Goal: Task Accomplishment & Management: Manage account settings

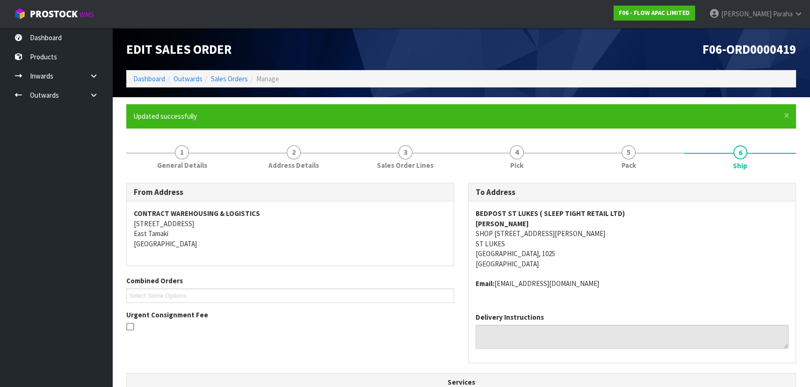
click at [672, 210] on address "BEDPOST ST LUKES ( SLEEP TIGHT RETAIL LTD) KUSHAL SINGH SHOP 7/1 WAGENER PLACE …" at bounding box center [631, 239] width 313 height 60
drag, startPoint x: 753, startPoint y: 208, endPoint x: 767, endPoint y: 248, distance: 42.6
click at [753, 209] on address "BEDPOST ST LUKES ( SLEEP TIGHT RETAIL LTD) KUSHAL SINGH SHOP 7/1 WAGENER PLACE …" at bounding box center [631, 239] width 313 height 60
click at [154, 79] on link "Dashboard" at bounding box center [149, 78] width 32 height 9
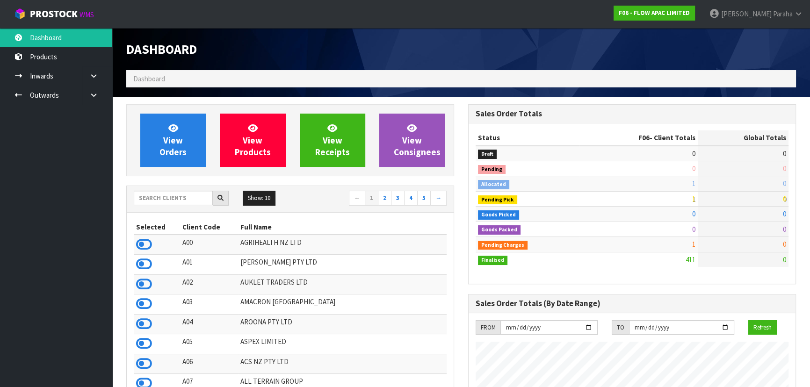
scroll to position [707, 341]
click at [164, 198] on input "text" at bounding box center [173, 198] width 79 height 14
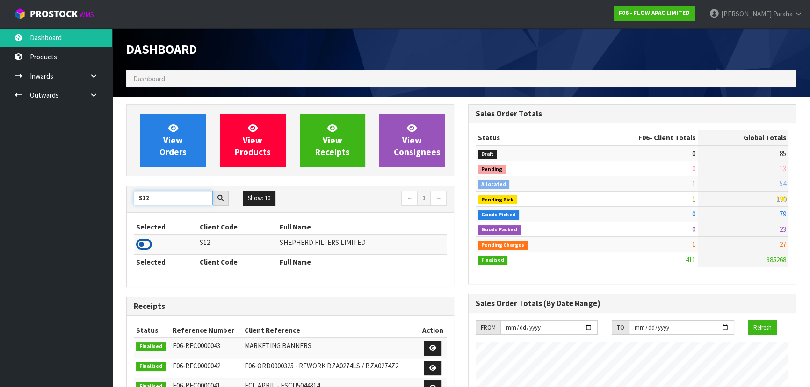
type input "S12"
click at [150, 244] on icon at bounding box center [144, 245] width 16 height 14
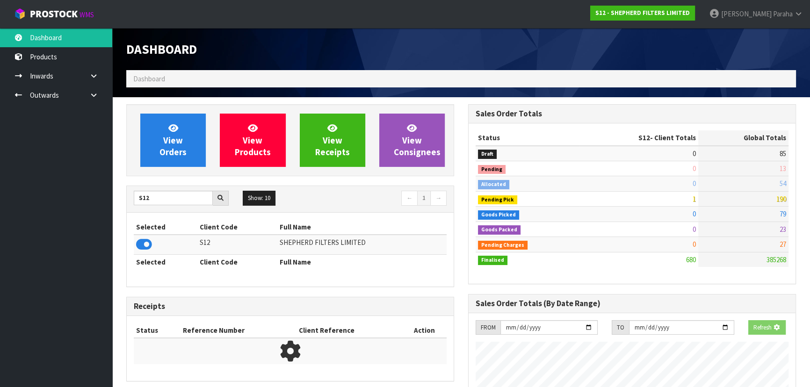
scroll to position [656, 341]
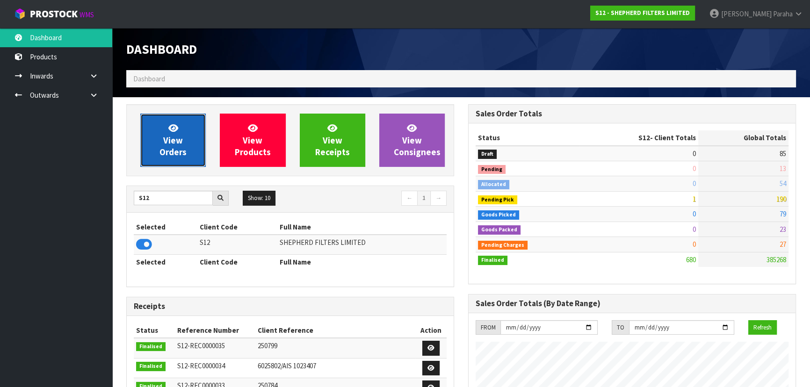
click at [158, 157] on link "View Orders" at bounding box center [172, 140] width 65 height 53
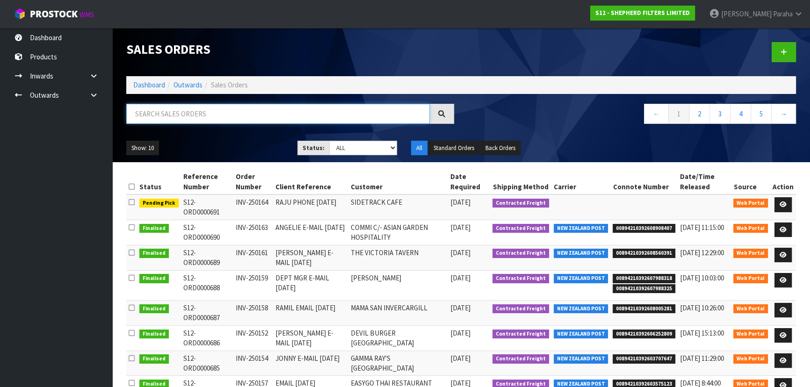
click at [270, 110] on input "text" at bounding box center [277, 114] width 303 height 20
click at [784, 206] on icon at bounding box center [782, 205] width 7 height 6
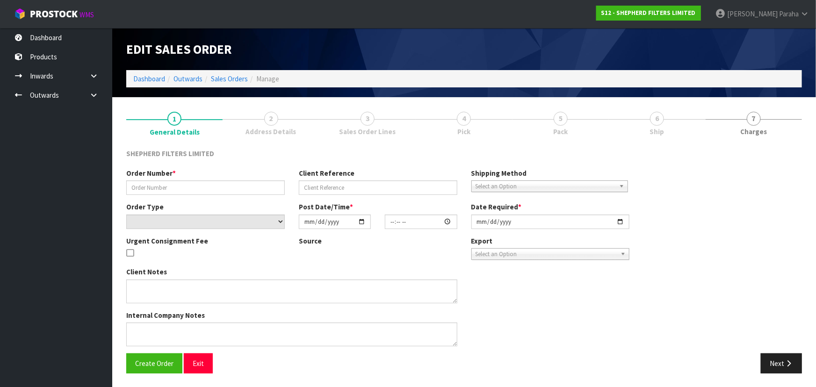
type input "INV-250164"
type input "RAJU PHONE 09/10/25"
select select "number:0"
type input "2025-10-10"
type input "14:58:00.000"
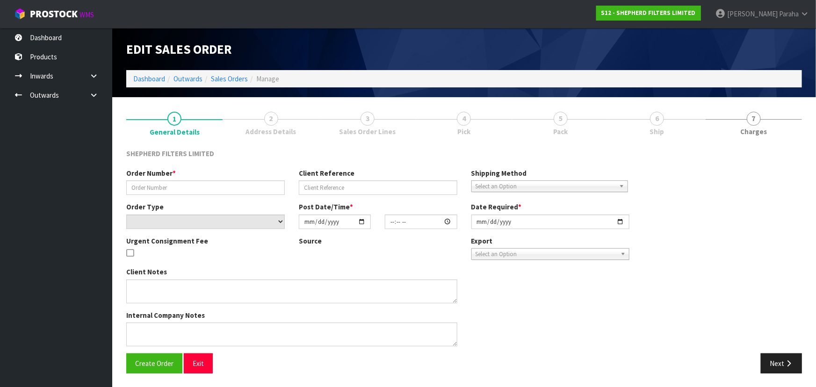
type input "2025-10-10"
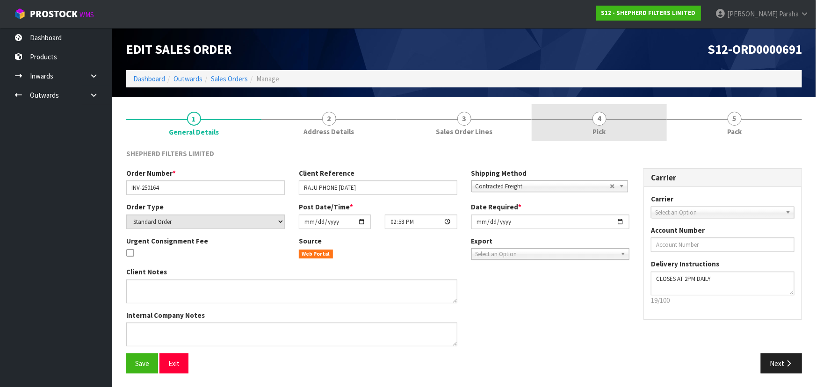
click at [599, 118] on span "4" at bounding box center [599, 119] width 14 height 14
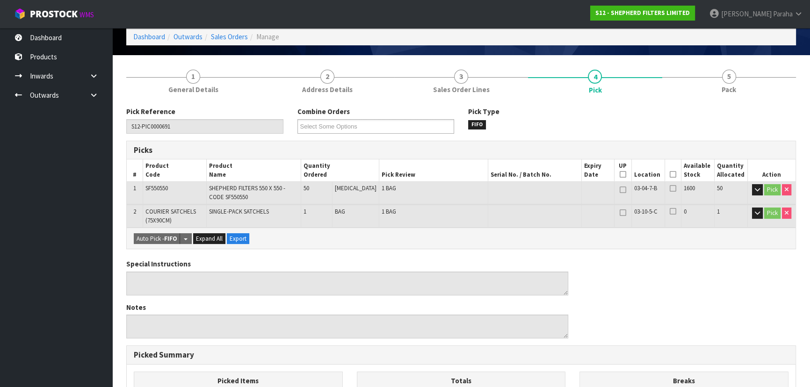
scroll to position [42, 0]
click at [670, 175] on icon at bounding box center [673, 174] width 7 height 0
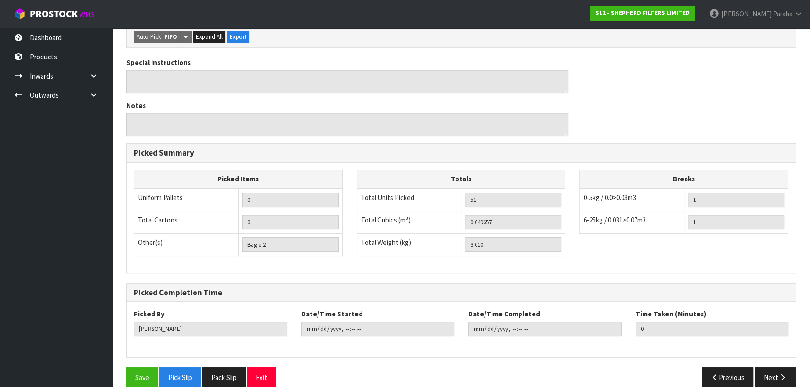
scroll to position [290, 0]
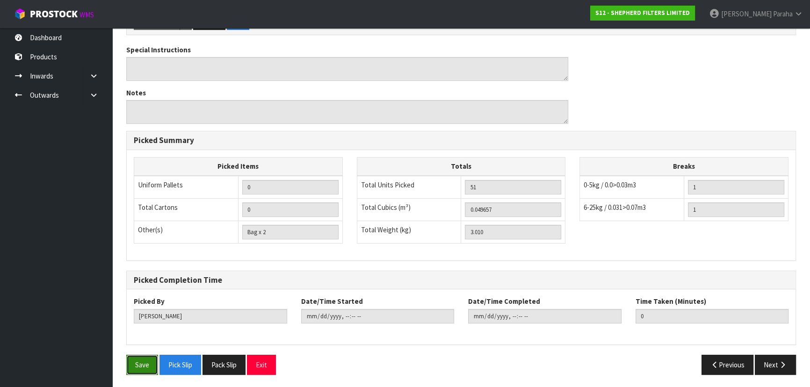
click at [140, 364] on button "Save" at bounding box center [142, 365] width 32 height 20
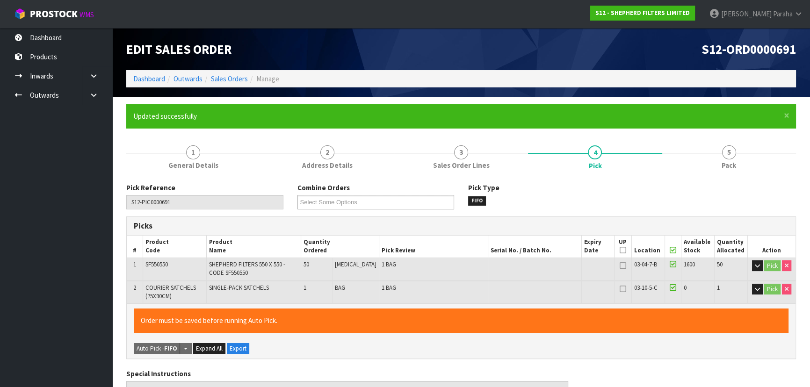
type input "Polly Paraha"
type input "2025-10-10T14:12:47"
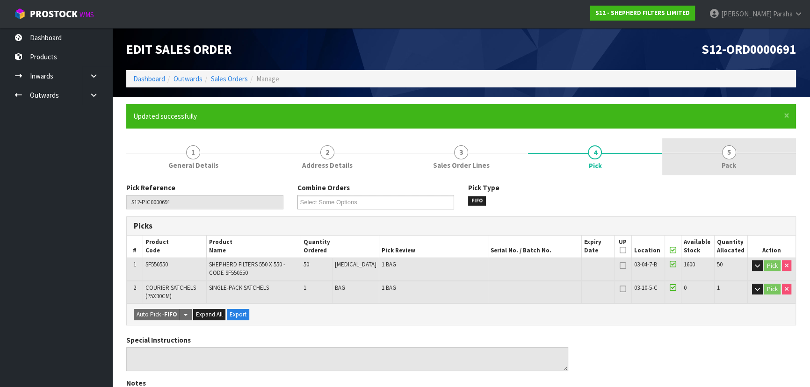
click at [731, 149] on span "5" at bounding box center [729, 152] width 14 height 14
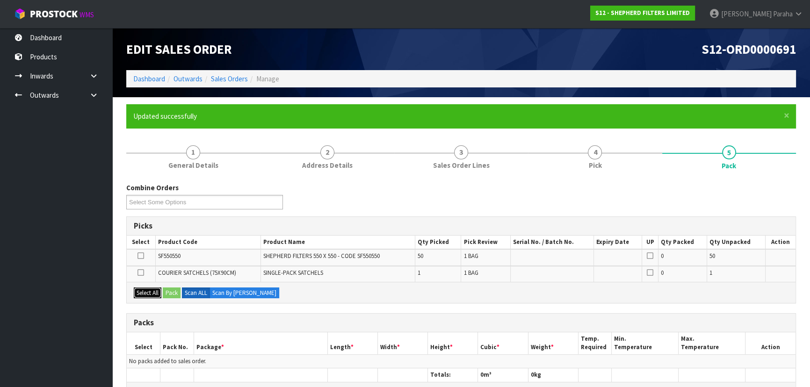
click at [140, 290] on button "Select All" at bounding box center [148, 293] width 28 height 11
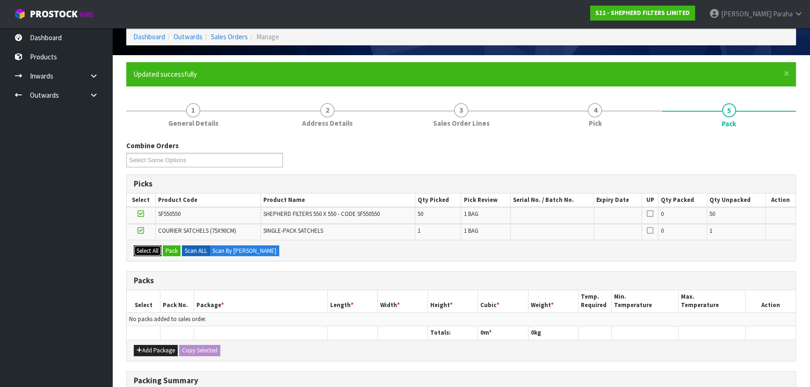
scroll to position [127, 0]
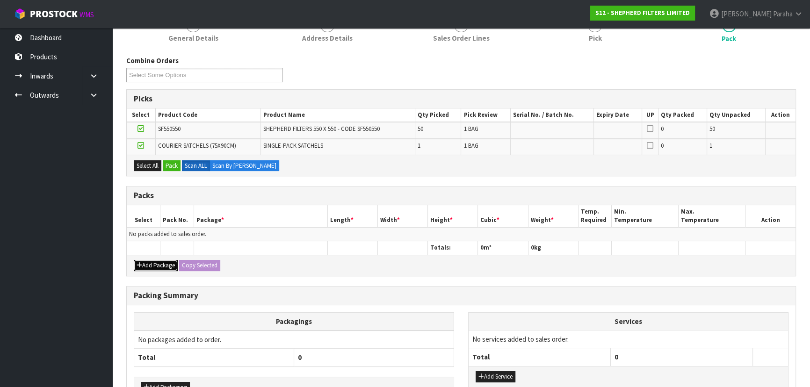
click at [155, 260] on button "Add Package" at bounding box center [156, 265] width 44 height 11
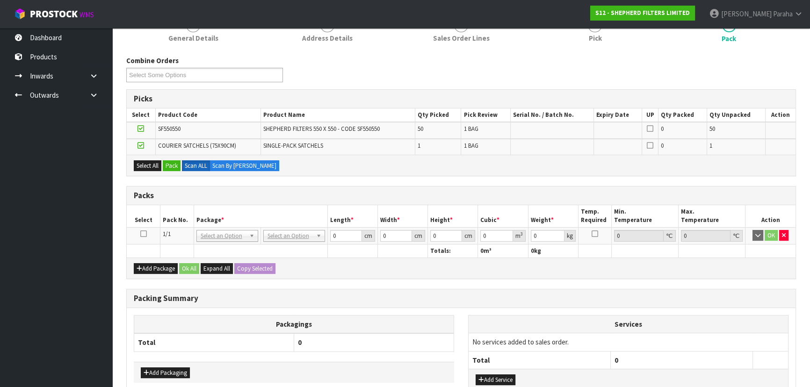
click at [143, 234] on icon at bounding box center [143, 234] width 7 height 0
click at [170, 162] on button "Pack" at bounding box center [172, 165] width 18 height 11
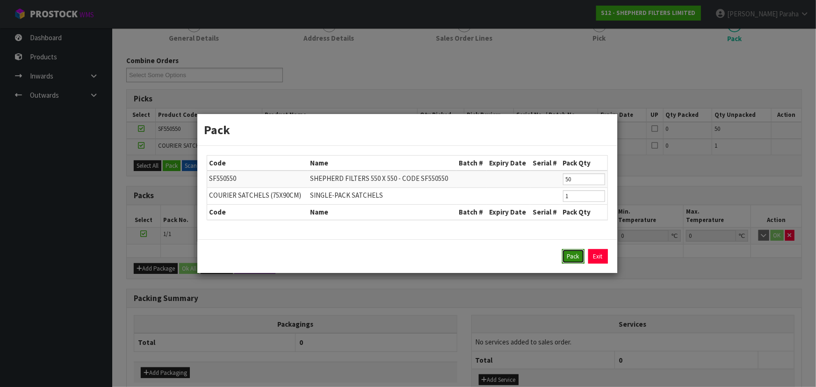
click at [577, 259] on button "Pack" at bounding box center [573, 256] width 22 height 15
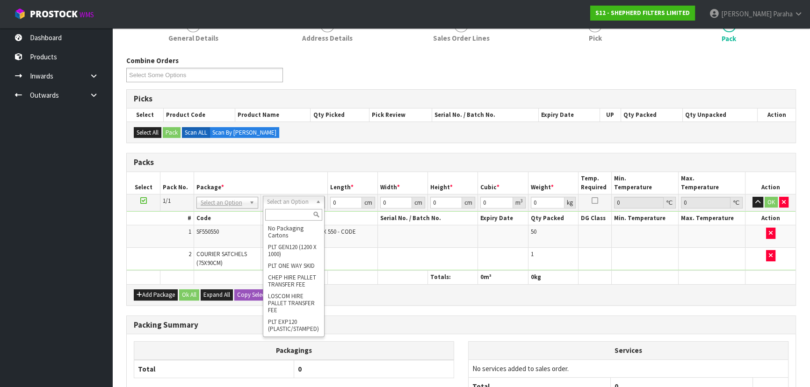
click at [286, 212] on input "text" at bounding box center [293, 215] width 57 height 12
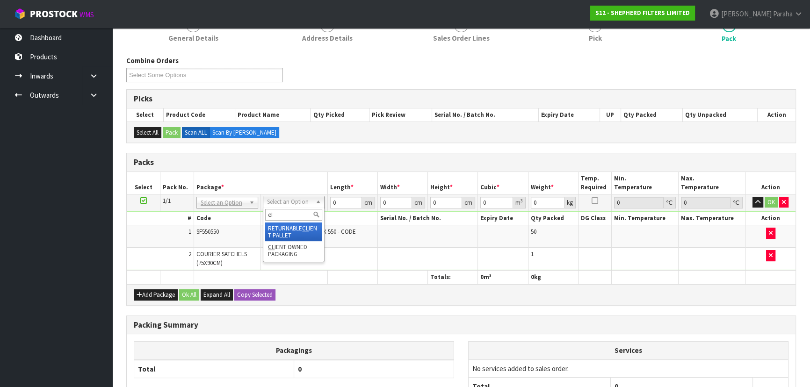
type input "cli"
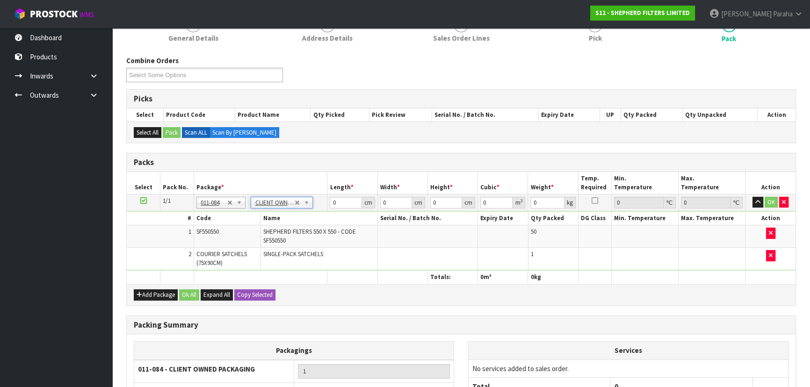
type input "3.01"
click at [337, 197] on input "0" at bounding box center [346, 203] width 32 height 12
type input "56"
type input "28"
type input "2"
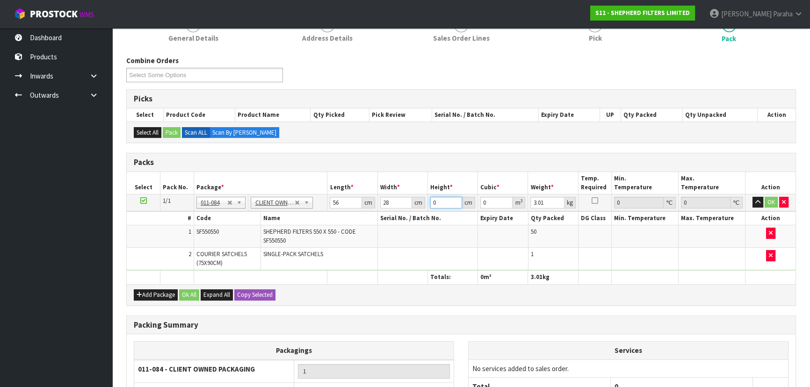
type input "0.003136"
type input "28"
type input "0.043904"
type input "28"
type input "3"
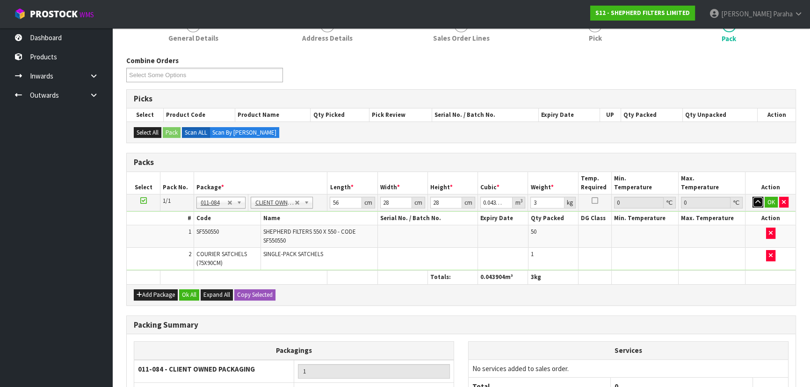
click at [752, 197] on button "button" at bounding box center [757, 202] width 11 height 11
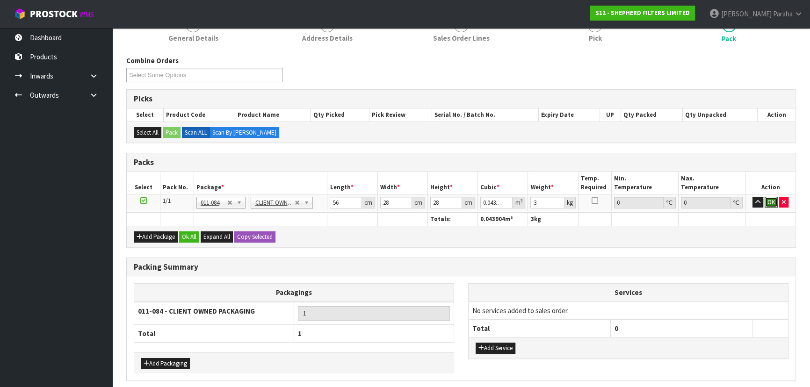
click button "OK" at bounding box center [770, 202] width 13 height 11
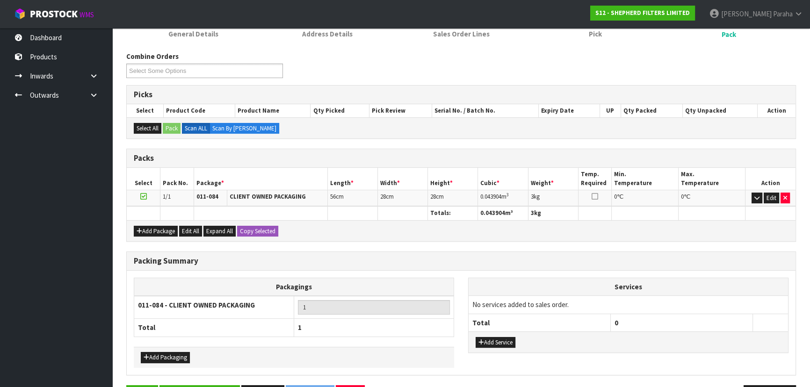
scroll to position [161, 0]
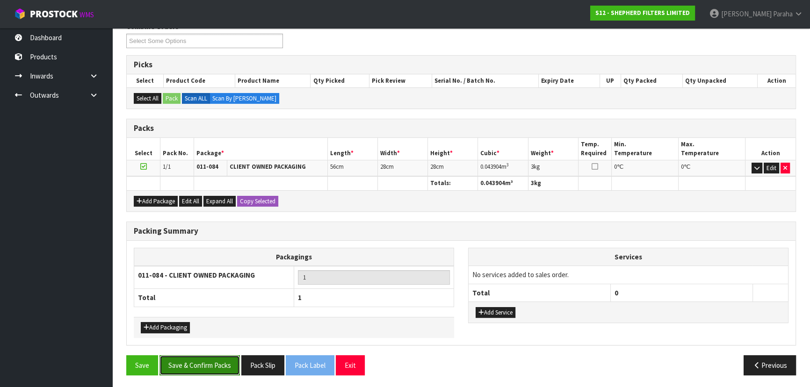
click at [195, 360] on button "Save & Confirm Packs" at bounding box center [199, 365] width 80 height 20
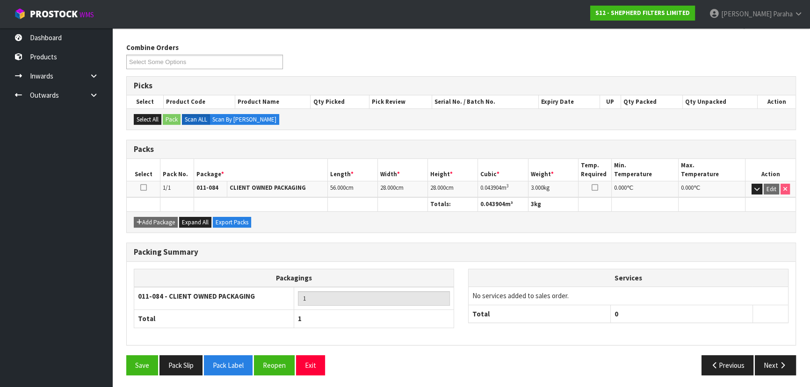
scroll to position [140, 0]
click at [776, 359] on button "Next" at bounding box center [775, 365] width 41 height 20
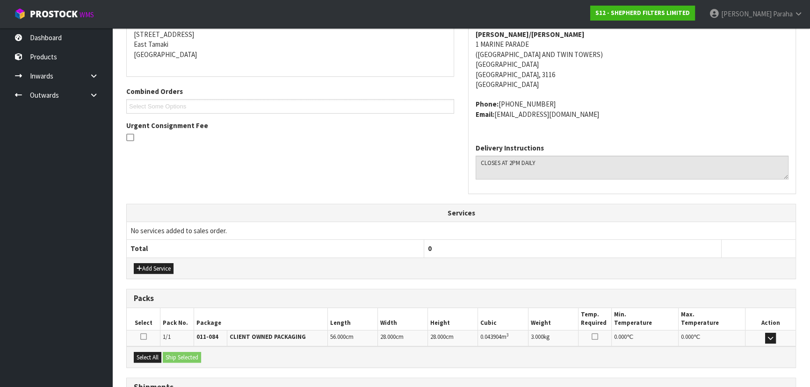
scroll to position [269, 0]
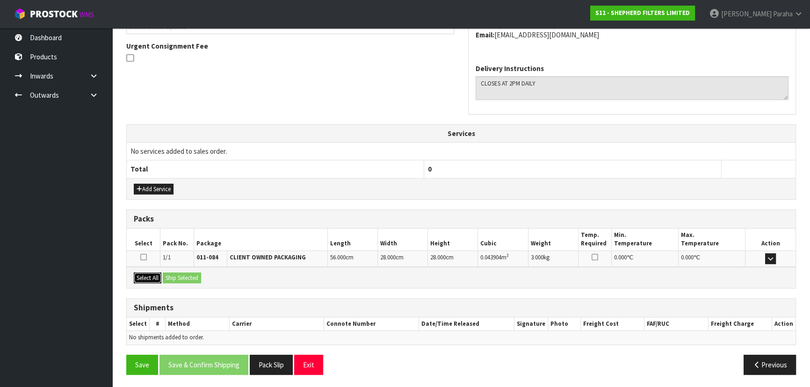
drag, startPoint x: 140, startPoint y: 273, endPoint x: 178, endPoint y: 284, distance: 39.5
click at [144, 274] on button "Select All" at bounding box center [148, 278] width 28 height 11
click at [187, 278] on button "Ship Selected" at bounding box center [182, 278] width 38 height 11
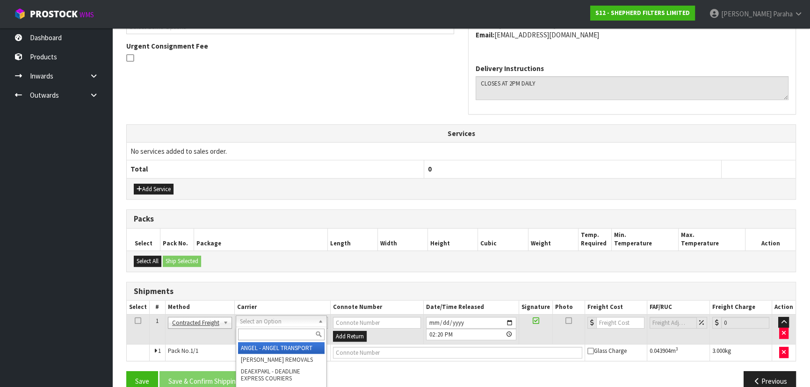
click at [266, 331] on input "text" at bounding box center [281, 335] width 86 height 12
type input "nzp"
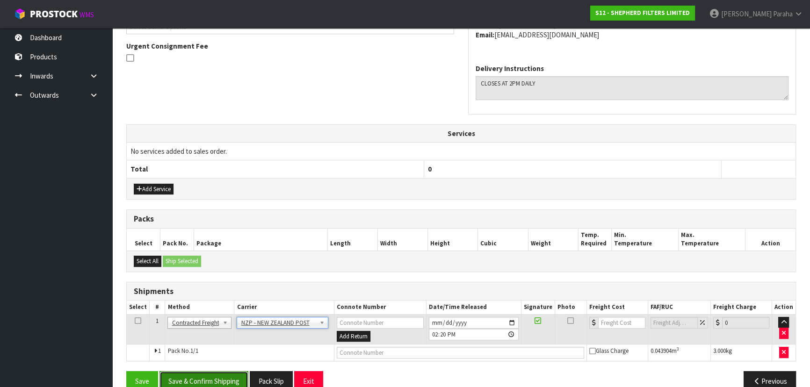
click at [227, 380] on button "Save & Confirm Shipping" at bounding box center [203, 381] width 89 height 20
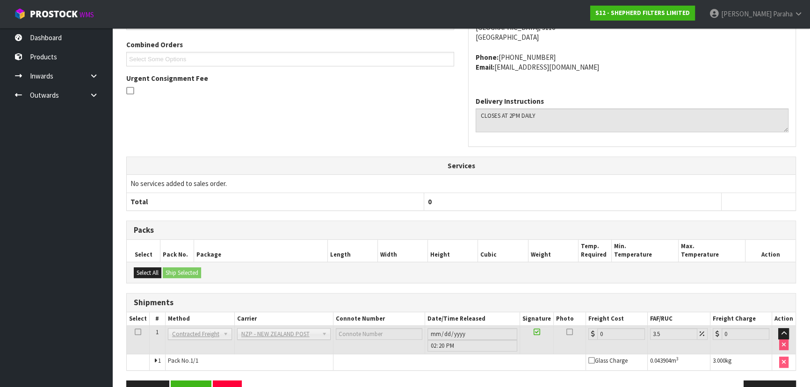
scroll to position [272, 0]
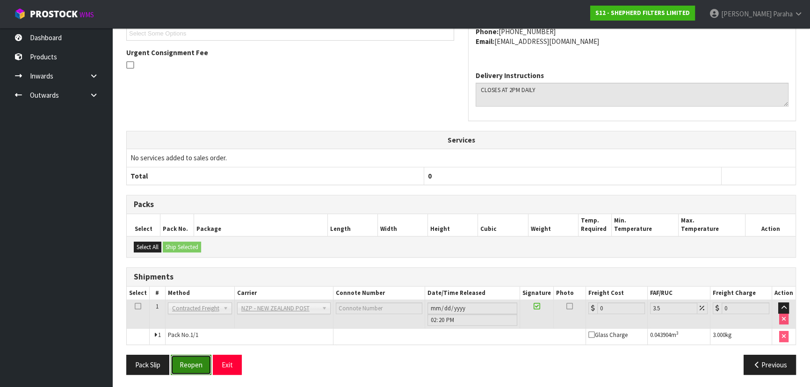
click at [197, 362] on button "Reopen" at bounding box center [191, 365] width 41 height 20
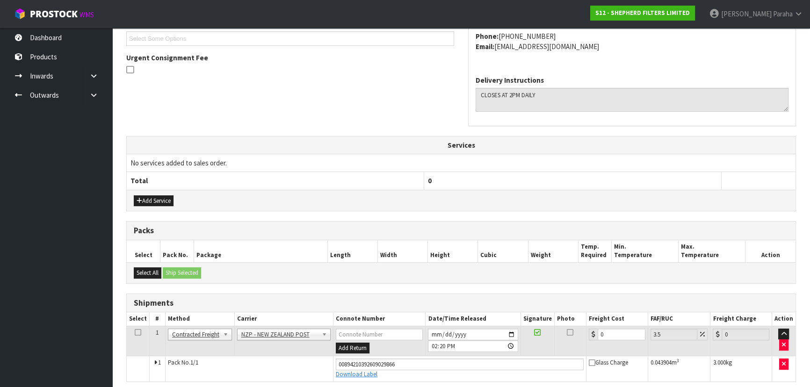
scroll to position [294, 0]
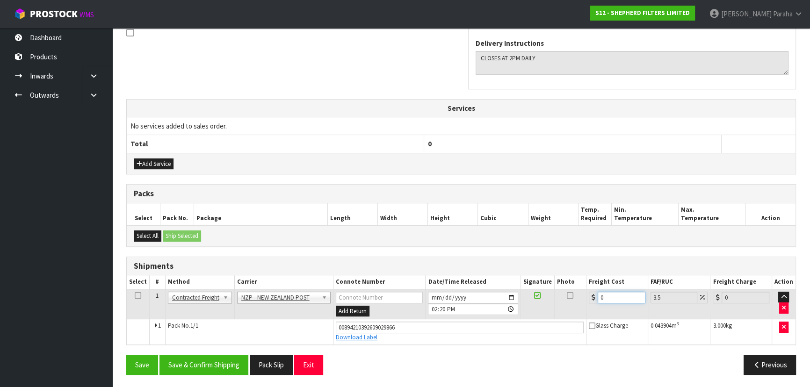
click at [606, 295] on input "0" at bounding box center [622, 298] width 48 height 12
type input "8"
type input "8.28"
type input "8.4"
type input "8.69"
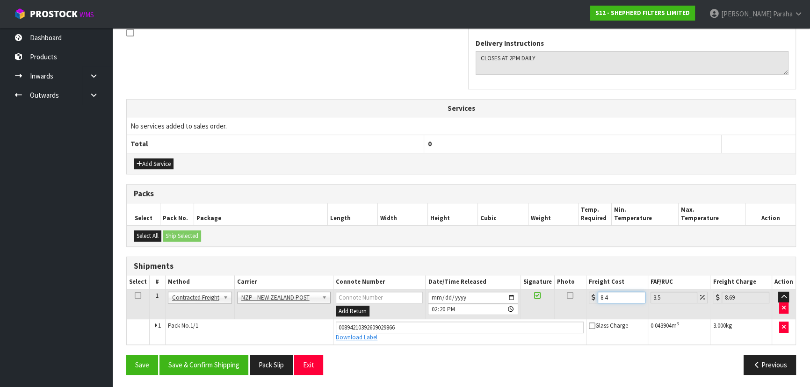
type input "8.45"
type input "8.75"
type input "8.45"
click at [230, 362] on button "Save & Confirm Shipping" at bounding box center [203, 365] width 89 height 20
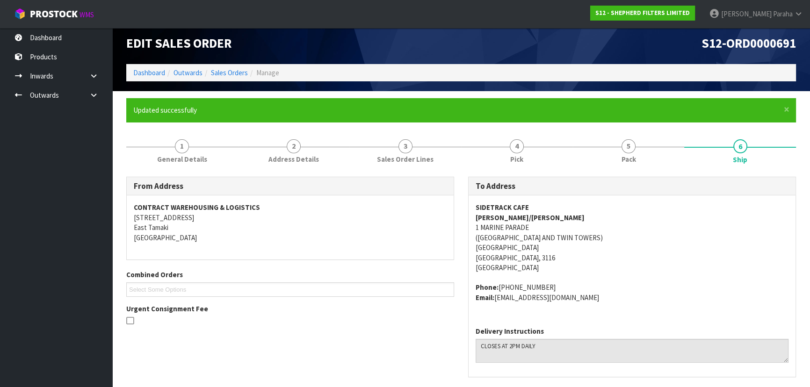
scroll to position [0, 0]
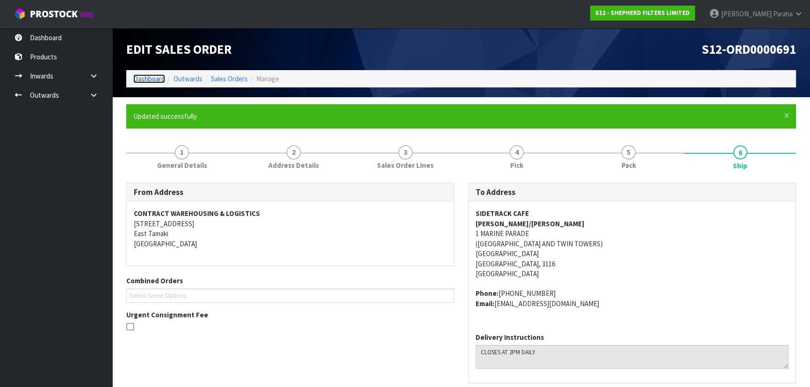
click at [150, 82] on link "Dashboard" at bounding box center [149, 78] width 32 height 9
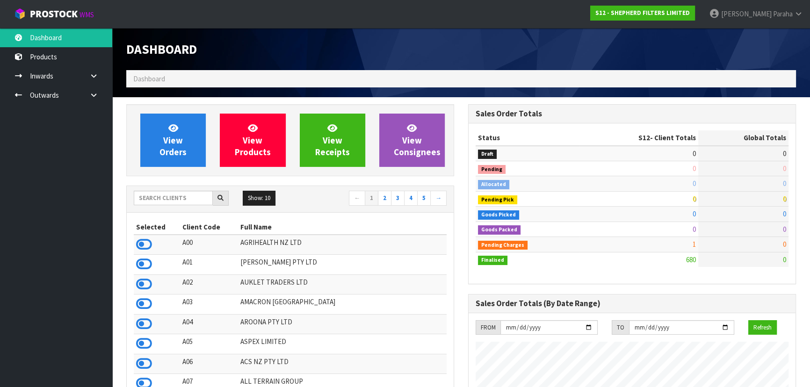
scroll to position [656, 341]
click at [155, 202] on input "text" at bounding box center [173, 198] width 79 height 14
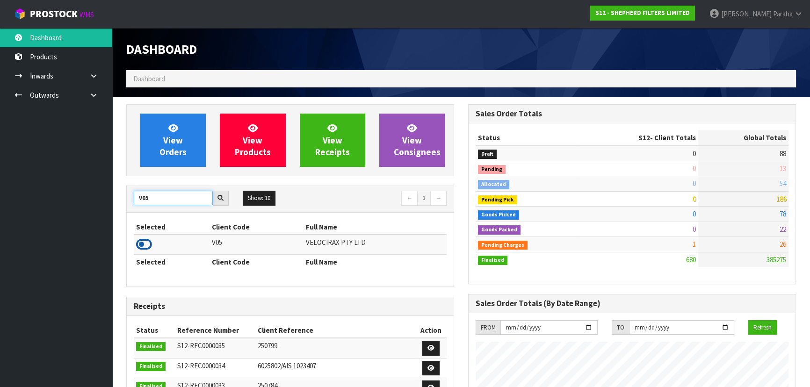
type input "V05"
click at [151, 241] on icon at bounding box center [144, 245] width 16 height 14
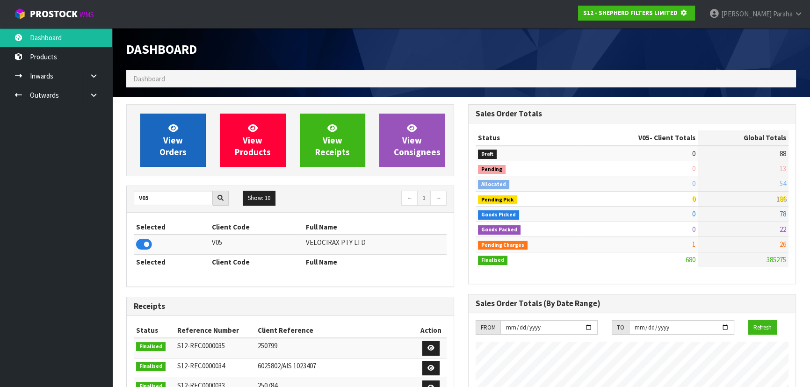
scroll to position [582, 341]
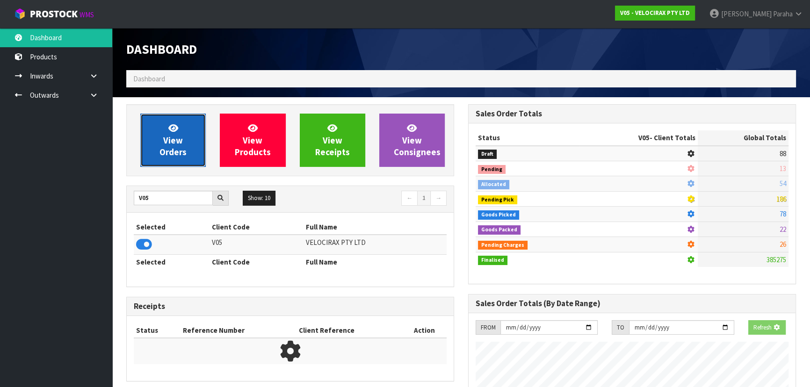
click at [160, 158] on link "View Orders" at bounding box center [172, 140] width 65 height 53
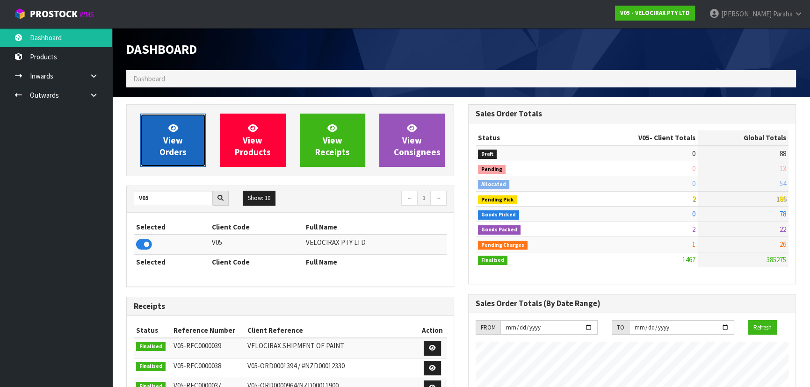
scroll to position [727, 341]
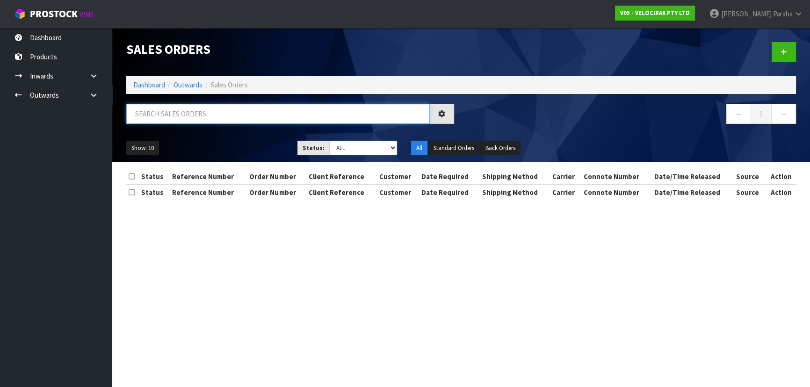
click at [157, 110] on input "text" at bounding box center [277, 114] width 303 height 20
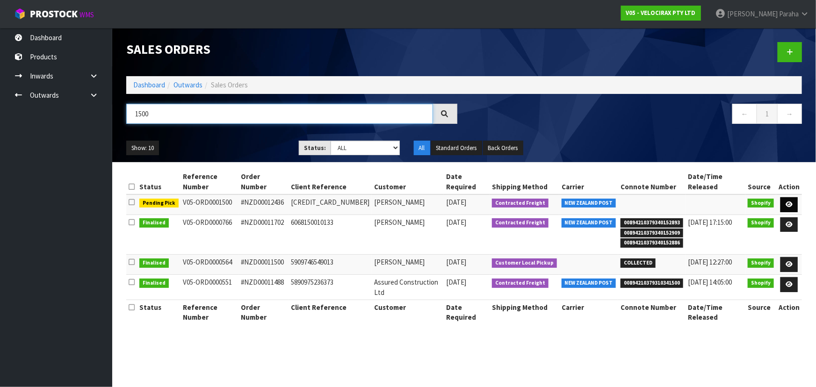
type input "1500"
click at [788, 198] on link at bounding box center [788, 204] width 17 height 15
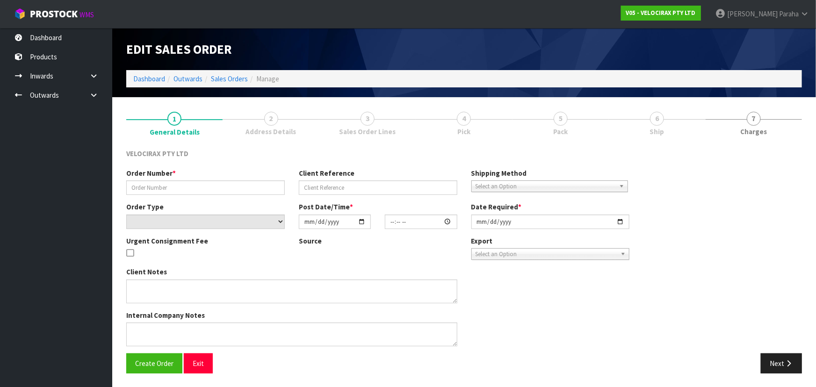
type input "#NZD00012436"
type input "6594290090261"
select select "number:0"
type input "2025-10-10"
type input "11:06:34.000"
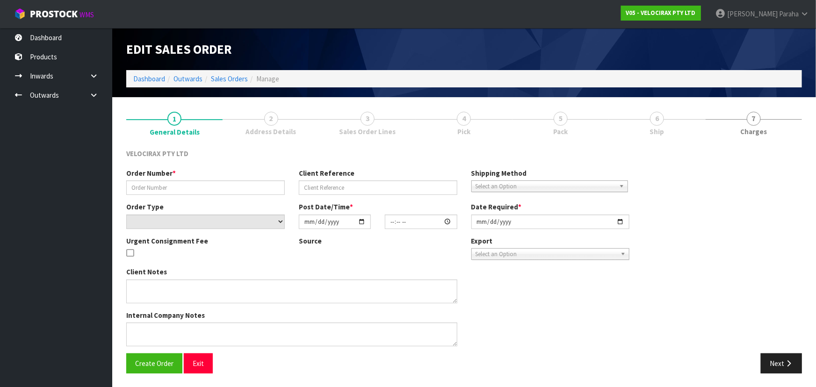
type input "2025-10-10"
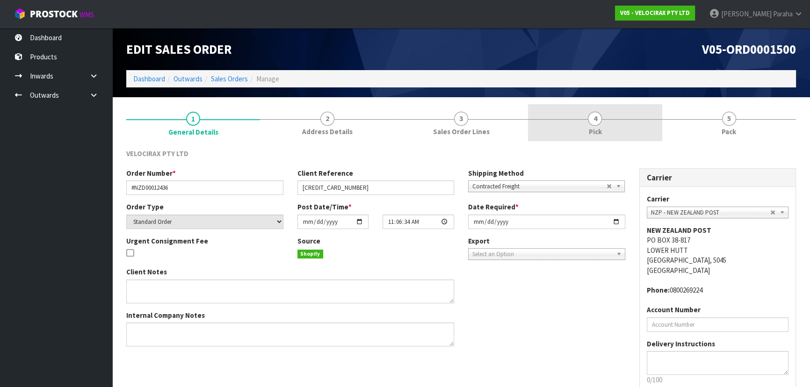
click at [598, 119] on span "4" at bounding box center [595, 119] width 14 height 14
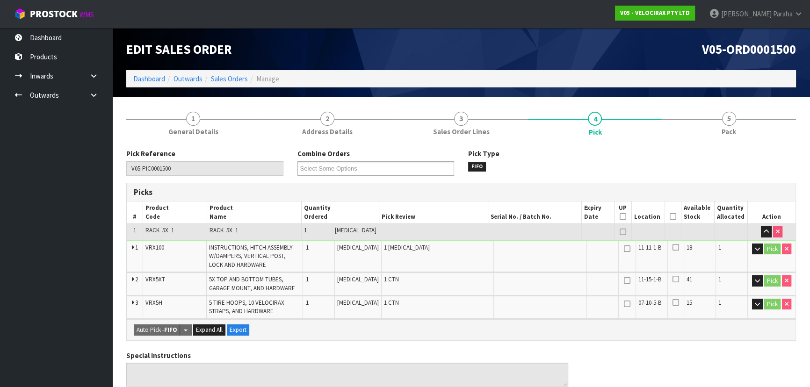
click at [670, 217] on icon at bounding box center [673, 216] width 7 height 0
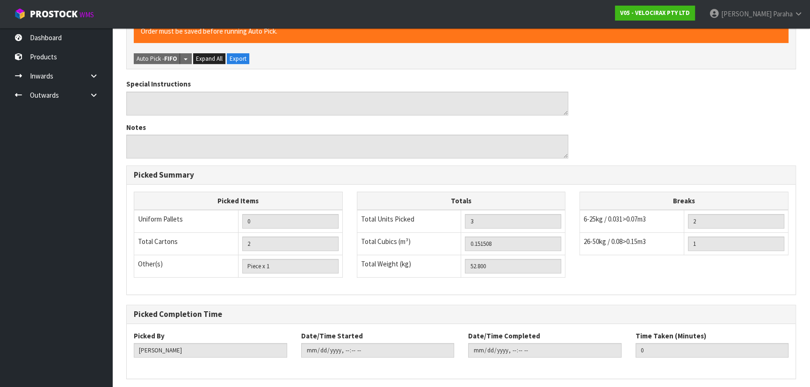
scroll to position [339, 0]
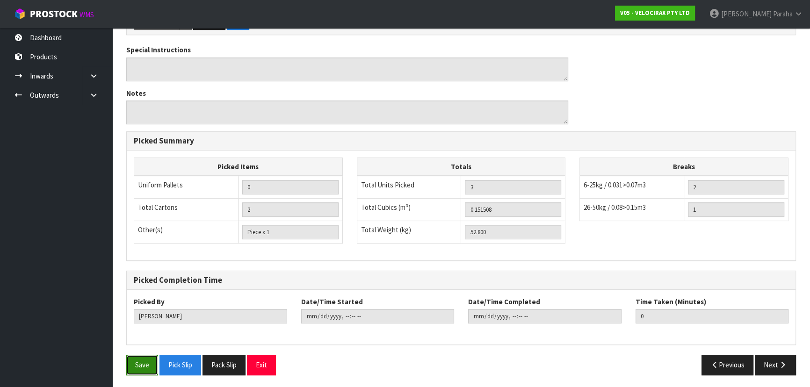
click at [139, 370] on button "Save" at bounding box center [142, 365] width 32 height 20
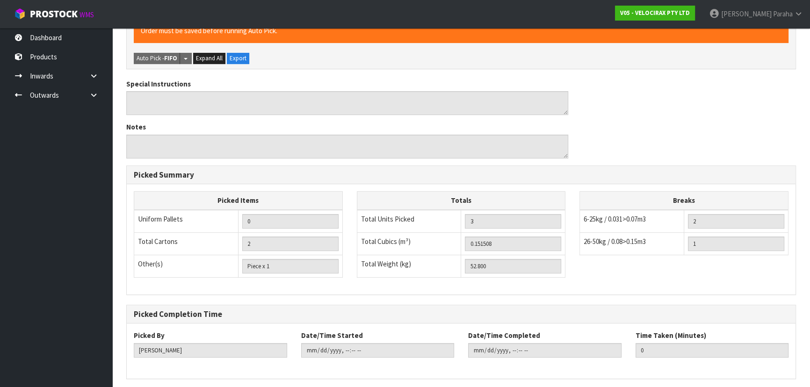
scroll to position [0, 0]
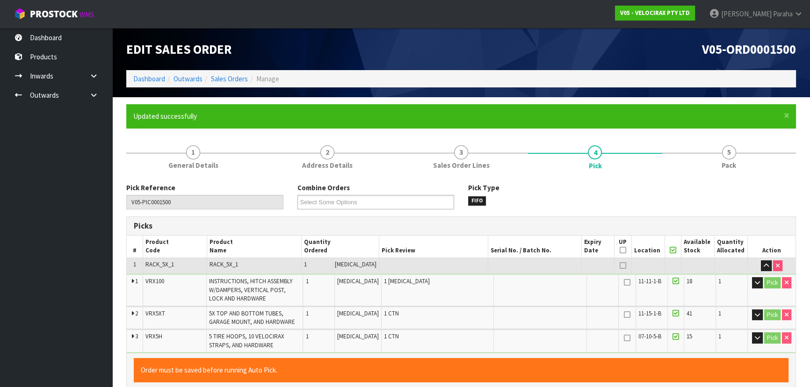
type input "Polly Paraha"
type input "2025-10-10T14:23:12"
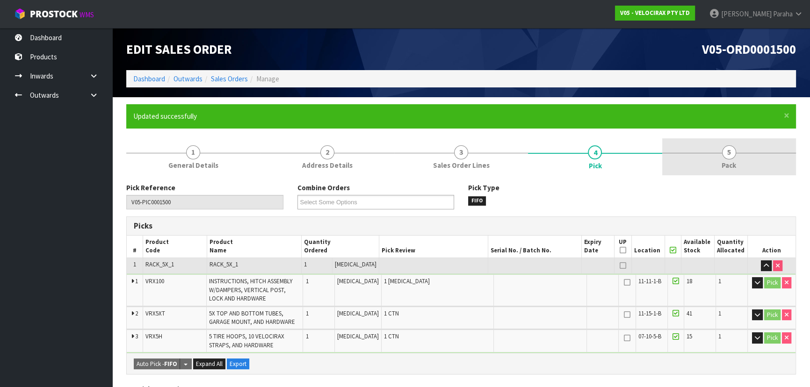
click at [738, 159] on link "5 Pack" at bounding box center [729, 156] width 134 height 37
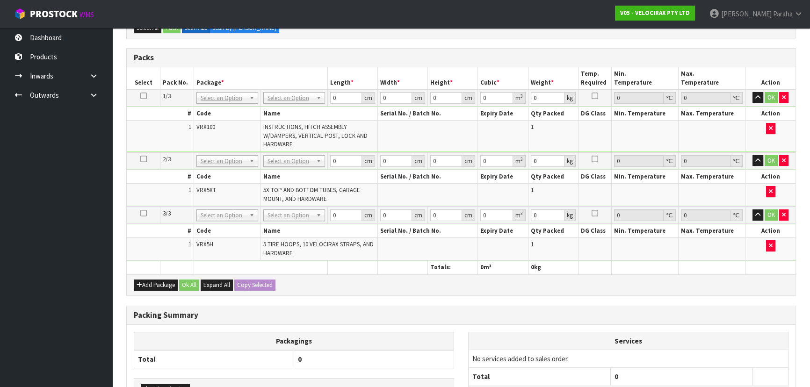
scroll to position [225, 0]
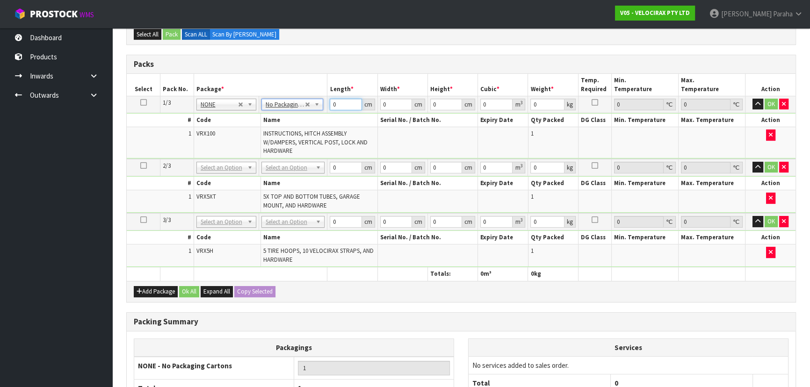
click at [338, 99] on input "0" at bounding box center [346, 105] width 32 height 12
type input "149"
type input "31"
type input "1"
type input "0.004619"
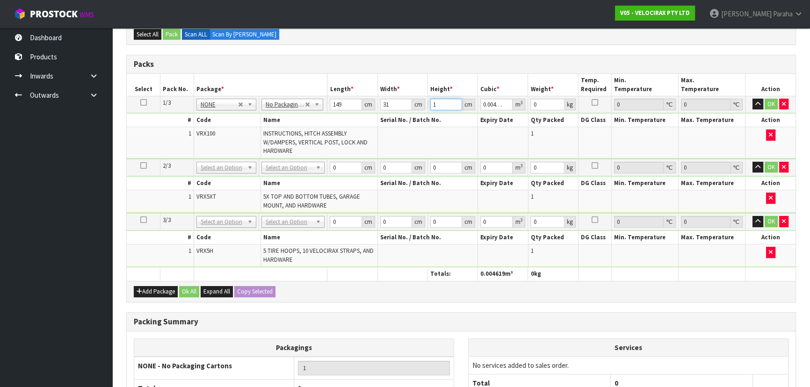
type input "17"
type input "0.078523"
type input "17"
type input "24"
click at [752, 99] on button "button" at bounding box center [757, 104] width 11 height 11
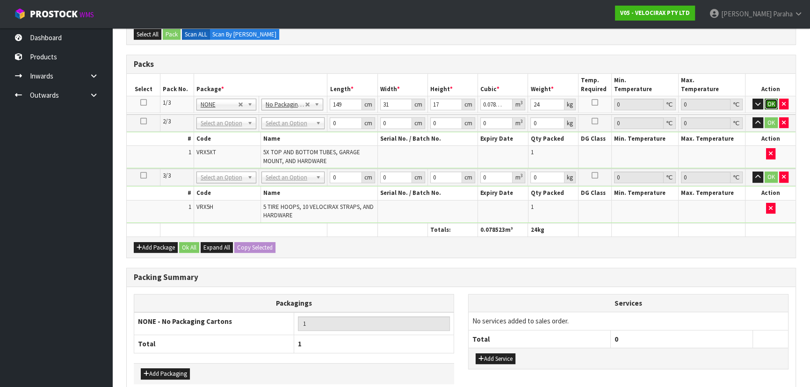
click button "OK" at bounding box center [770, 104] width 13 height 11
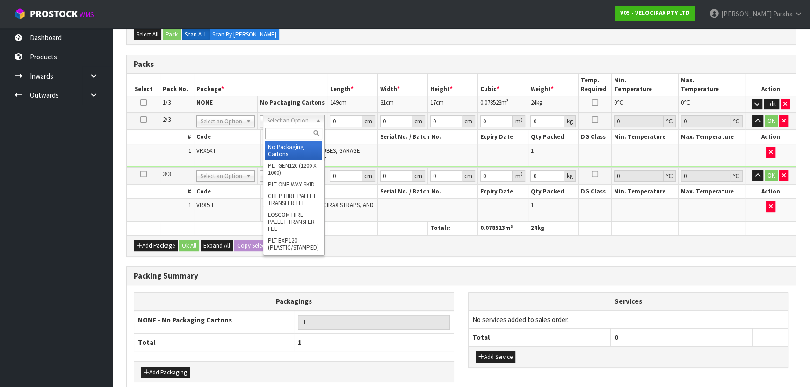
type input "2"
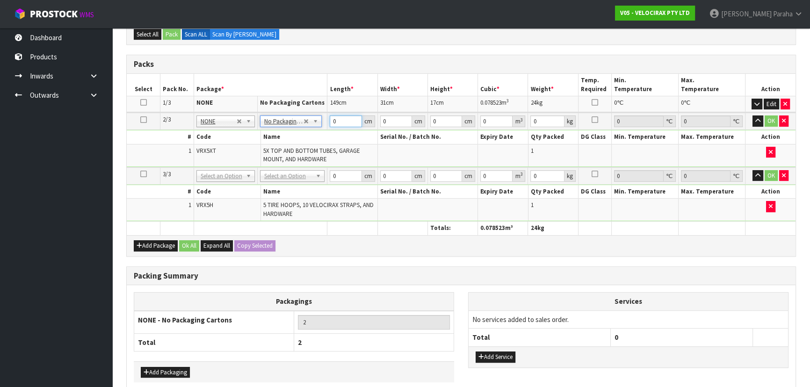
click at [346, 123] on input "0" at bounding box center [346, 121] width 32 height 12
type input "180"
type input "16"
type input "1"
type input "0.00288"
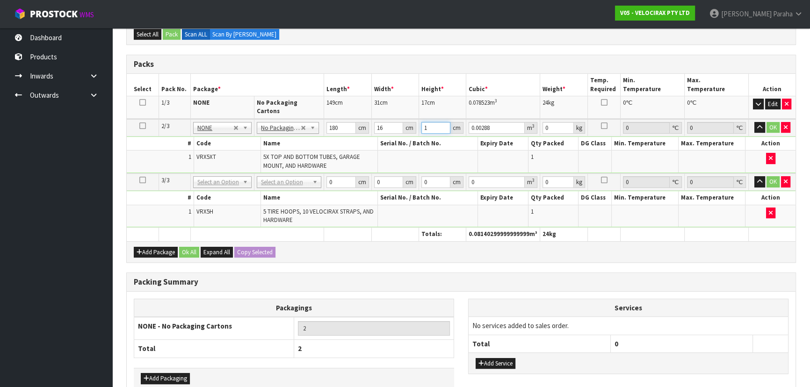
type input "14"
type input "0.04032"
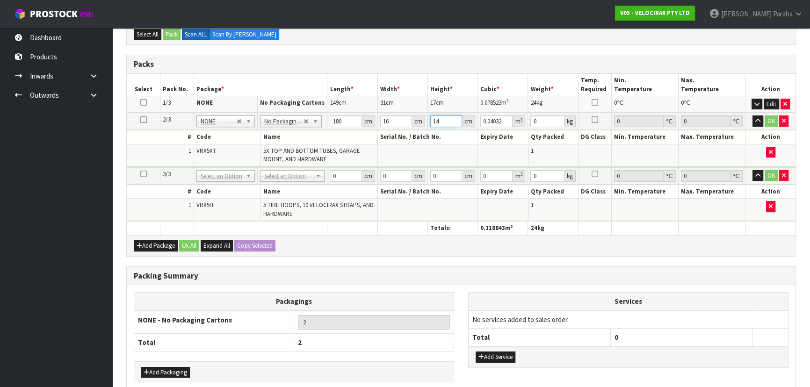
type input "14"
type input "15"
click at [752, 115] on button "button" at bounding box center [757, 120] width 11 height 11
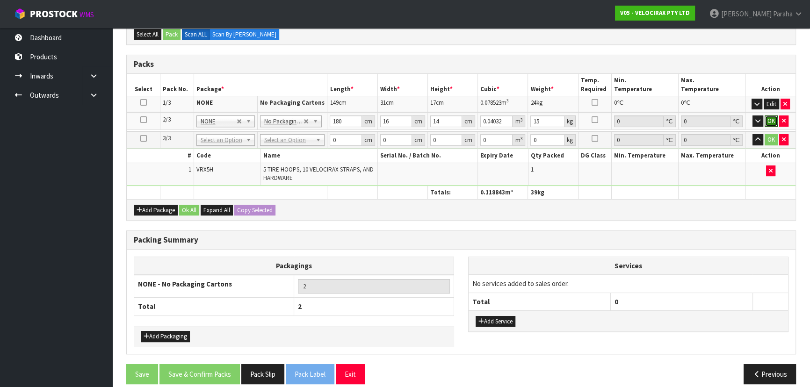
click button "OK" at bounding box center [770, 120] width 13 height 11
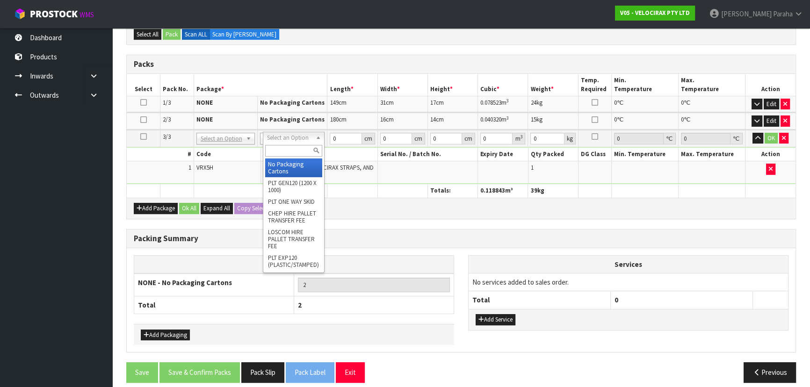
type input "3"
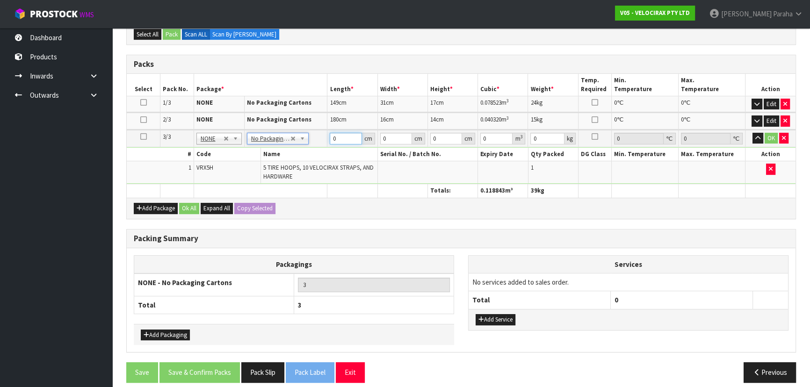
click at [338, 138] on input "0" at bounding box center [346, 139] width 32 height 12
type input "69"
type input "33"
type input "2"
type input "0.004554"
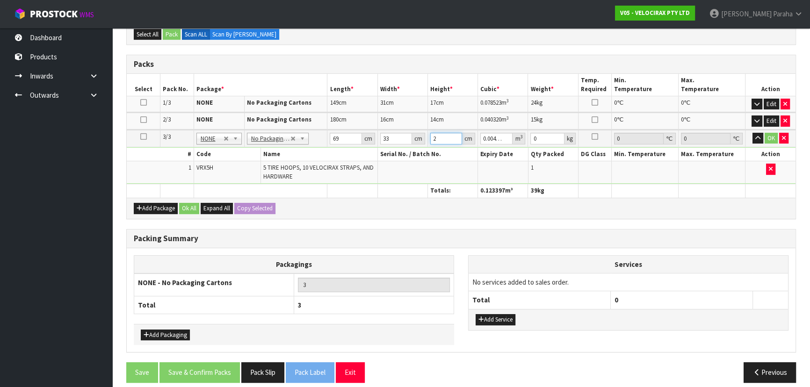
type input "23"
type input "0.052371"
type input "23"
type input "16"
click at [752, 133] on button "button" at bounding box center [757, 138] width 11 height 11
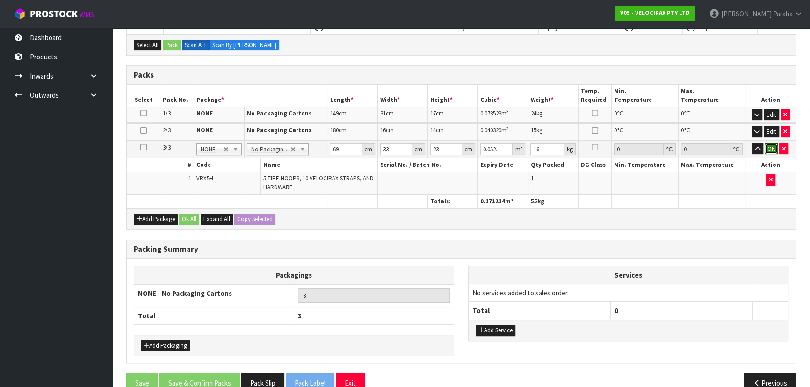
click button "OK" at bounding box center [770, 149] width 13 height 11
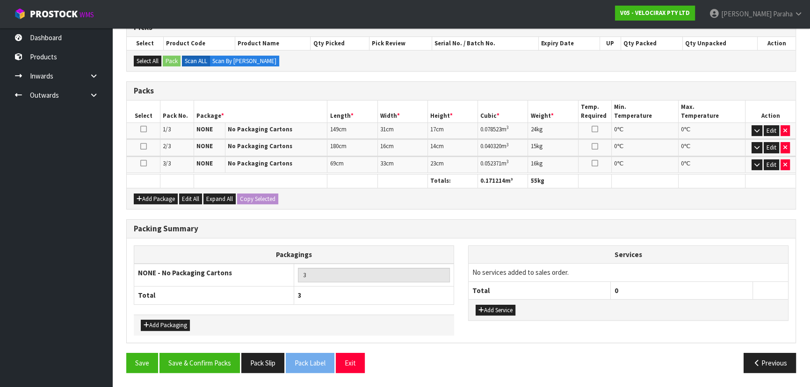
scroll to position [195, 0]
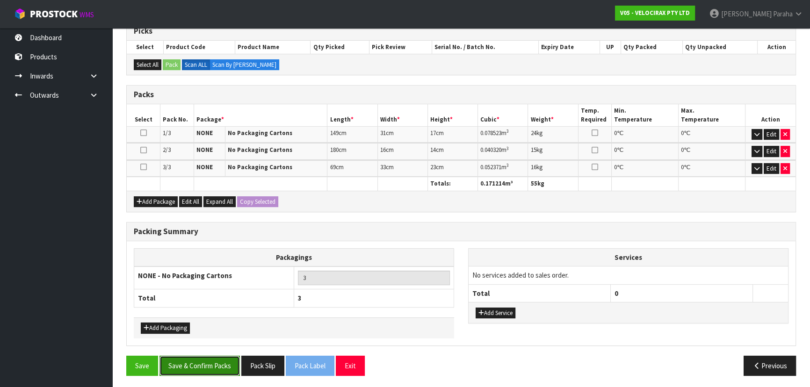
click at [204, 361] on button "Save & Confirm Packs" at bounding box center [199, 366] width 80 height 20
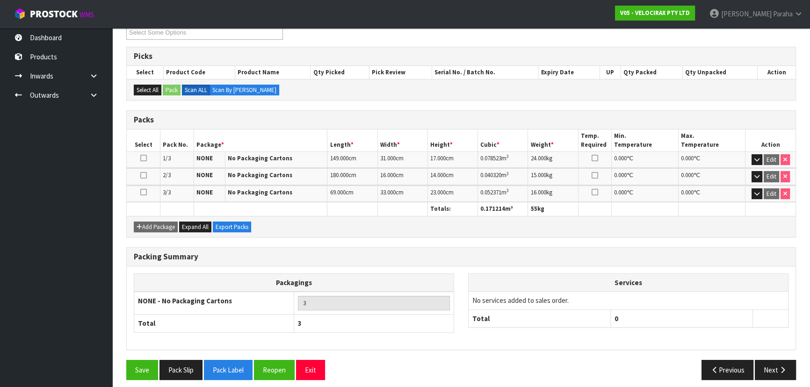
scroll to position [174, 0]
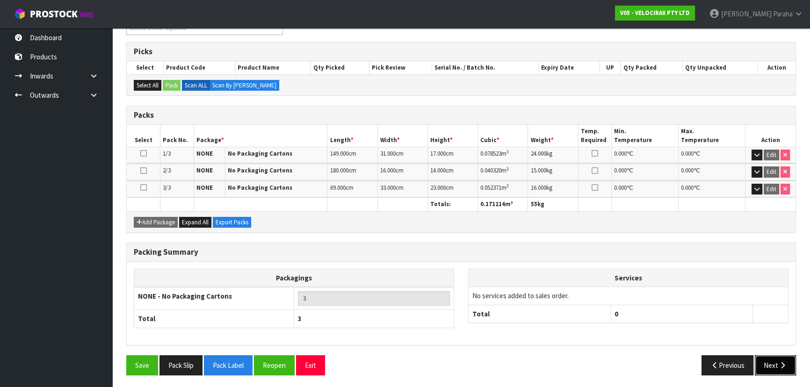
click at [770, 363] on button "Next" at bounding box center [775, 365] width 41 height 20
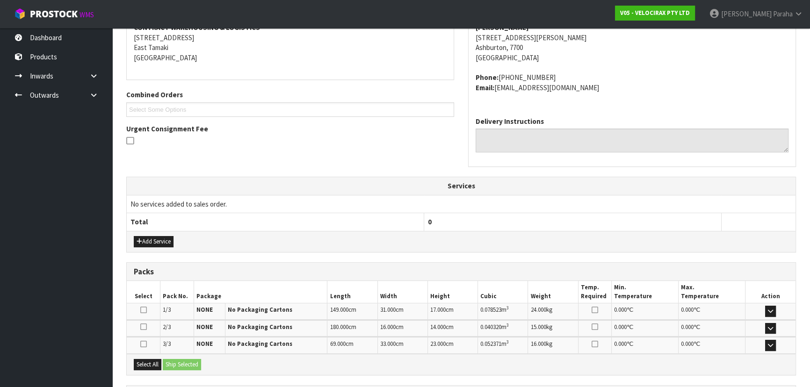
scroll to position [103, 0]
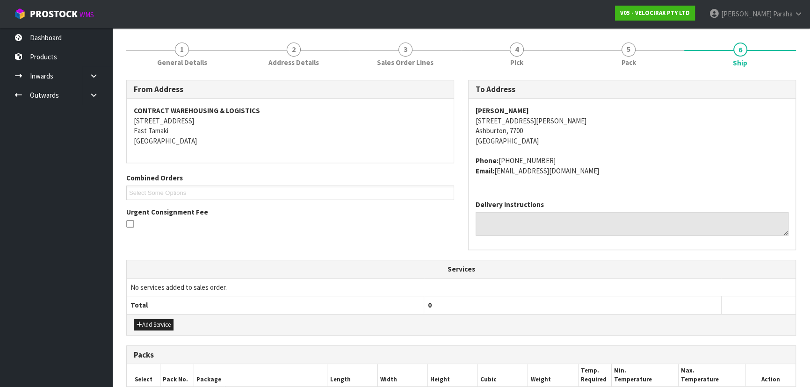
click at [485, 119] on address "Angus Hamilton 14 McNally Street Ashburton, 7700 New Zealand" at bounding box center [631, 126] width 313 height 40
copy address "14 McNally Street"
click at [485, 113] on strong "Angus Hamilton" at bounding box center [501, 110] width 53 height 9
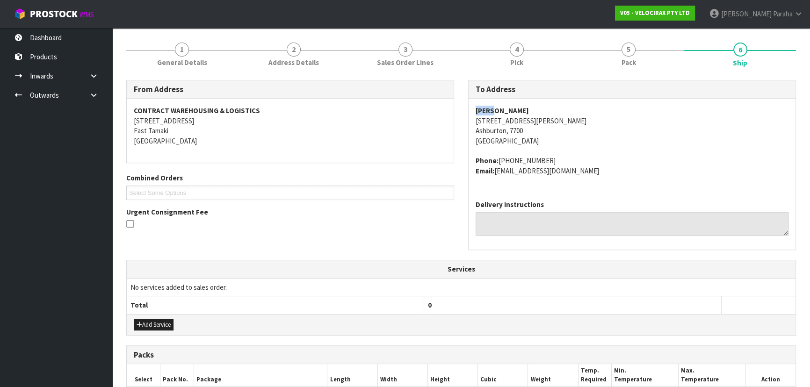
click at [485, 114] on strong "Angus Hamilton" at bounding box center [501, 110] width 53 height 9
copy strong "Angus Hamilton"
click at [518, 120] on address "Angus Hamilton 14 McNally Street Ashburton, 7700 New Zealand" at bounding box center [631, 126] width 313 height 40
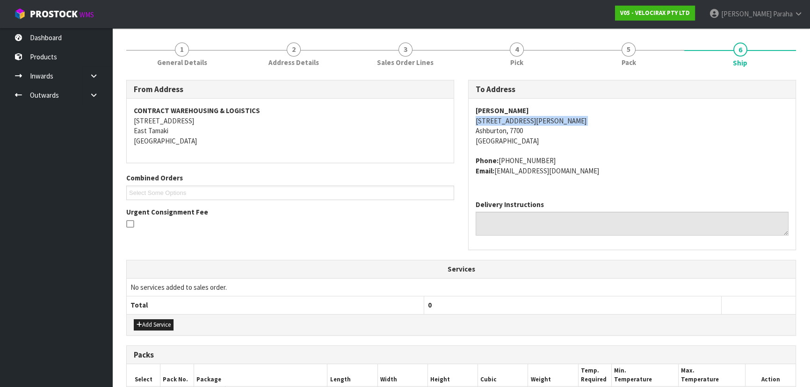
click at [518, 120] on address "Angus Hamilton 14 McNally Street Ashburton, 7700 New Zealand" at bounding box center [631, 126] width 313 height 40
copy address "14 McNally Street"
click at [534, 159] on address "Phone: +64274533778 Email: thehamfamily2017@gmail.com" at bounding box center [631, 166] width 313 height 20
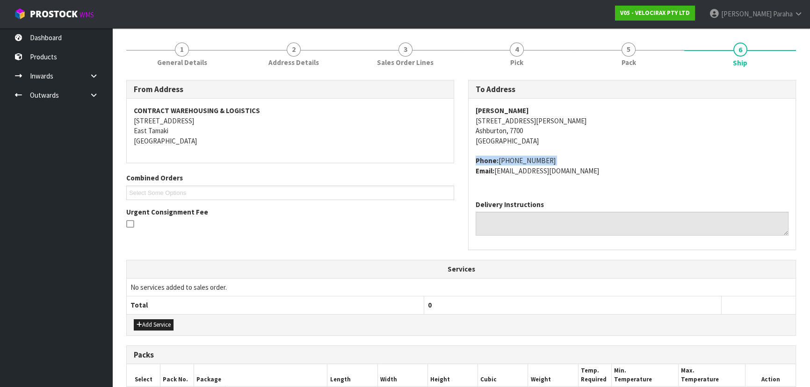
click at [534, 159] on address "Phone: +64274533778 Email: thehamfamily2017@gmail.com" at bounding box center [631, 166] width 313 height 20
click at [511, 158] on address "Phone: +64274533778 Email: thehamfamily2017@gmail.com" at bounding box center [631, 166] width 313 height 20
click at [542, 161] on address "Phone: +64274533778 Email: thehamfamily2017@gmail.com" at bounding box center [631, 166] width 313 height 20
drag, startPoint x: 542, startPoint y: 161, endPoint x: 500, endPoint y: 165, distance: 42.2
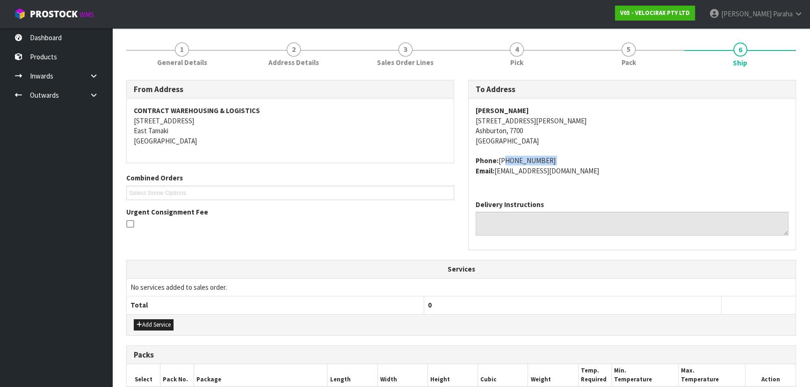
click at [500, 165] on address "Phone: +64274533778 Email: thehamfamily2017@gmail.com" at bounding box center [631, 166] width 313 height 20
click at [589, 170] on address "Phone: +64274533778 Email: thehamfamily2017@gmail.com" at bounding box center [631, 166] width 313 height 20
drag, startPoint x: 589, startPoint y: 170, endPoint x: 515, endPoint y: 171, distance: 74.3
click at [515, 171] on address "Phone: +64274533778 Email: thehamfamily2017@gmail.com" at bounding box center [631, 166] width 313 height 20
copy div "thehamfamily2017@gmail.com"
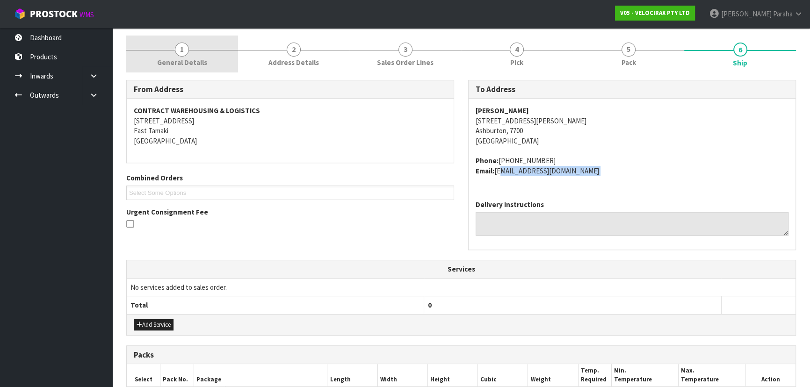
click at [187, 56] on link "1 General Details" at bounding box center [182, 54] width 112 height 37
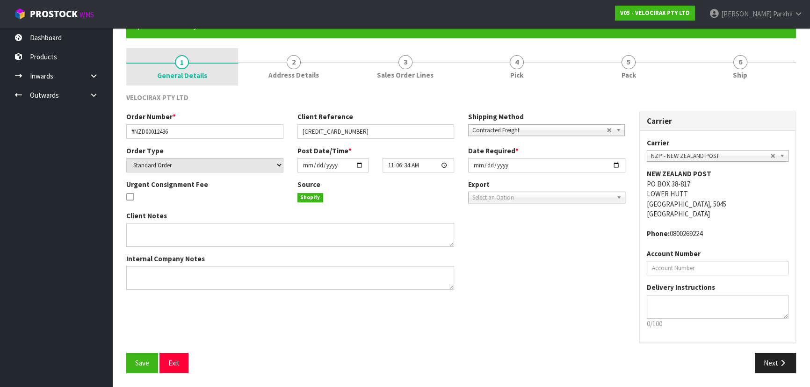
scroll to position [90, 0]
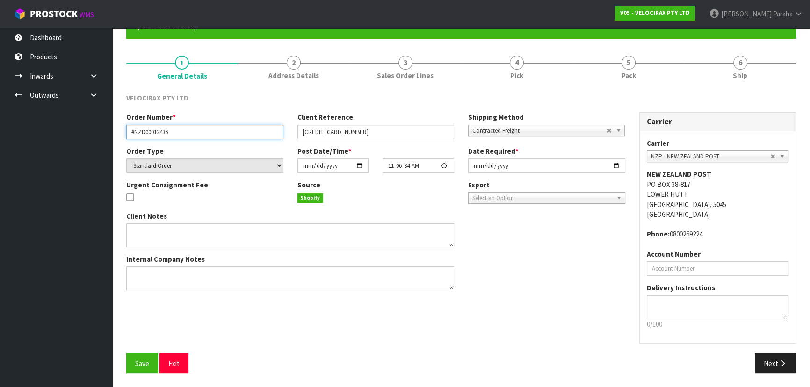
click at [155, 134] on input "#NZD00012436" at bounding box center [204, 132] width 157 height 14
click at [154, 133] on input "#NZD00012436" at bounding box center [204, 132] width 157 height 14
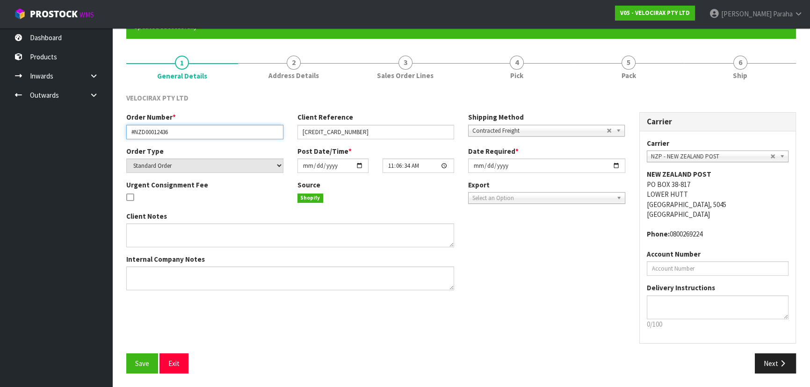
click at [154, 133] on input "#NZD00012436" at bounding box center [204, 132] width 157 height 14
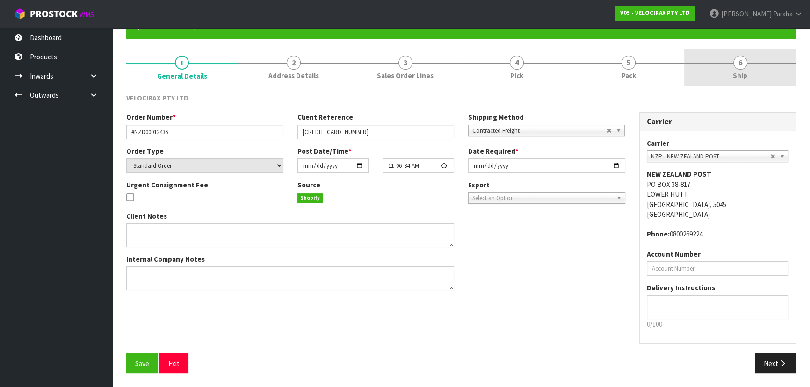
click at [729, 59] on link "6 Ship" at bounding box center [740, 67] width 112 height 37
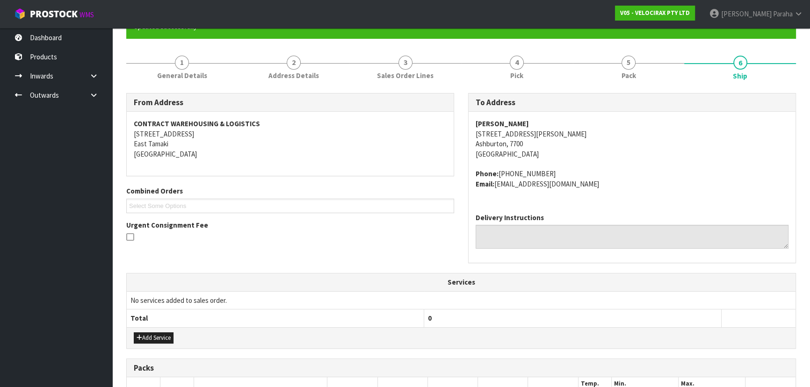
scroll to position [273, 0]
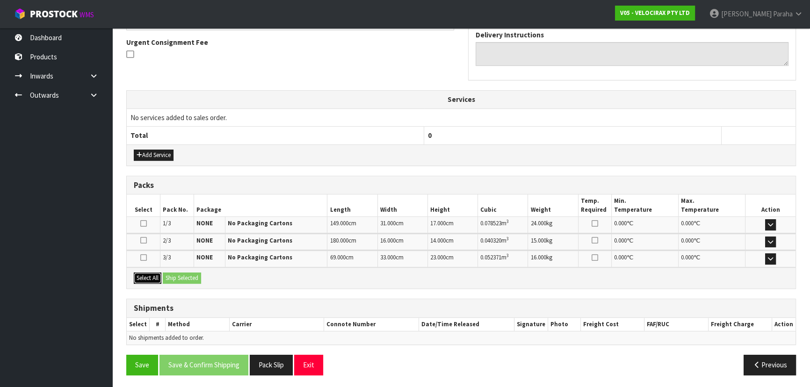
click at [151, 275] on button "Select All" at bounding box center [148, 278] width 28 height 11
click at [182, 276] on button "Ship Selected" at bounding box center [182, 278] width 38 height 11
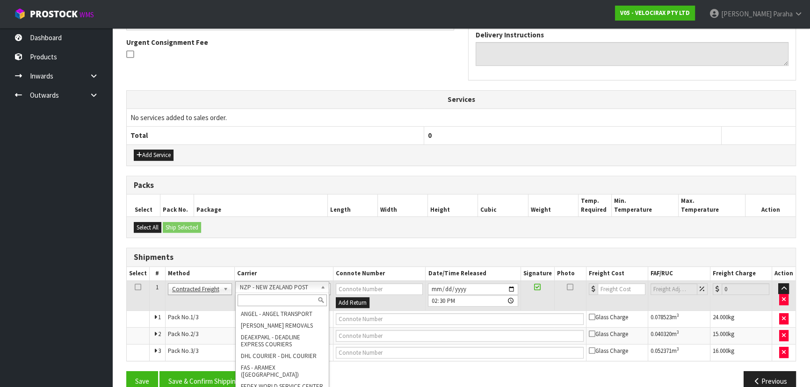
click at [293, 298] on input "text" at bounding box center [282, 301] width 89 height 12
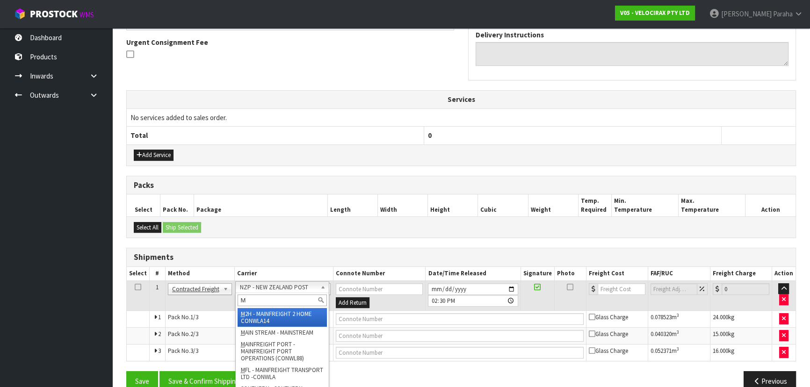
type input "MF"
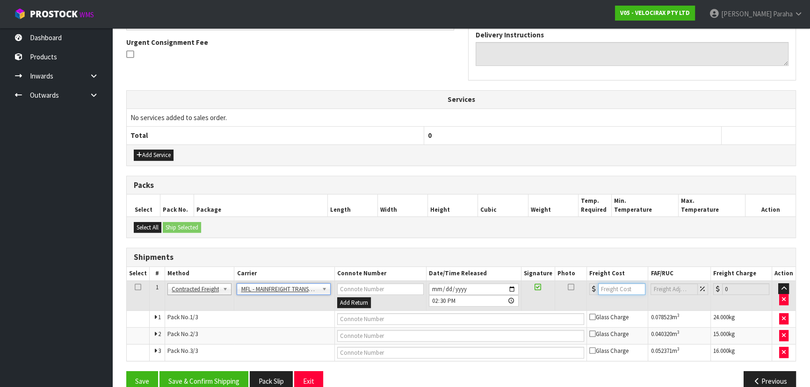
click at [611, 288] on input "number" at bounding box center [621, 289] width 47 height 12
type input "61.00"
click at [462, 317] on input "text" at bounding box center [460, 319] width 247 height 12
paste input "FWM59056169"
type input "FWM59056169"
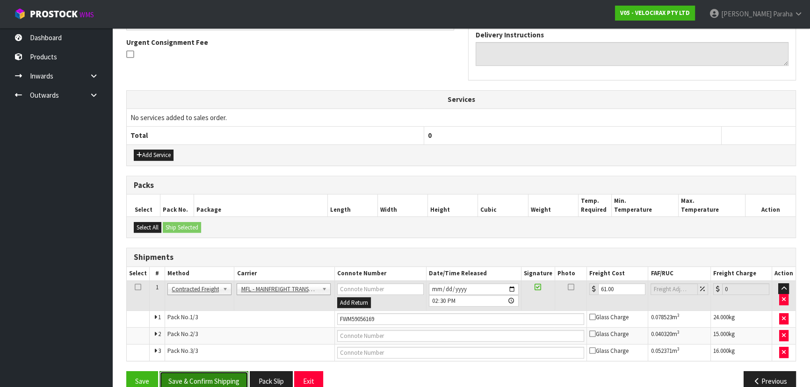
click at [214, 378] on button "Save & Confirm Shipping" at bounding box center [203, 381] width 89 height 20
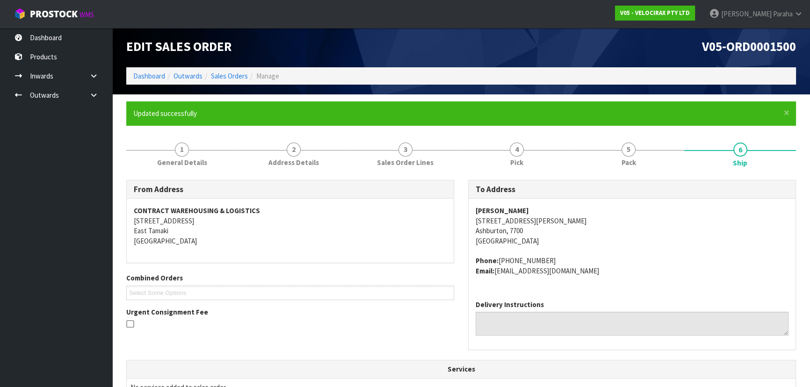
scroll to position [0, 0]
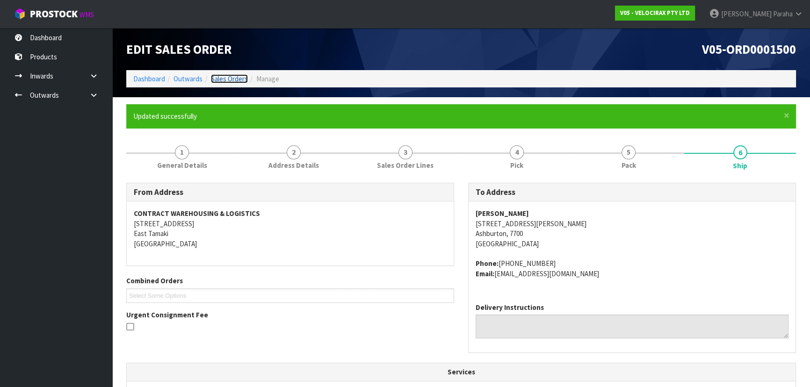
click at [243, 81] on link "Sales Orders" at bounding box center [229, 78] width 37 height 9
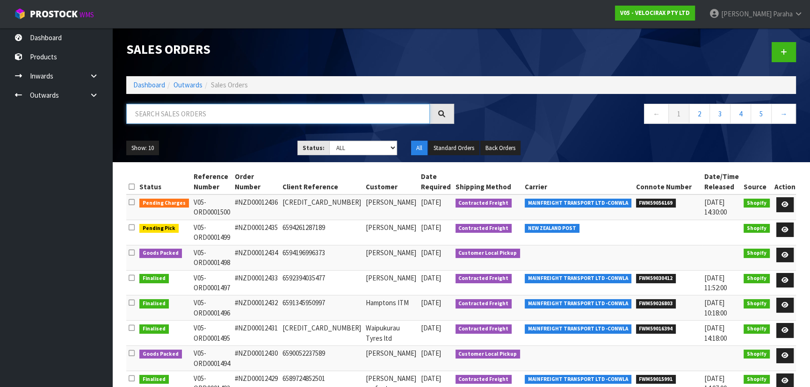
click at [220, 116] on input "text" at bounding box center [277, 114] width 303 height 20
click at [783, 231] on icon at bounding box center [784, 230] width 7 height 6
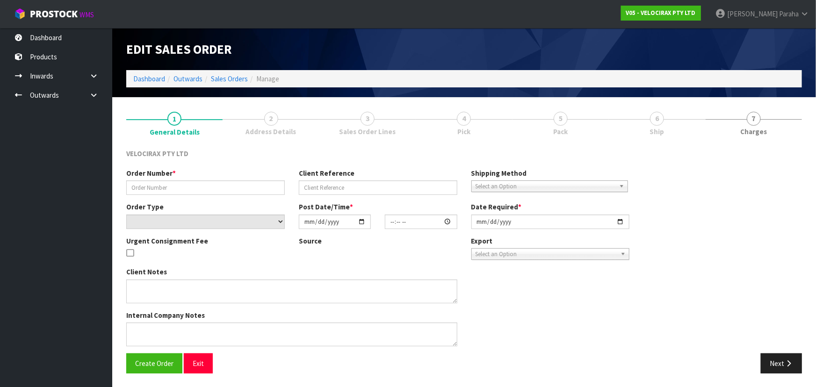
type input "#NZD00012435"
type input "6594261287189"
select select "number:0"
type input "2025-10-10"
type input "10:30:48.000"
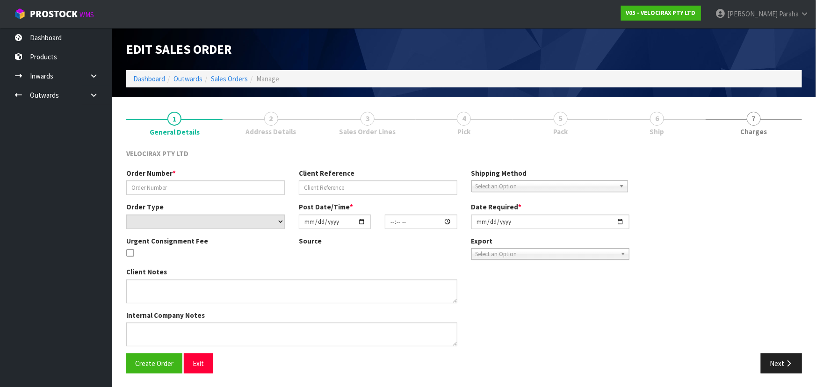
type input "2025-10-10"
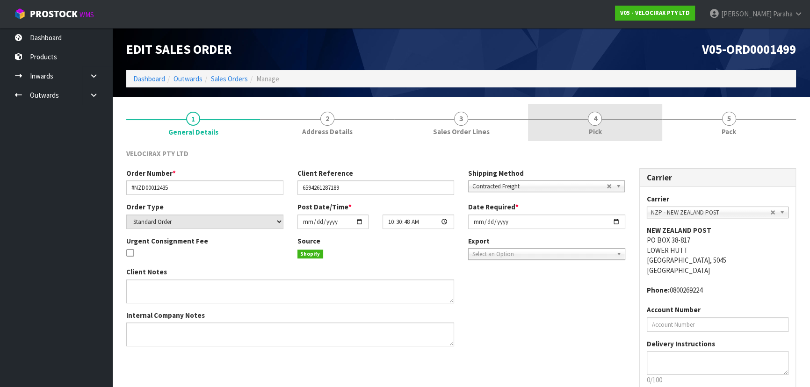
click at [595, 121] on span "4" at bounding box center [595, 119] width 14 height 14
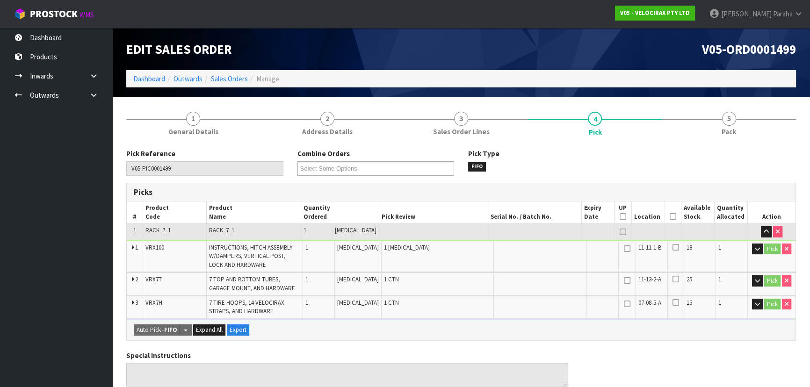
click at [670, 216] on icon at bounding box center [673, 216] width 7 height 0
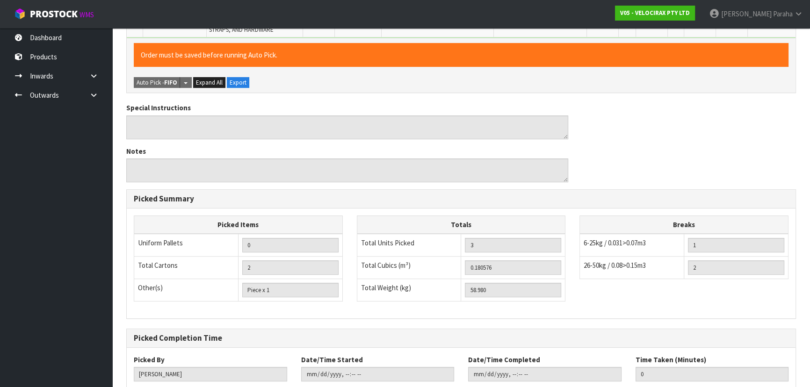
scroll to position [339, 0]
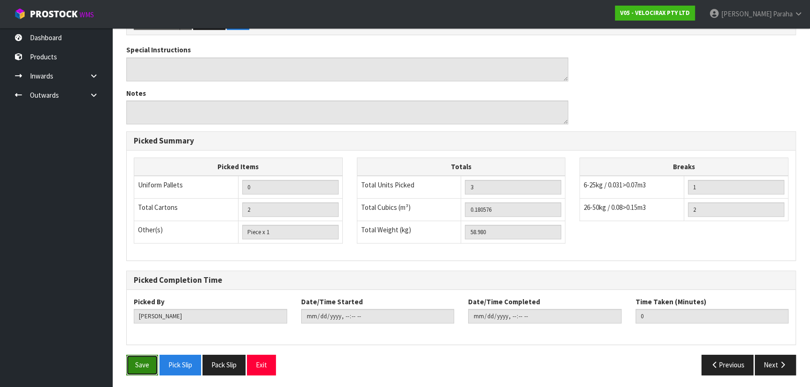
click at [151, 363] on button "Save" at bounding box center [142, 365] width 32 height 20
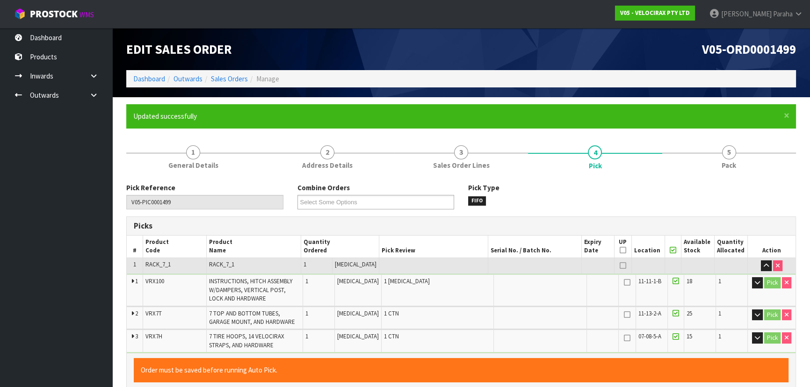
type input "Polly Paraha"
type input "2025-10-10T14:36:20"
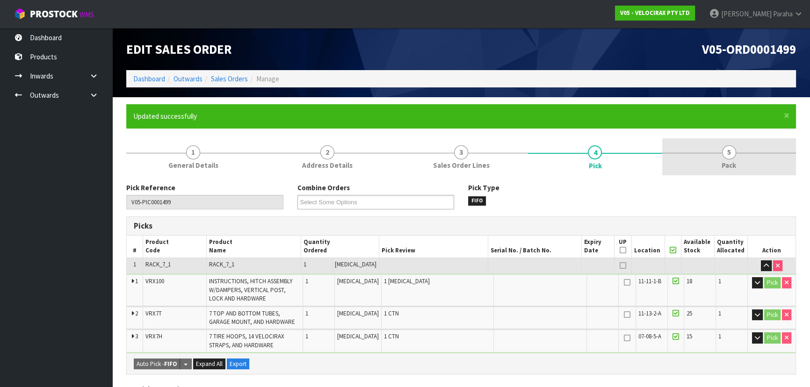
click at [729, 149] on span "5" at bounding box center [729, 152] width 14 height 14
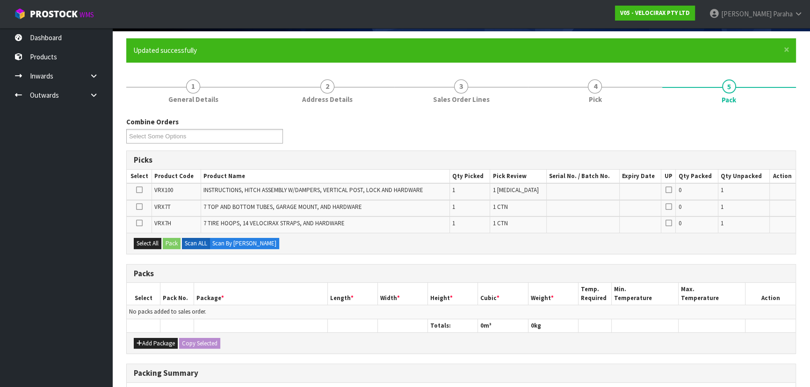
scroll to position [76, 0]
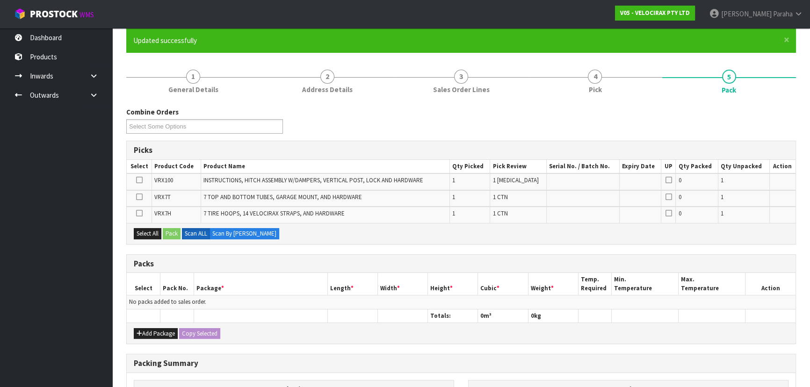
click at [404, 126] on div "Combine Orders V05-ORD0001494 V05-ORD0001498 V05-ORD0001499 Select Some Options" at bounding box center [461, 124] width 684 height 34
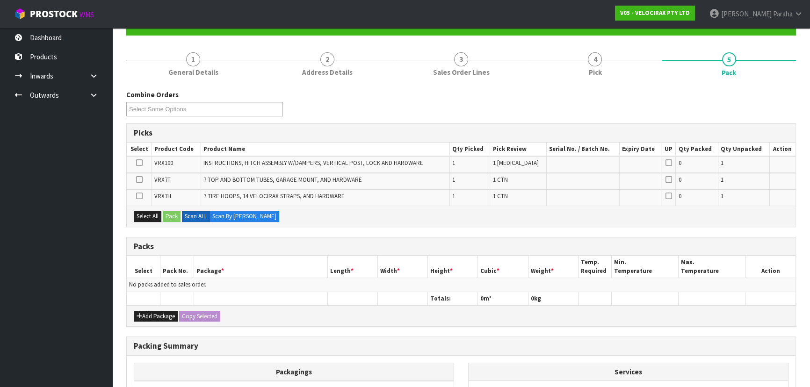
scroll to position [203, 0]
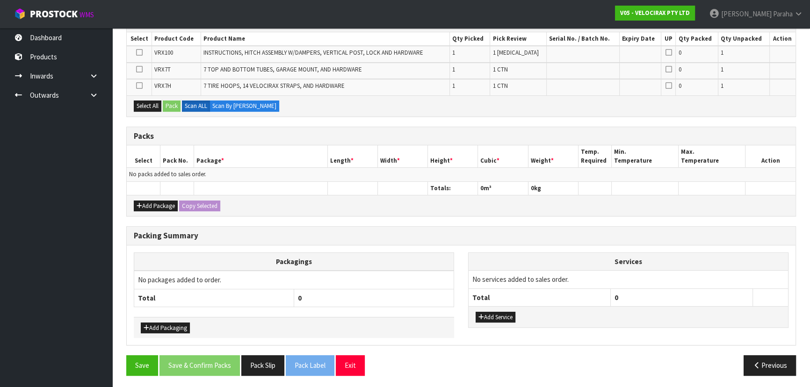
click at [375, 120] on div "Combine Orders V05-ORD0001494 V05-ORD0001498 V05-ORD0001499 Select Some Options…" at bounding box center [461, 180] width 670 height 403
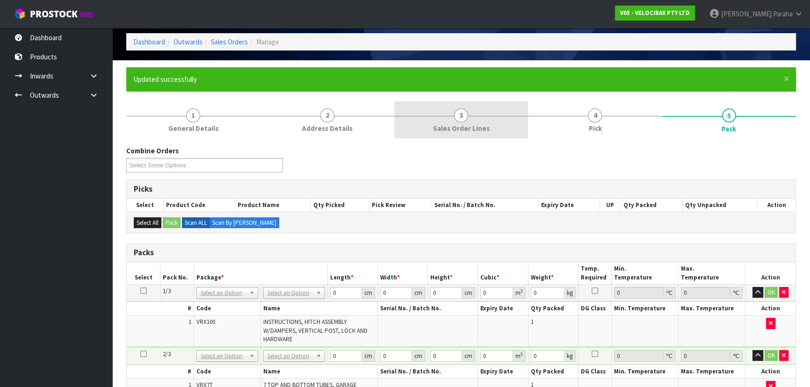
scroll to position [33, 0]
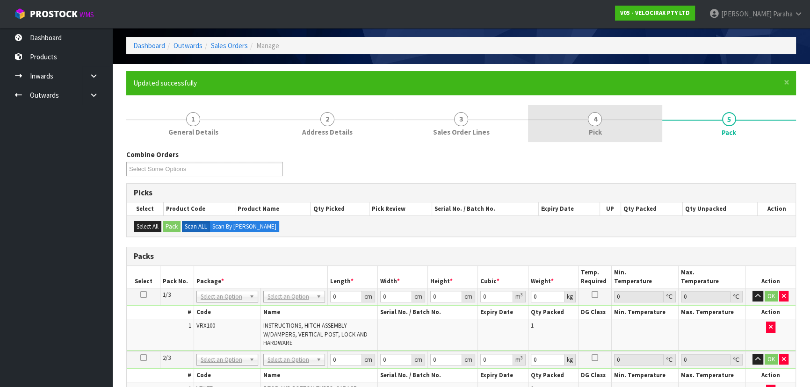
click at [598, 121] on span "4" at bounding box center [595, 119] width 14 height 14
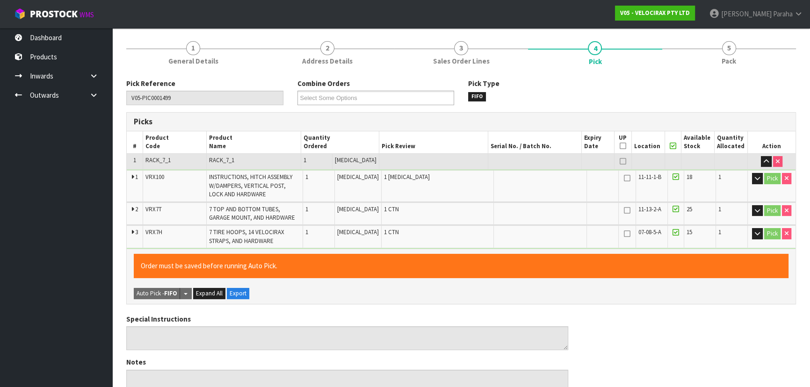
scroll to position [161, 0]
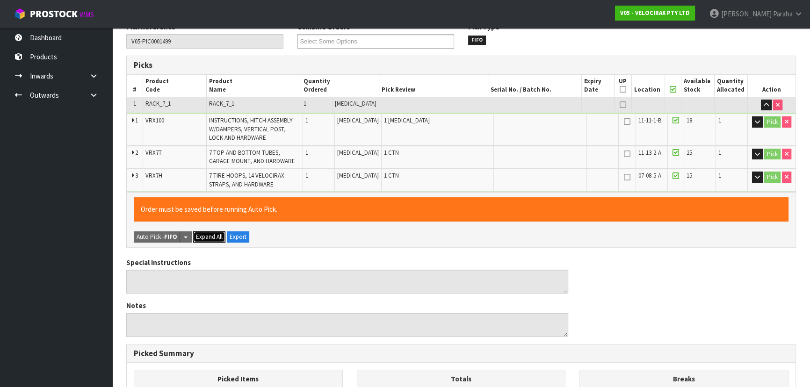
click at [212, 235] on span "Expand All" at bounding box center [209, 237] width 27 height 8
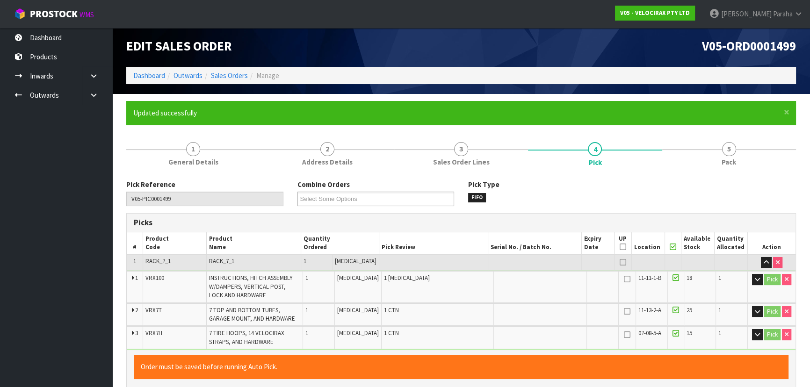
scroll to position [0, 0]
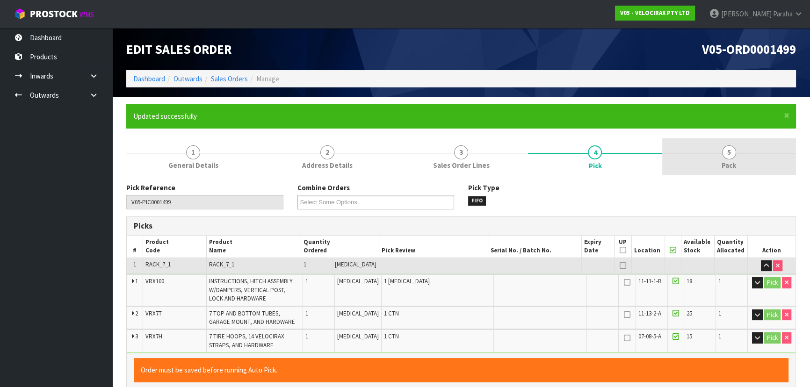
click at [728, 154] on span "5" at bounding box center [729, 152] width 14 height 14
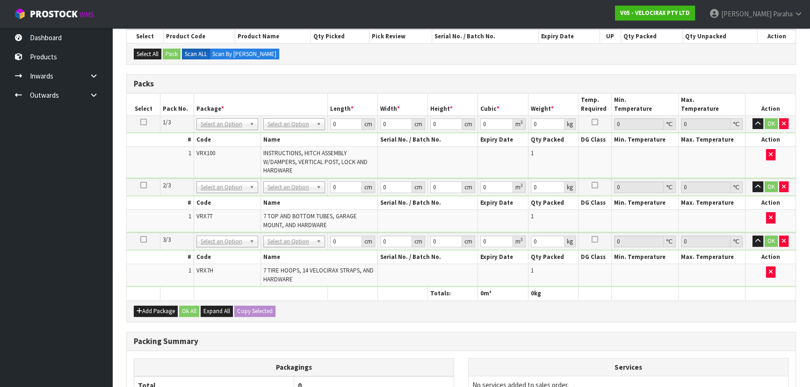
scroll to position [183, 0]
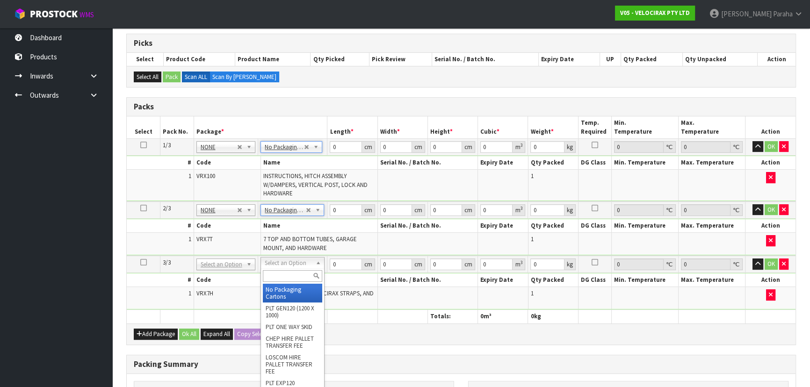
type input "3"
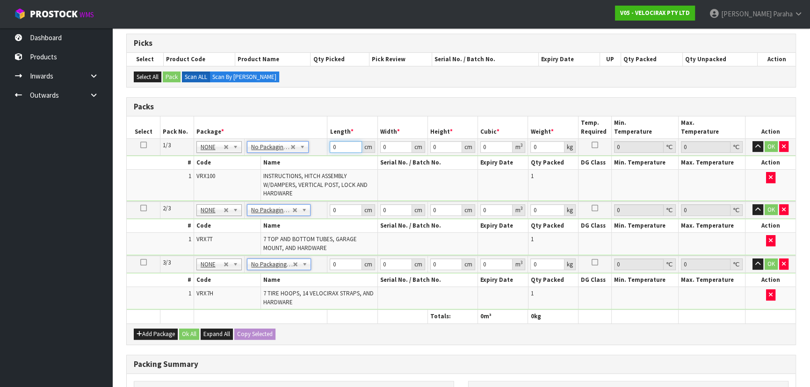
click at [342, 144] on input "0" at bounding box center [346, 147] width 32 height 12
type input "01"
type input "1"
type input "0.000001"
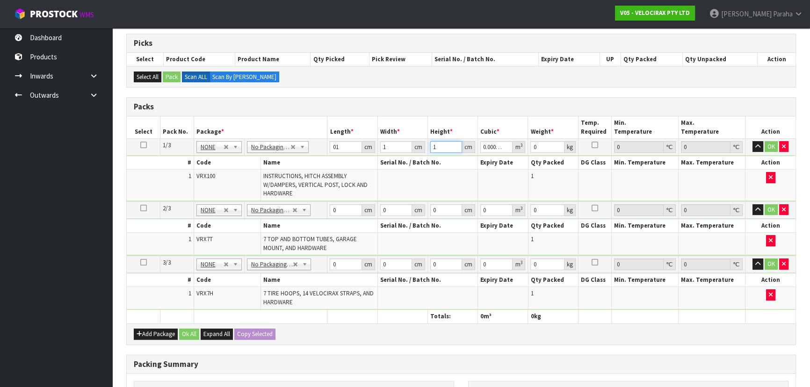
type input "1"
click at [346, 212] on input "0" at bounding box center [346, 210] width 32 height 12
type input "01"
type input "1"
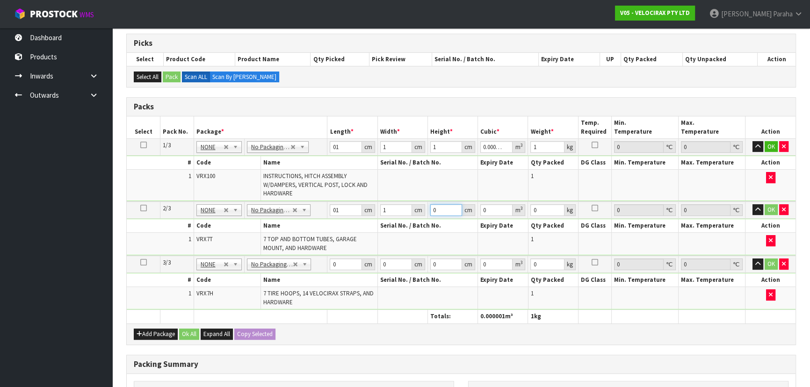
type input "1"
type input "0.000001"
type input "1"
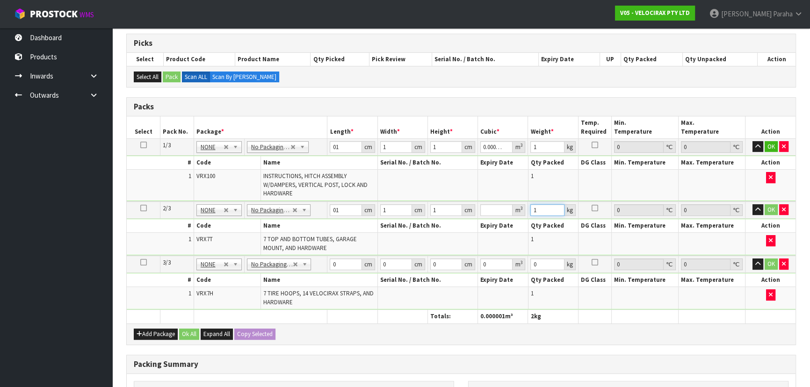
click at [537, 209] on input "1" at bounding box center [547, 210] width 34 height 12
type input "2"
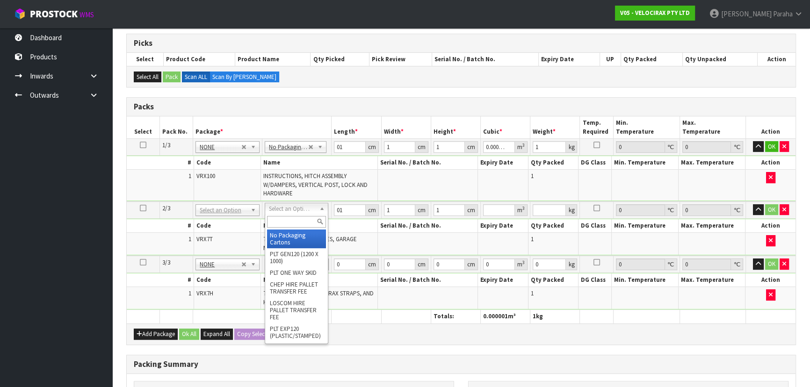
type input "3"
type input "0"
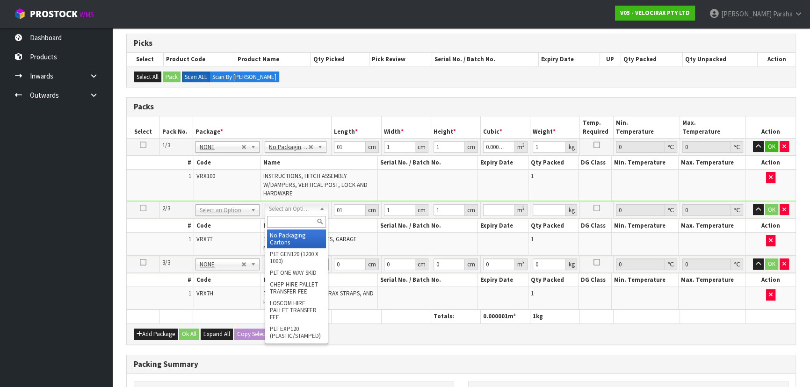
type input "0"
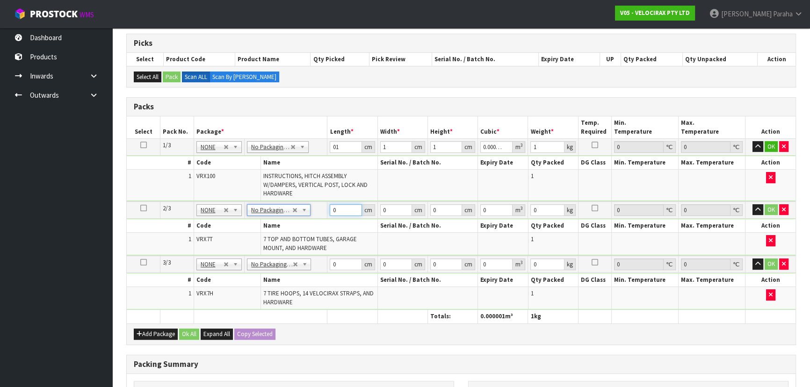
click at [340, 206] on input "0" at bounding box center [346, 210] width 32 height 12
type input "1"
type input "0.000001"
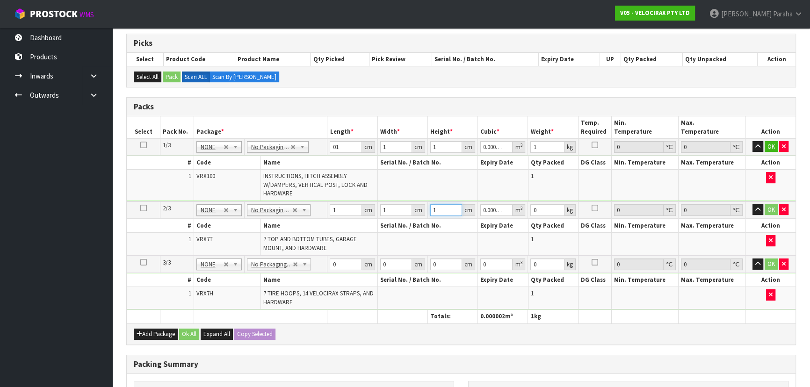
type input "1"
drag, startPoint x: 345, startPoint y: 263, endPoint x: 343, endPoint y: 252, distance: 11.4
click at [346, 262] on input "0" at bounding box center [346, 265] width 32 height 12
type input "01"
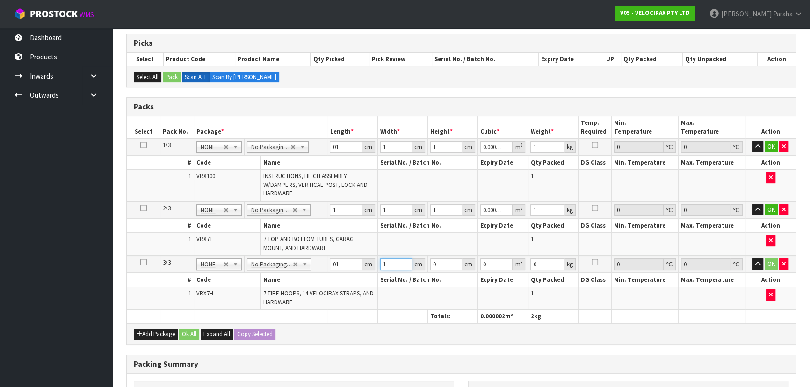
type input "1"
type input "0.000001"
type input "1"
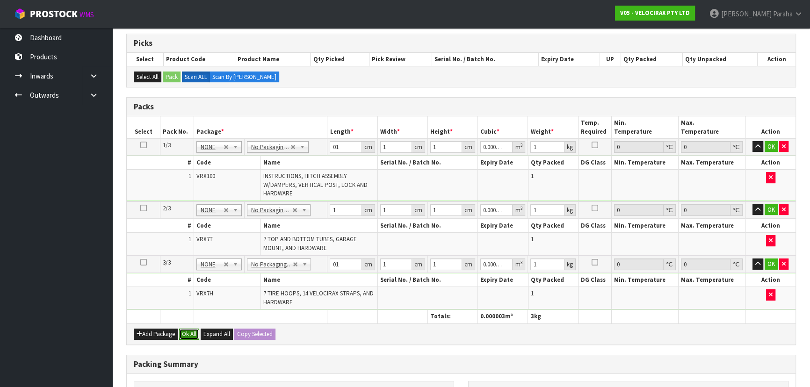
click at [196, 333] on button "Ok All" at bounding box center [189, 334] width 20 height 11
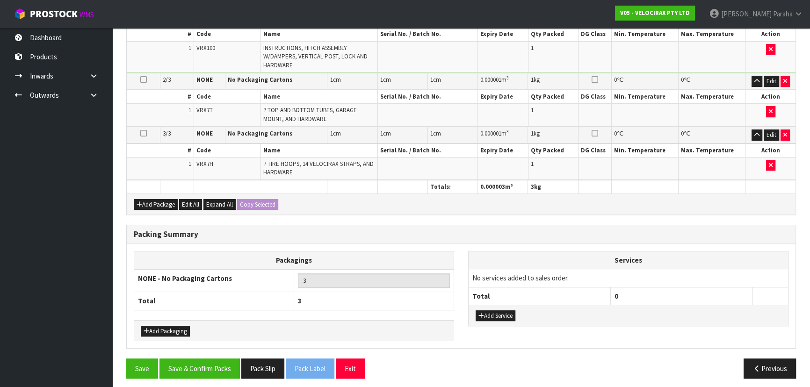
scroll to position [313, 0]
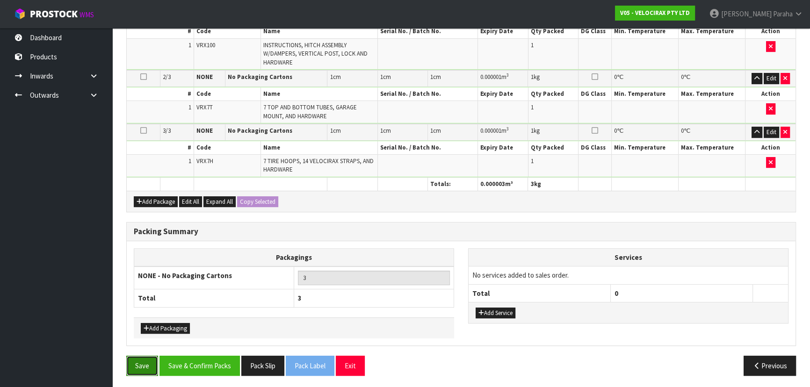
click at [135, 360] on button "Save" at bounding box center [142, 366] width 32 height 20
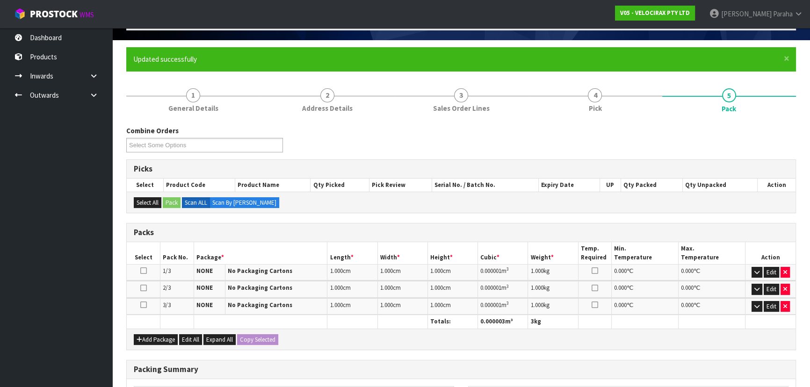
scroll to position [58, 0]
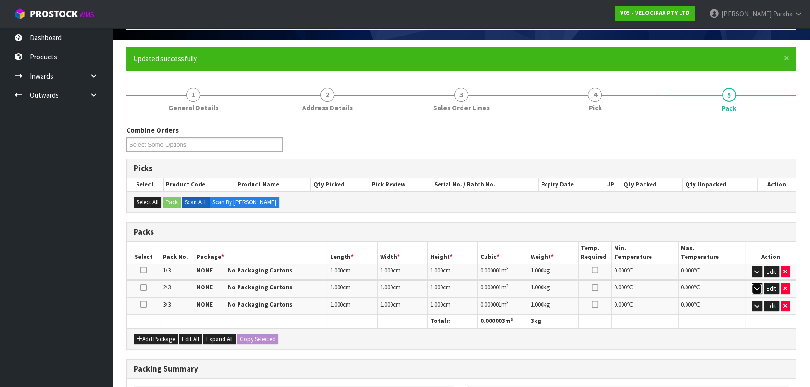
click at [756, 290] on icon "button" at bounding box center [756, 289] width 5 height 6
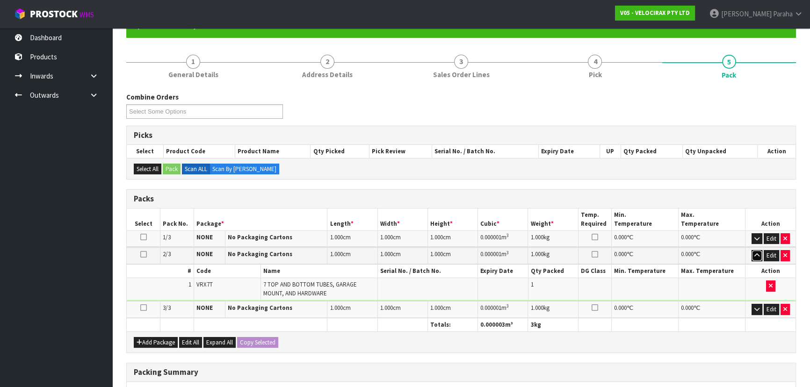
scroll to position [143, 0]
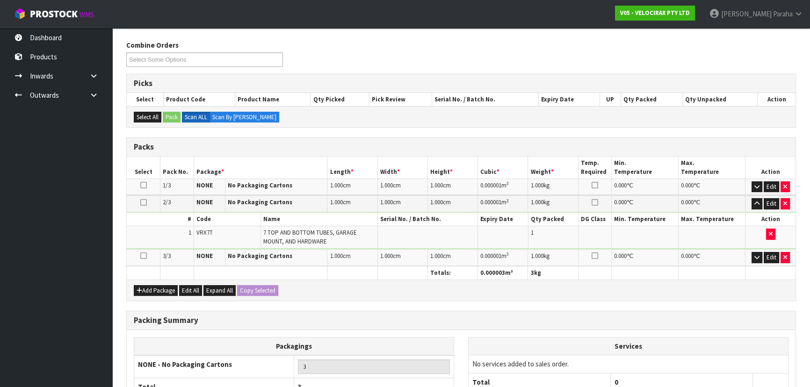
click at [143, 202] on icon at bounding box center [143, 202] width 7 height 0
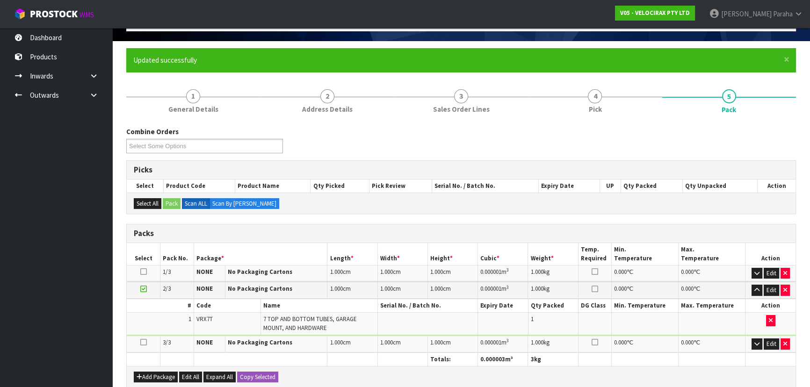
scroll to position [100, 0]
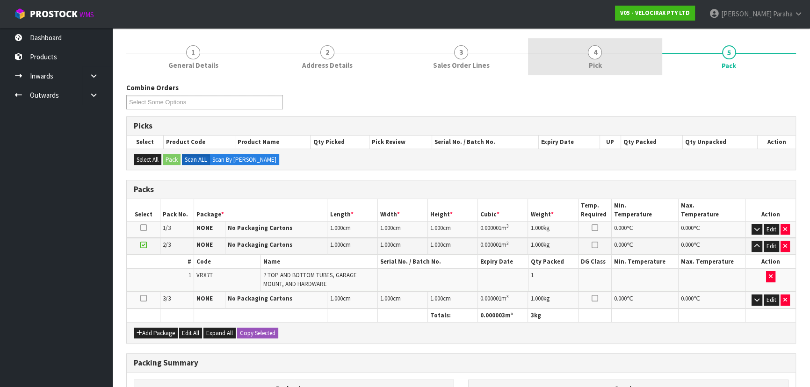
click at [594, 56] on span "4" at bounding box center [595, 52] width 14 height 14
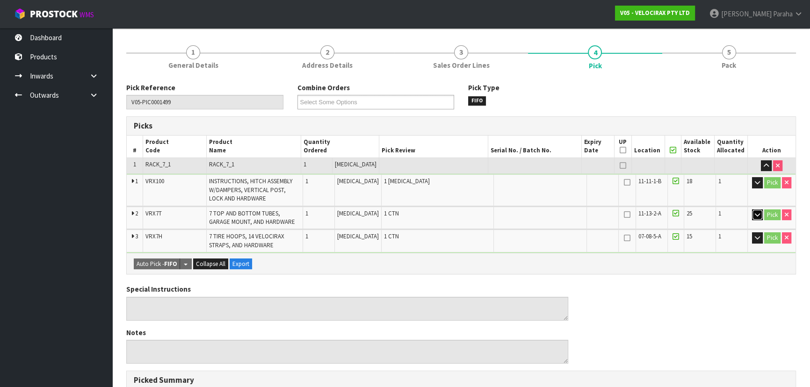
click at [757, 213] on icon "button" at bounding box center [757, 215] width 5 height 6
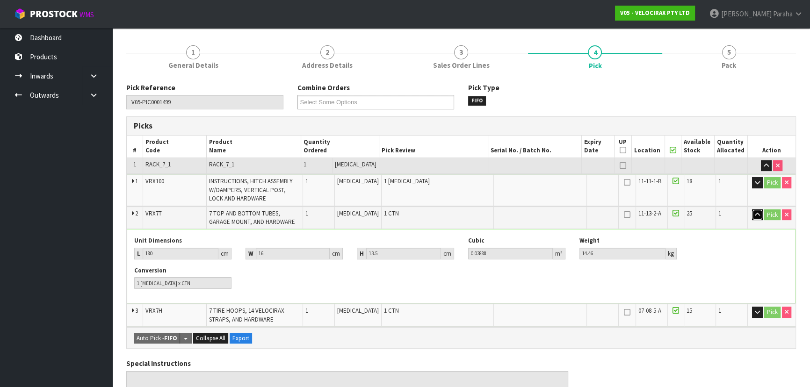
click at [752, 210] on button "button" at bounding box center [757, 214] width 11 height 11
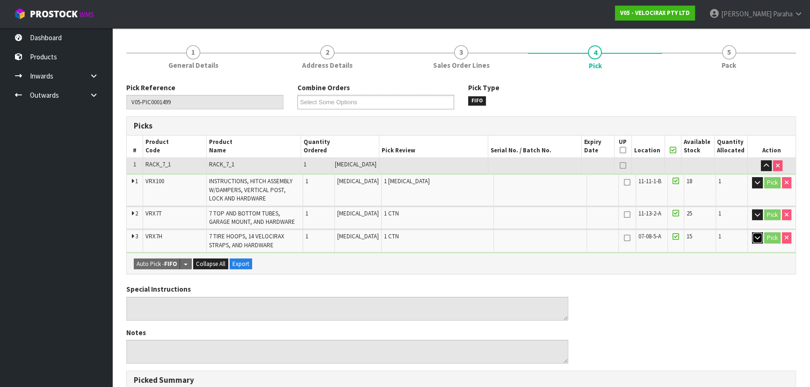
click at [758, 238] on icon "button" at bounding box center [757, 238] width 5 height 6
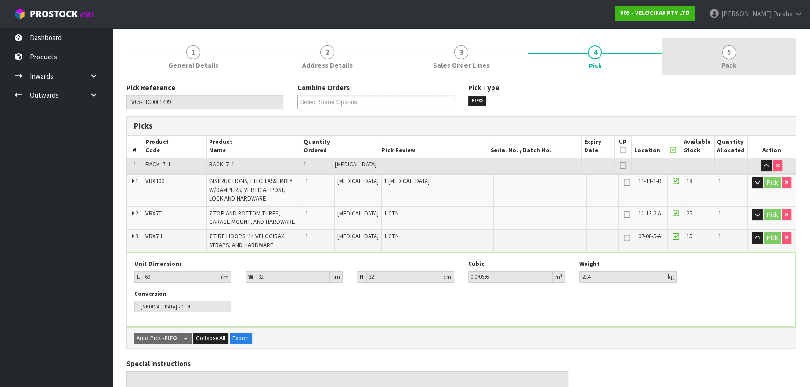
click at [719, 58] on link "5 Pack" at bounding box center [729, 56] width 134 height 37
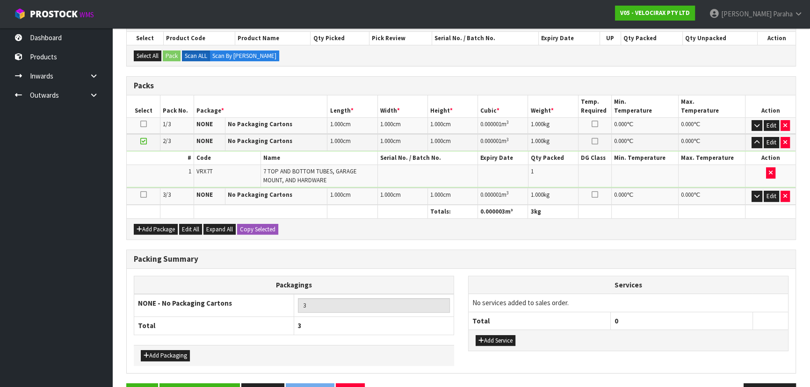
scroll to position [189, 0]
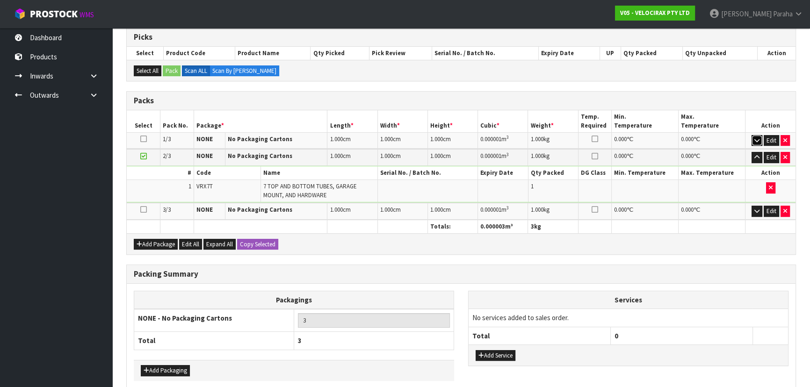
click at [755, 139] on icon "button" at bounding box center [756, 140] width 5 height 6
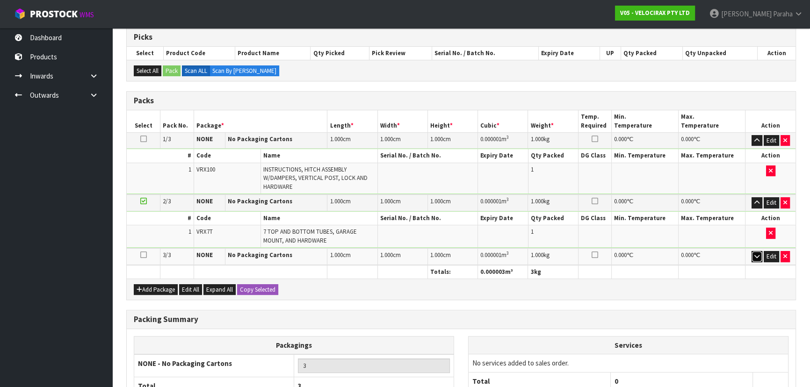
click at [754, 255] on icon "button" at bounding box center [756, 256] width 5 height 6
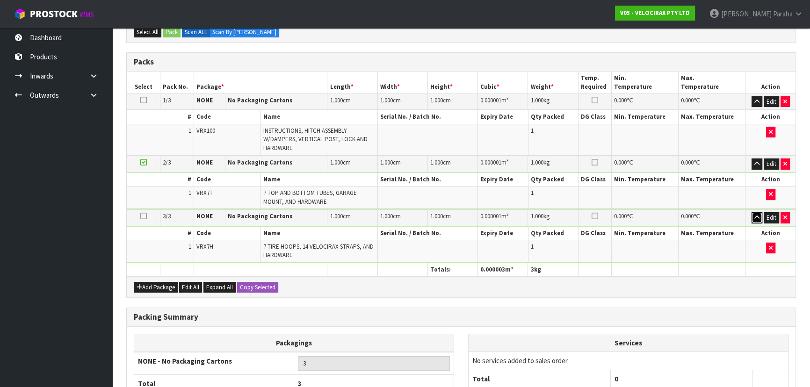
scroll to position [313, 0]
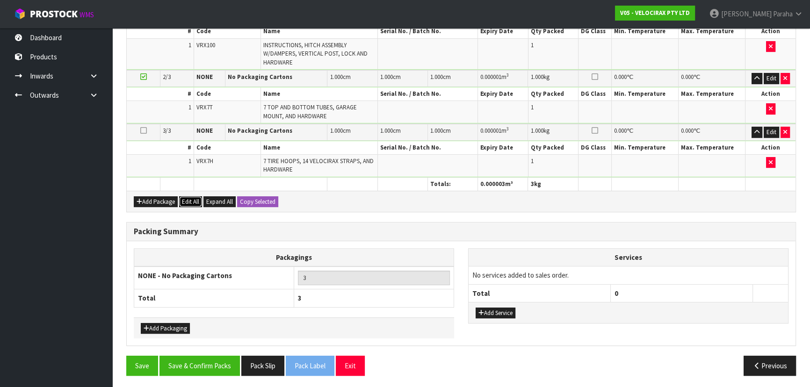
click at [189, 202] on button "Edit All" at bounding box center [190, 201] width 23 height 11
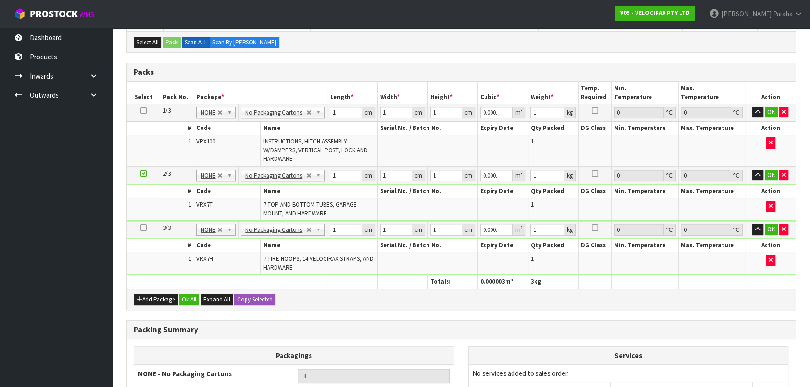
scroll to position [186, 0]
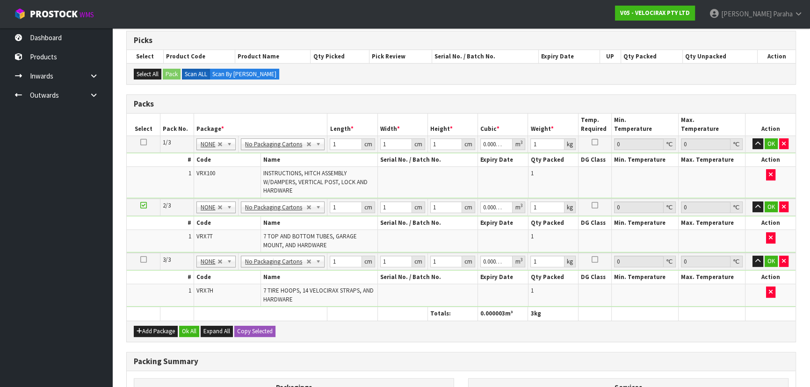
click at [143, 143] on icon at bounding box center [143, 142] width 7 height 0
click at [338, 144] on input "1" at bounding box center [346, 144] width 32 height 12
type input "0"
type input "1"
type input "0.000001"
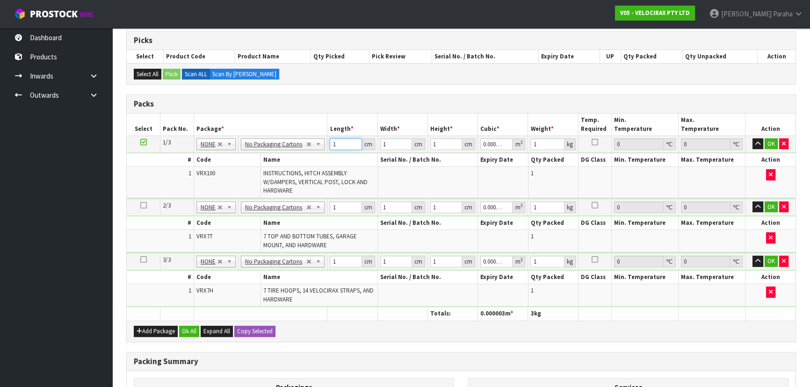
type input "14"
type input "0.000014"
type input "149"
type input "0.000149"
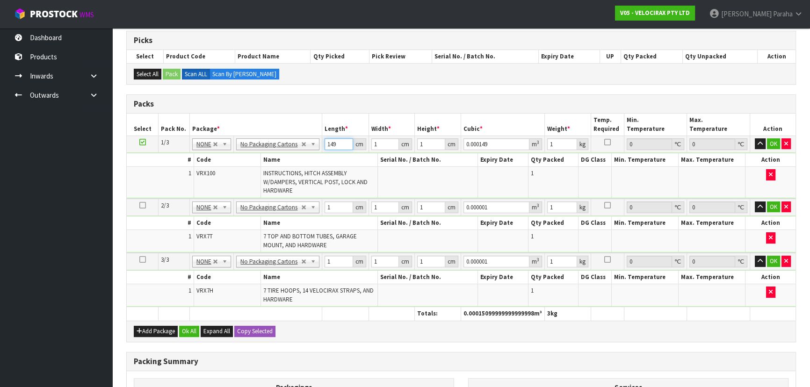
type input "149"
type input "3"
type input "0.000447"
type input "31"
type input "0.004619"
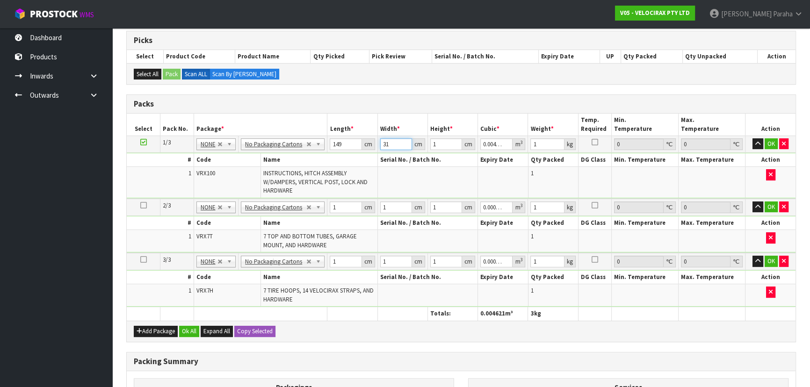
type input "31"
type input "17"
type input "0.078523"
type input "17"
type input "24"
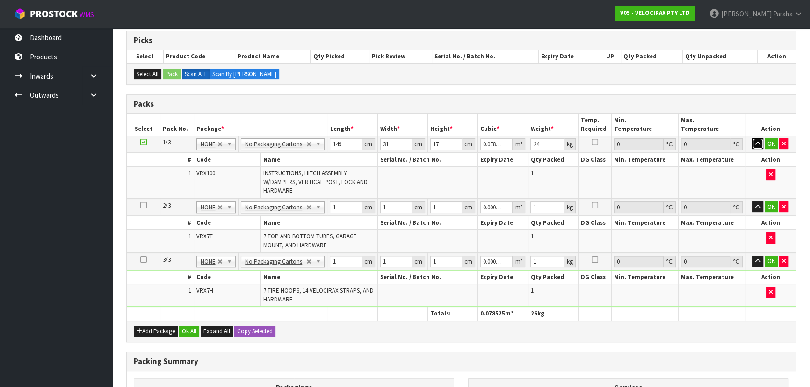
click at [752, 138] on button "button" at bounding box center [757, 143] width 11 height 11
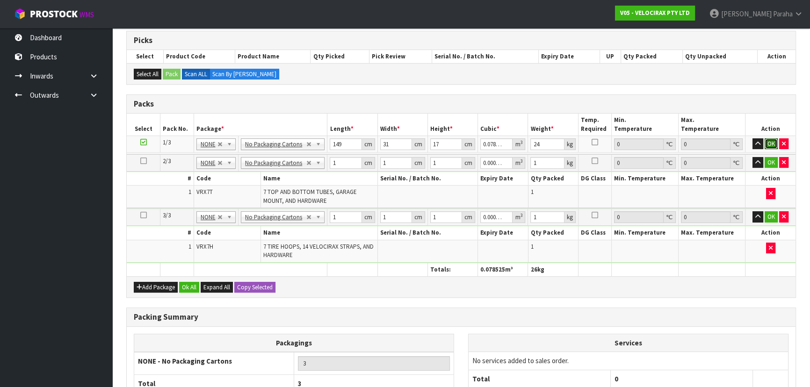
click button "OK" at bounding box center [770, 143] width 13 height 11
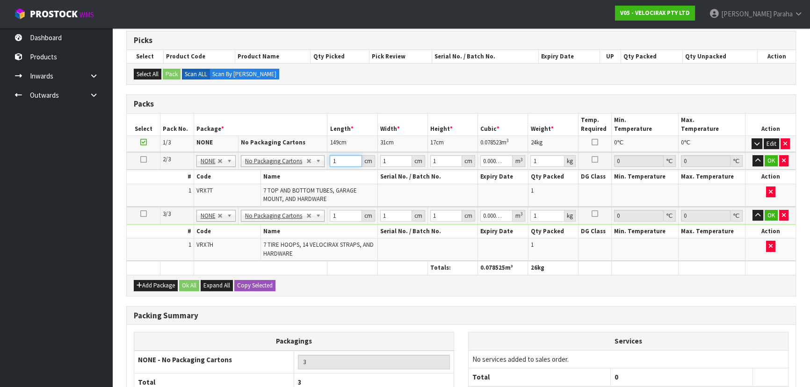
click at [346, 156] on input "1" at bounding box center [346, 161] width 32 height 12
type input "0"
type input "1"
type input "0.000001"
type input "18"
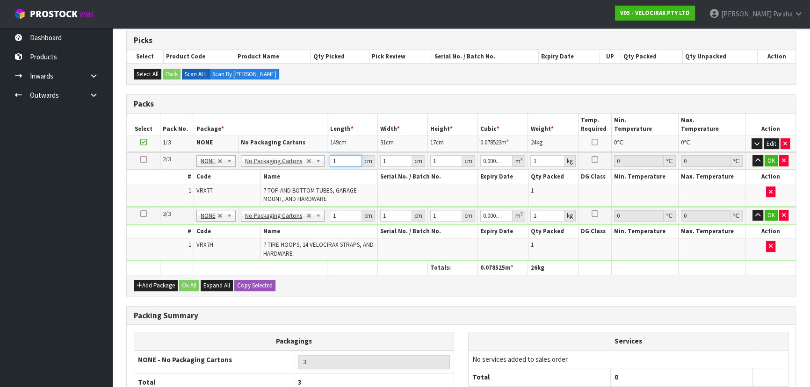
type input "0.000018"
type input "180"
type input "0.00018"
type input "180"
type input "16"
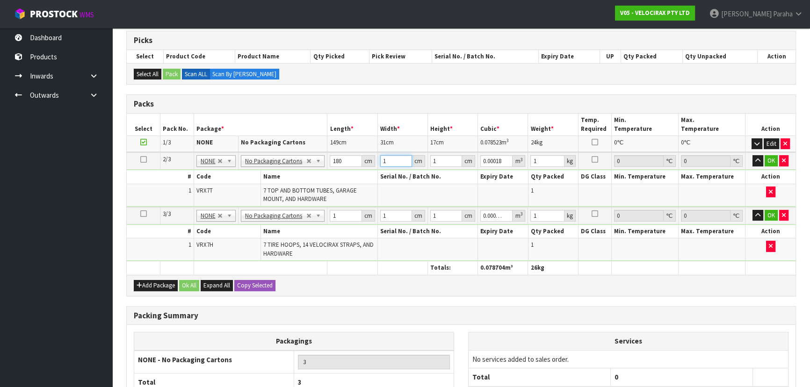
type input "0.00288"
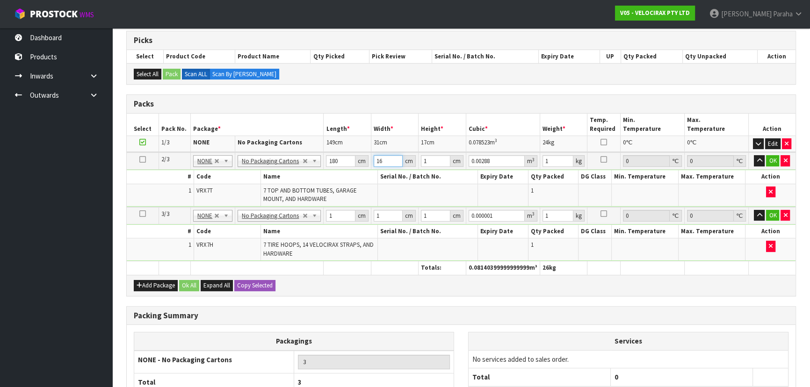
type input "16"
type input "14"
type input "0.04032"
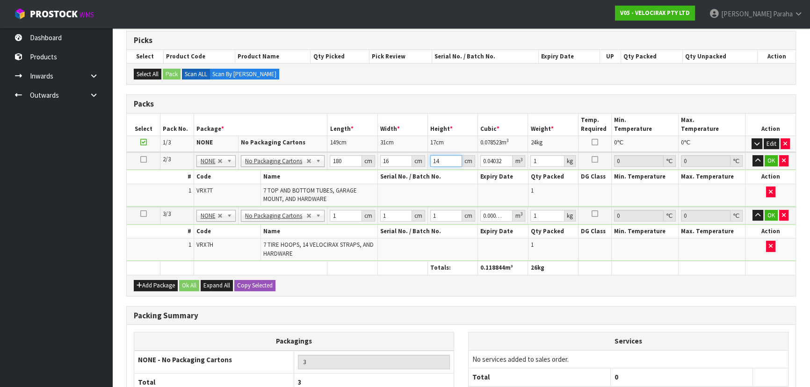
type input "14"
type input "15"
click at [752, 155] on button "button" at bounding box center [757, 160] width 11 height 11
click button "OK" at bounding box center [770, 160] width 13 height 11
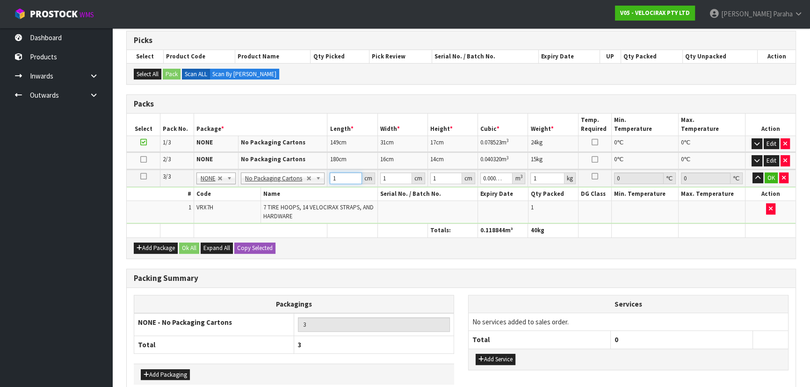
click at [339, 177] on input "1" at bounding box center [346, 179] width 32 height 12
type input "0"
type input "7"
type input "0.000007"
type input "70"
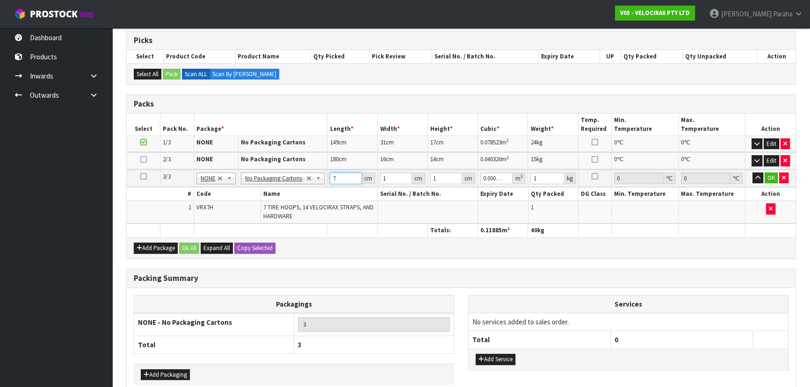
type input "0.00007"
type input "70"
type input "3"
type input "0.00021"
type input "33"
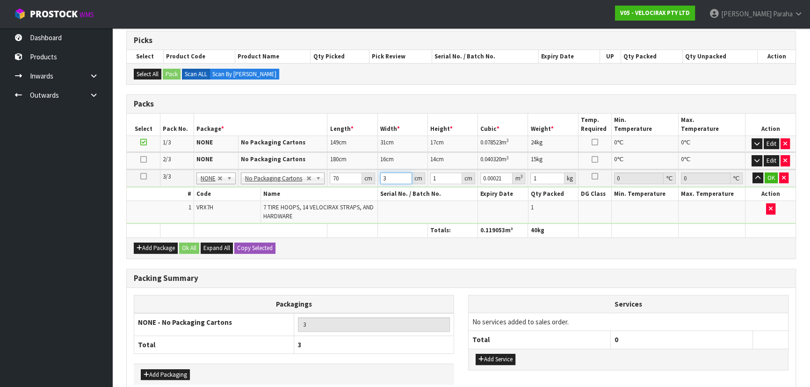
type input "0.00231"
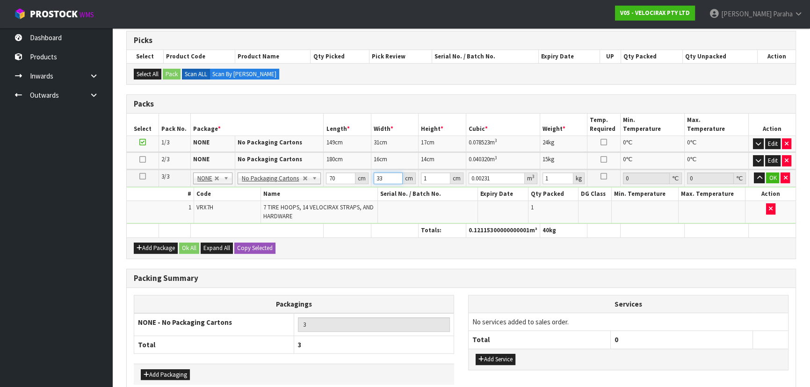
type input "33"
type input "3"
type input "0.00693"
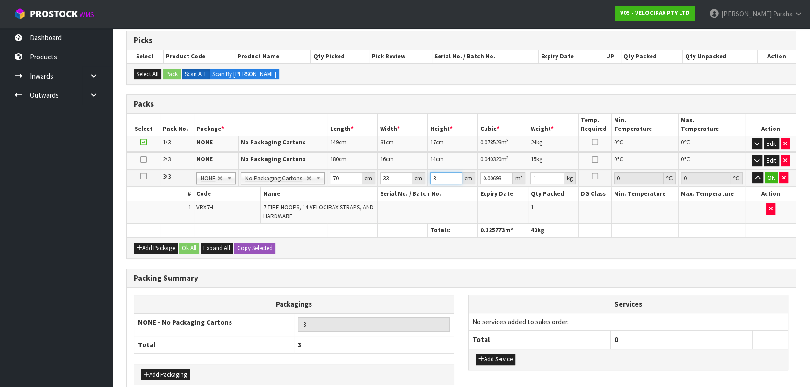
type input "33"
type input "0.07623"
type input "33"
type input "22"
click at [752, 173] on button "button" at bounding box center [757, 178] width 11 height 11
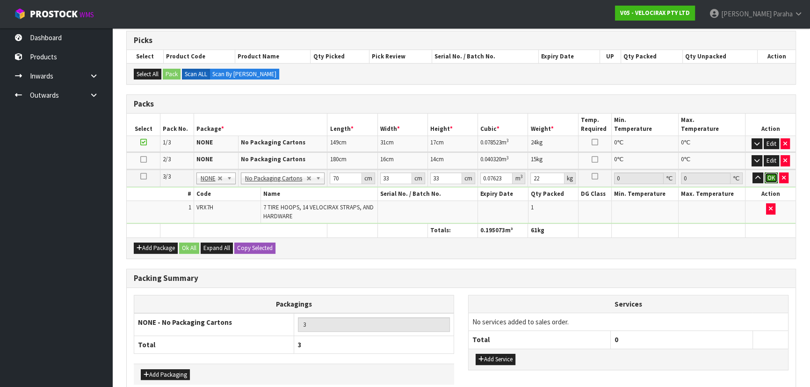
click button "OK" at bounding box center [770, 178] width 13 height 11
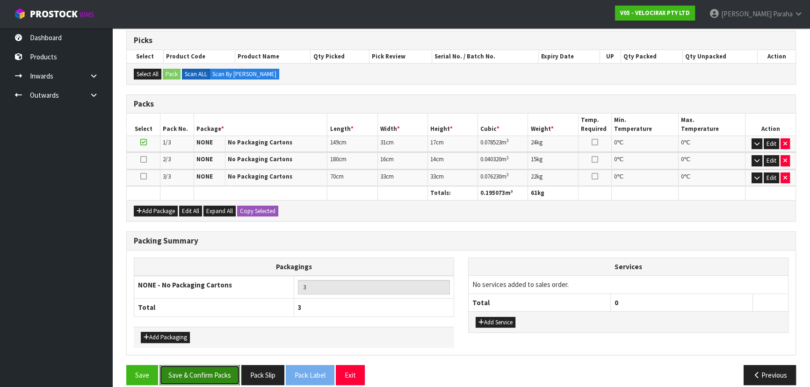
click at [198, 371] on button "Save & Confirm Packs" at bounding box center [199, 375] width 80 height 20
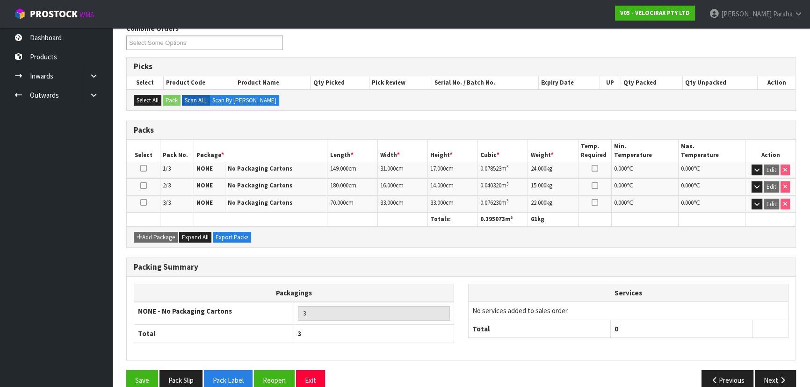
scroll to position [174, 0]
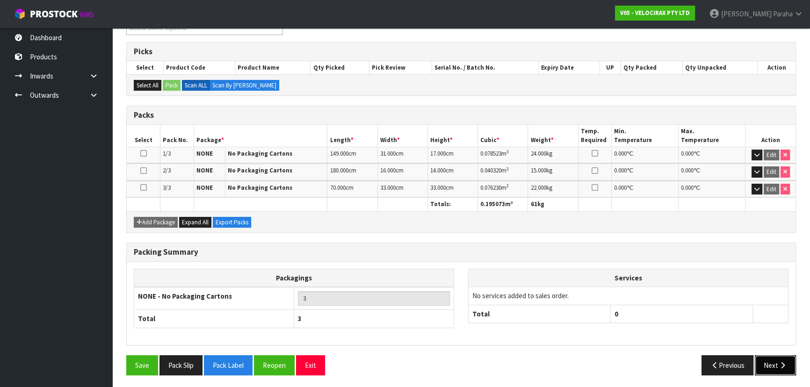
click at [784, 362] on icon "button" at bounding box center [782, 365] width 9 height 7
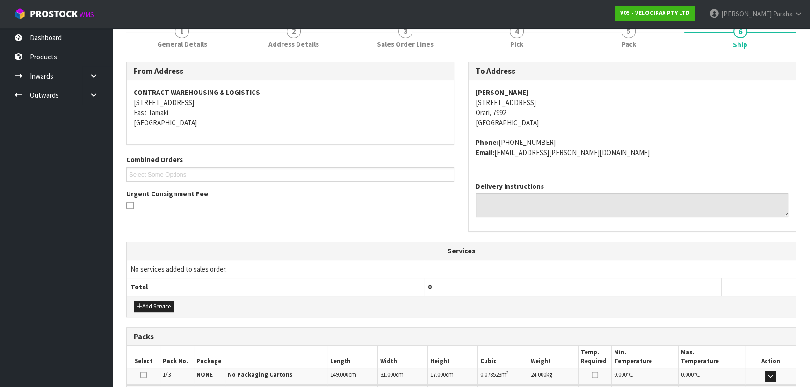
scroll to position [5, 0]
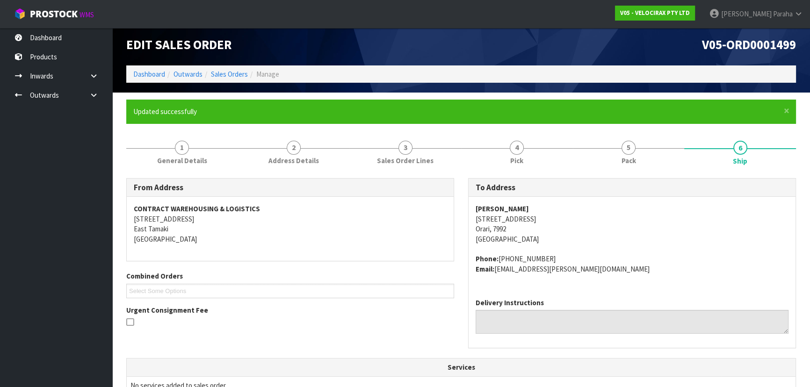
click at [503, 221] on address "Ash Scott 22 Gladstone Street South Orari, 7992 New Zealand" at bounding box center [631, 224] width 313 height 40
copy address "22 Gladstone Street South"
click at [494, 208] on strong "Ash Scott" at bounding box center [501, 208] width 53 height 9
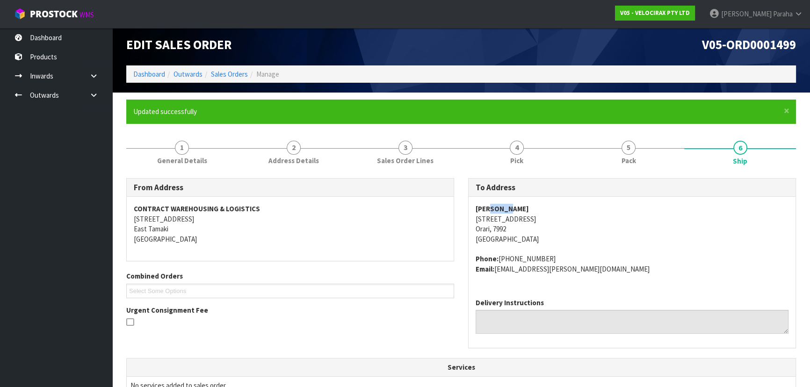
click at [493, 208] on strong "Ash Scott" at bounding box center [501, 208] width 53 height 9
click at [492, 207] on strong "Ash Scott" at bounding box center [501, 208] width 53 height 9
click at [493, 206] on strong "Ash Scott" at bounding box center [501, 208] width 53 height 9
click at [494, 207] on strong "Ash Scott" at bounding box center [501, 208] width 53 height 9
click at [494, 206] on strong "Ash Scott" at bounding box center [501, 208] width 53 height 9
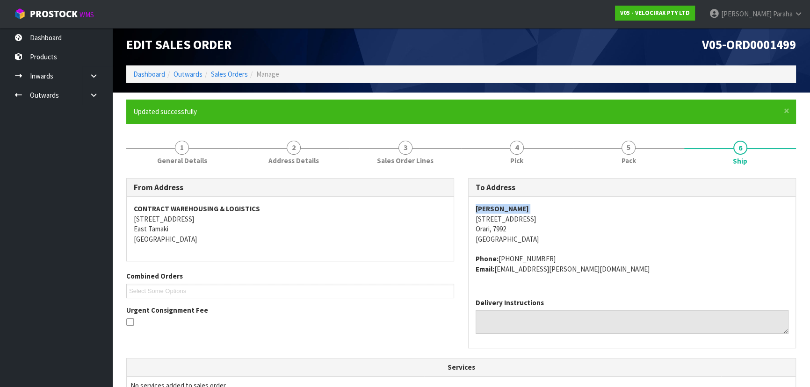
click at [494, 206] on strong "Ash Scott" at bounding box center [501, 208] width 53 height 9
copy strong "Ash Scott"
drag, startPoint x: 542, startPoint y: 259, endPoint x: 500, endPoint y: 260, distance: 42.1
click at [500, 260] on address "Phone: +64226804209 Email: ash.jess.scott@gmail.com" at bounding box center [631, 264] width 313 height 20
copy address "+64226804209"
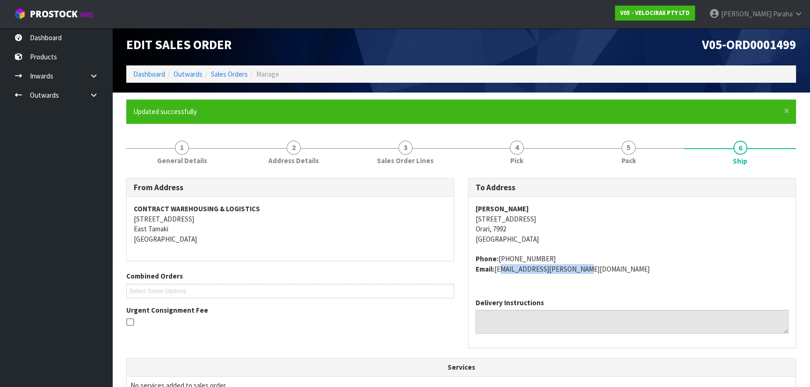
drag, startPoint x: 576, startPoint y: 266, endPoint x: 497, endPoint y: 273, distance: 79.7
click at [497, 273] on address "Phone: +64226804209 Email: ash.jess.scott@gmail.com" at bounding box center [631, 264] width 313 height 20
copy address "ash.jess.scott@gmail.com"
click at [171, 152] on link "1 General Details" at bounding box center [182, 152] width 112 height 37
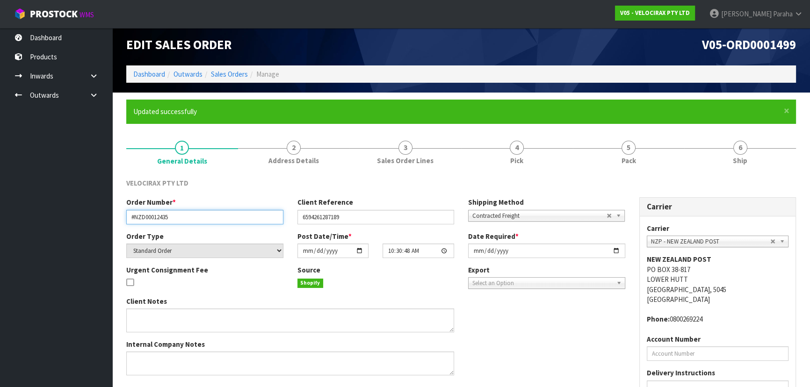
click at [152, 221] on input "#NZD00012435" at bounding box center [204, 217] width 157 height 14
click at [149, 218] on input "#NZD00012435" at bounding box center [204, 217] width 157 height 14
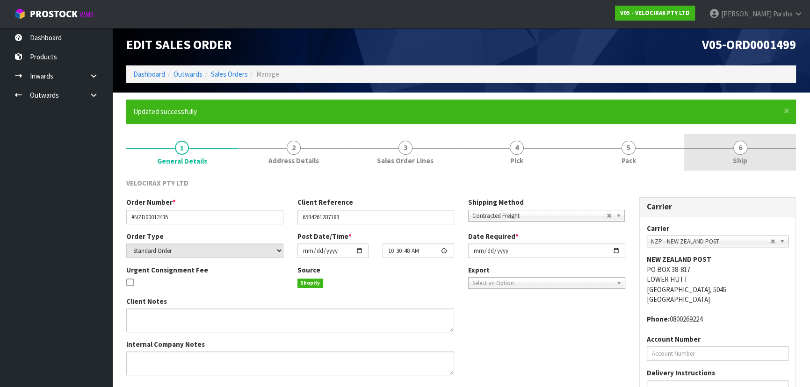
click at [736, 148] on span "6" at bounding box center [740, 148] width 14 height 14
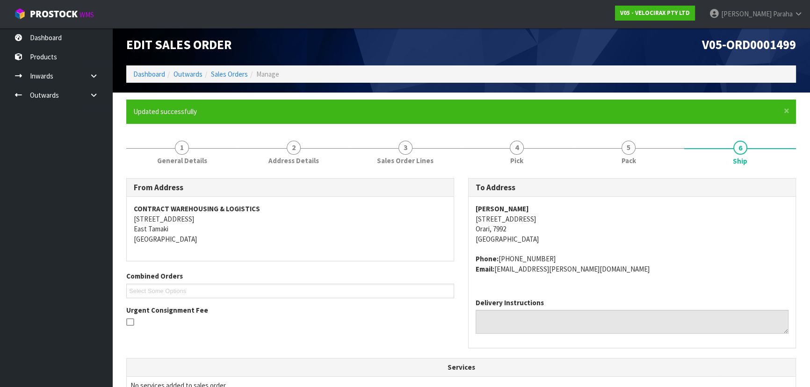
click at [491, 220] on address "Ash Scott 22 Gladstone Street South Orari, 7992 New Zealand" at bounding box center [631, 224] width 313 height 40
click at [491, 219] on address "Ash Scott 22 Gladstone Street South Orari, 7992 New Zealand" at bounding box center [631, 224] width 313 height 40
copy address "22 Gladstone Street South"
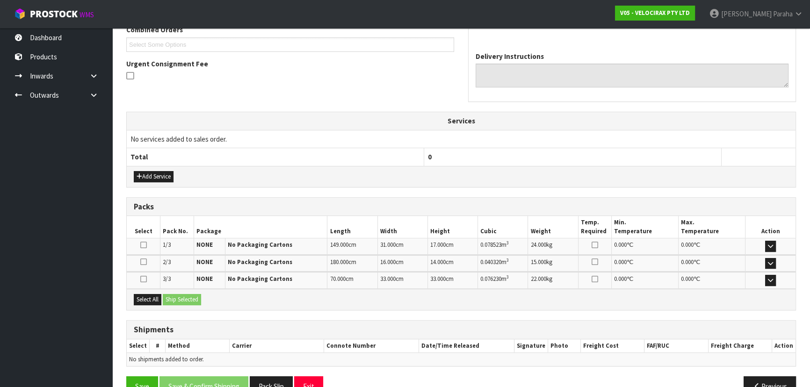
scroll to position [273, 0]
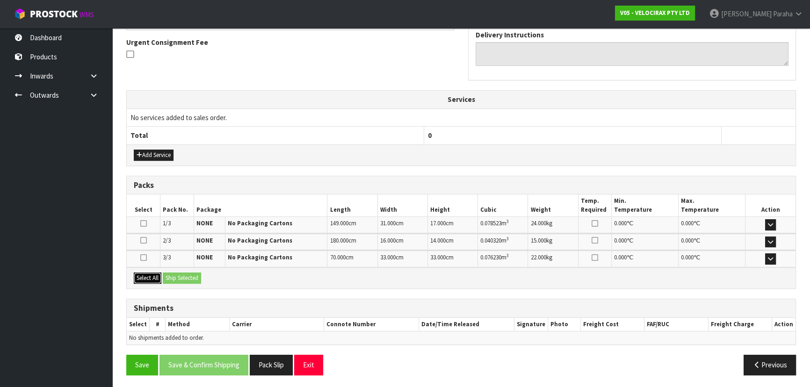
click at [150, 279] on button "Select All" at bounding box center [148, 278] width 28 height 11
click at [180, 277] on button "Ship Selected" at bounding box center [182, 278] width 38 height 11
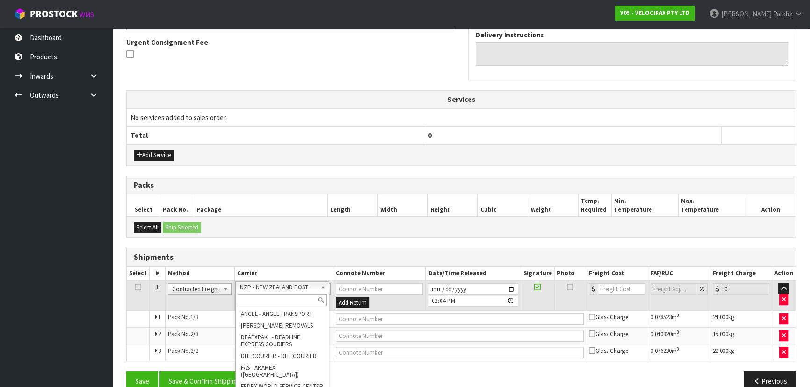
click at [308, 301] on input "text" at bounding box center [282, 301] width 89 height 12
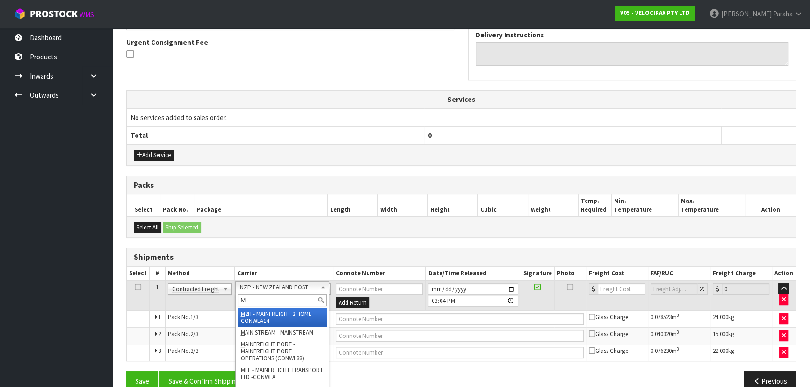
type input "MF"
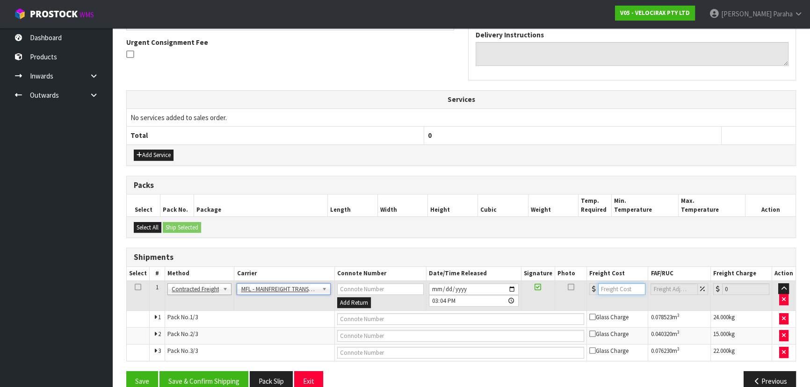
click at [618, 286] on input "number" at bounding box center [621, 289] width 47 height 12
type input "105.99"
click at [443, 319] on input "text" at bounding box center [460, 319] width 247 height 12
paste input "FWM59057136"
type input "FWM59057136"
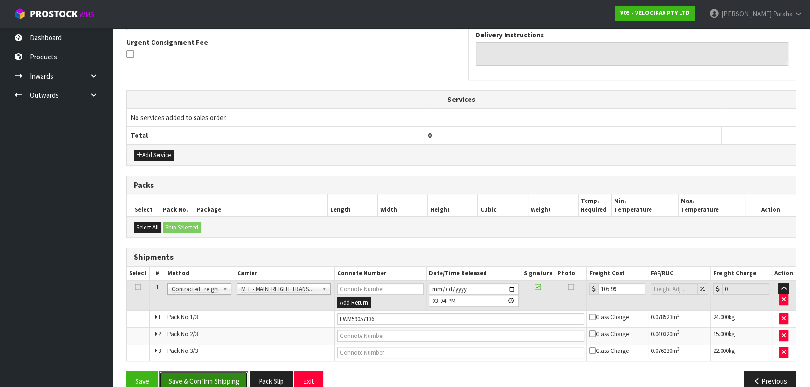
click at [231, 376] on button "Save & Confirm Shipping" at bounding box center [203, 381] width 89 height 20
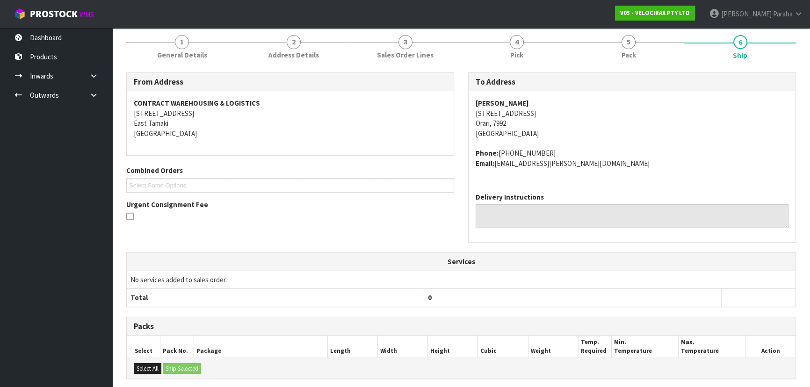
scroll to position [0, 0]
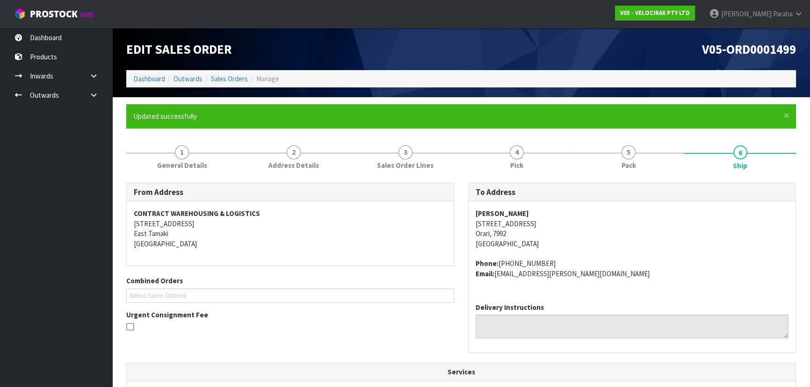
click at [152, 83] on li "Dashboard" at bounding box center [149, 79] width 32 height 10
click at [152, 81] on link "Dashboard" at bounding box center [149, 78] width 32 height 9
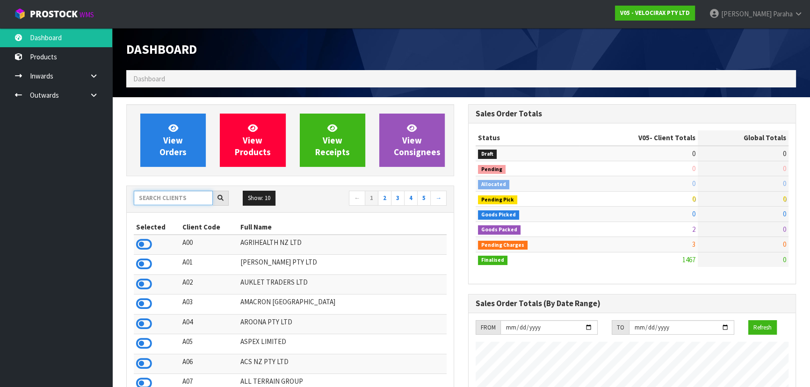
click at [169, 192] on input "text" at bounding box center [173, 198] width 79 height 14
type input "J01"
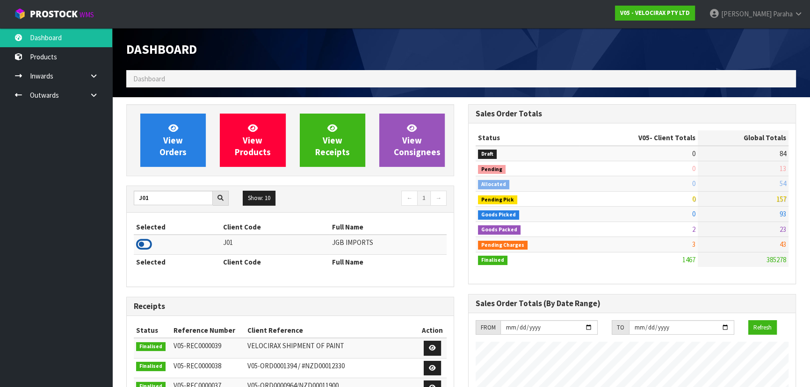
click at [148, 244] on icon at bounding box center [144, 245] width 16 height 14
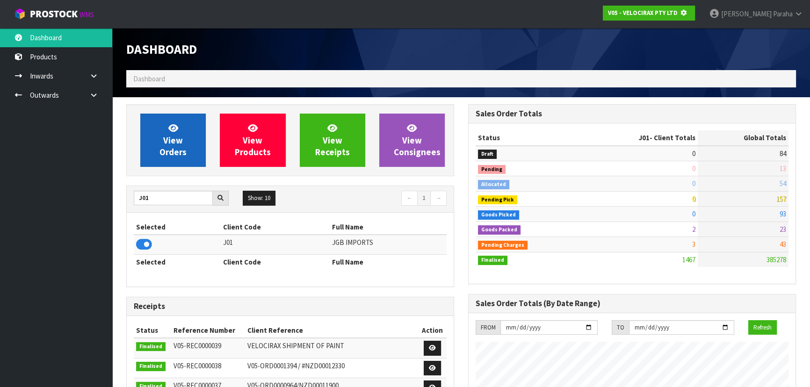
scroll to position [466959, 467199]
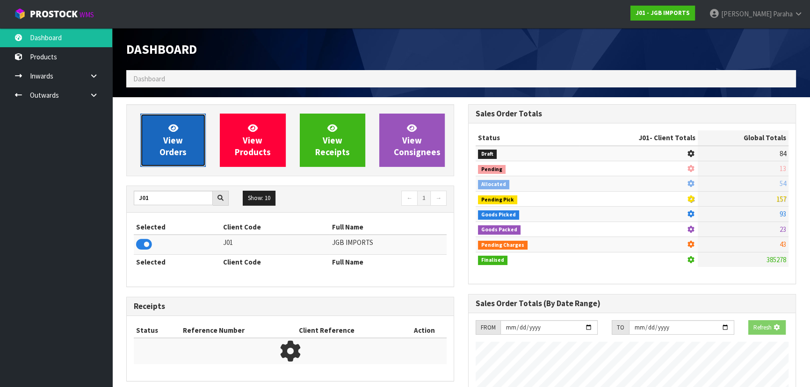
click at [170, 154] on span "View Orders" at bounding box center [172, 139] width 27 height 35
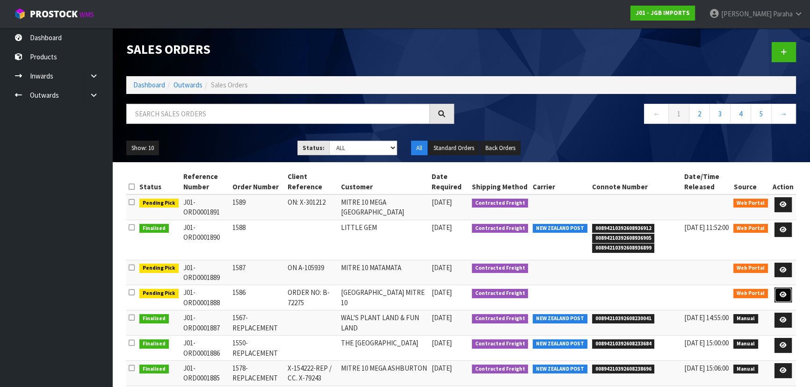
click at [785, 292] on icon at bounding box center [782, 295] width 7 height 6
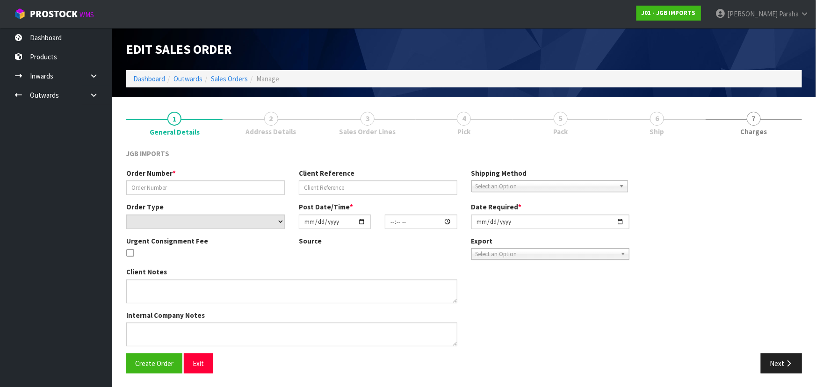
type input "1586"
type input "ORDER NO: B-72275"
select select "number:0"
type input "2025-10-09"
type input "15:56:00.000"
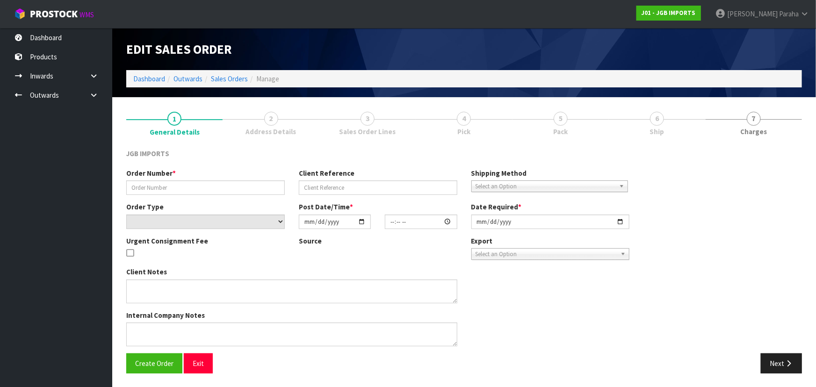
type input "2025-10-10"
type textarea "PLEASE SEND PRO-FORMA INVOICE, REQUESTING ORDER NUMBER, TO: KIM.BURN@MITRE10.CO…"
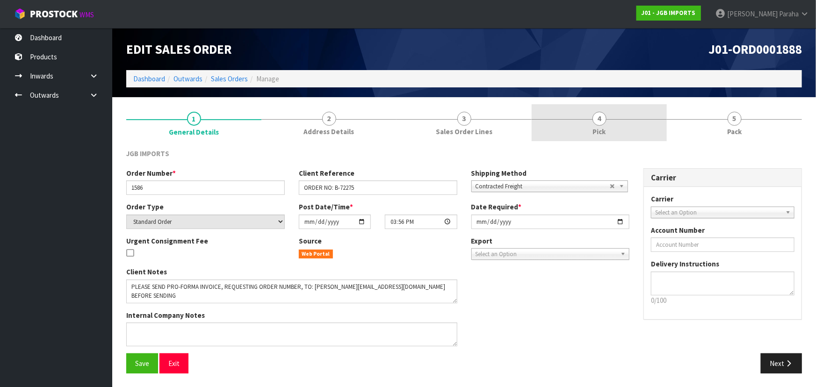
click at [649, 129] on link "4 Pick" at bounding box center [599, 122] width 135 height 37
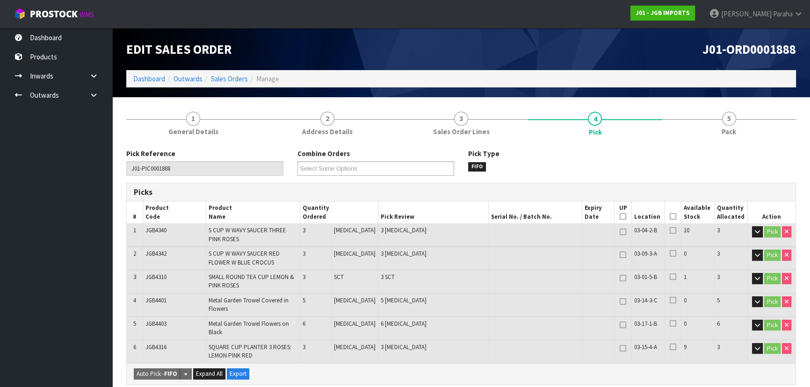
click at [670, 216] on icon at bounding box center [673, 216] width 7 height 0
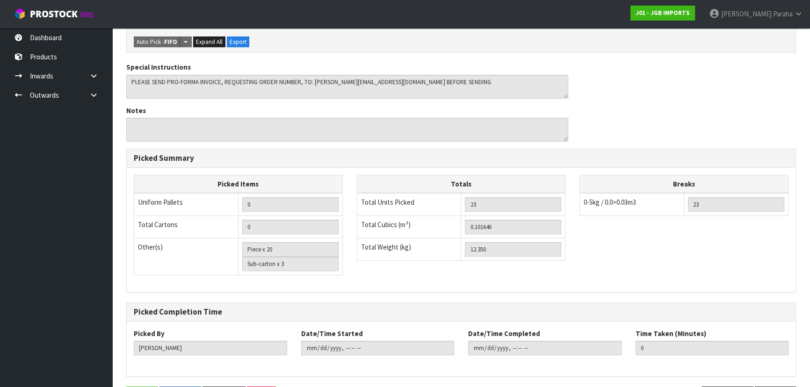
scroll to position [397, 0]
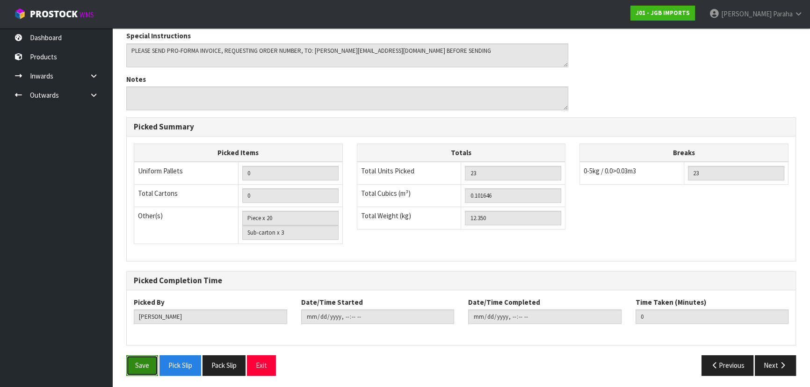
click at [134, 358] on button "Save" at bounding box center [142, 365] width 32 height 20
click at [767, 357] on button "Next" at bounding box center [775, 365] width 41 height 20
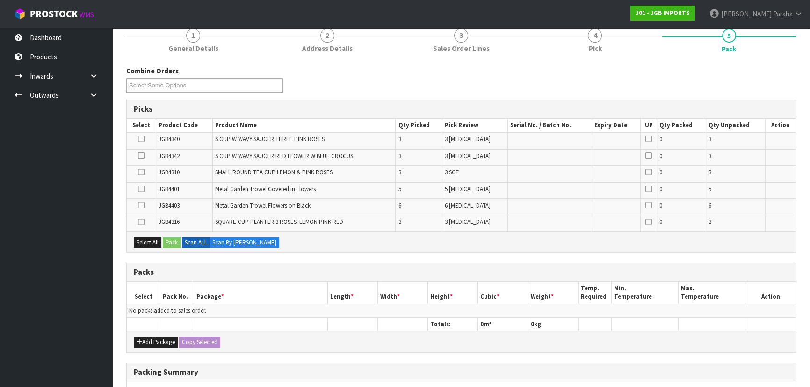
scroll to position [212, 0]
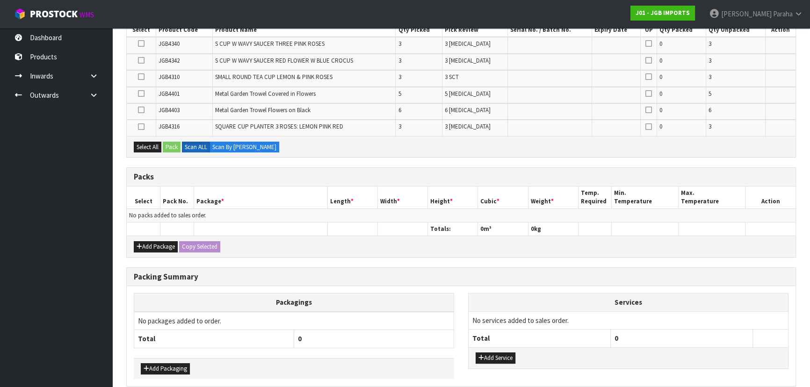
click at [164, 251] on div "Add Package Copy Selected" at bounding box center [461, 246] width 669 height 21
click at [162, 247] on button "Add Package" at bounding box center [156, 246] width 44 height 11
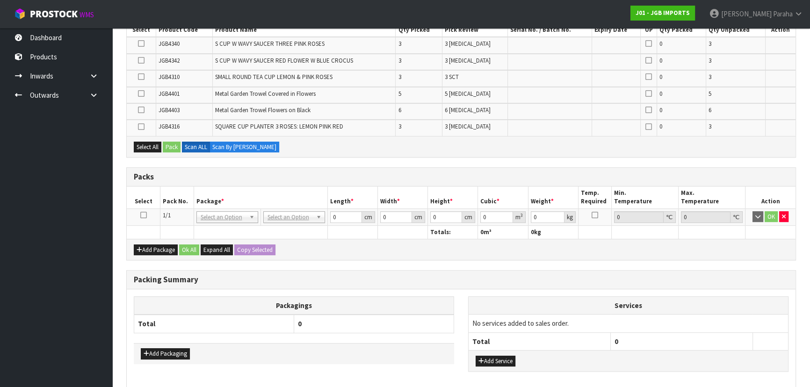
click at [143, 215] on icon at bounding box center [143, 215] width 7 height 0
click at [151, 145] on button "Select All" at bounding box center [148, 147] width 28 height 11
click at [173, 145] on button "Pack" at bounding box center [172, 147] width 18 height 11
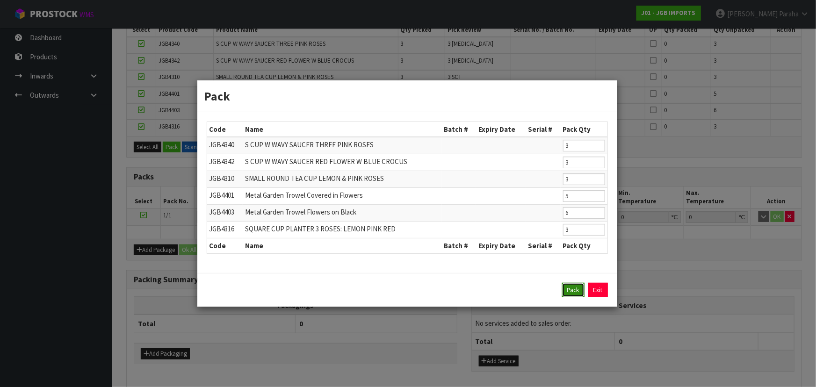
click at [570, 285] on button "Pack" at bounding box center [573, 290] width 22 height 15
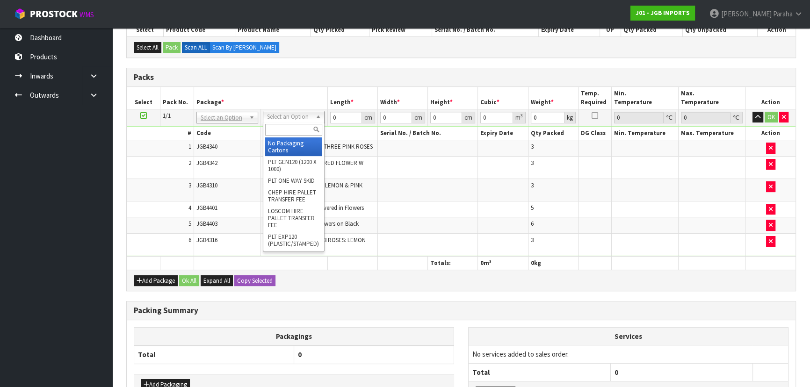
click at [286, 128] on input "text" at bounding box center [293, 130] width 57 height 12
type input "OC"
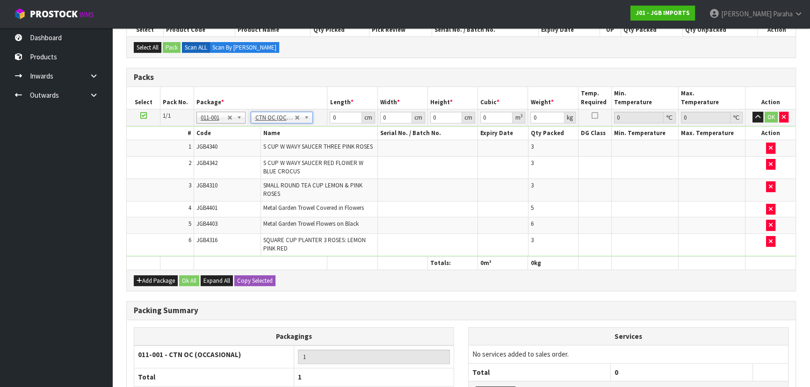
type input "12.35"
drag, startPoint x: 338, startPoint y: 119, endPoint x: 320, endPoint y: 115, distance: 18.1
click at [320, 115] on tr "1/1 NONE 007-001 007-002 007-004 007-009 007-013 007-014 007-015 007-017 007-01…" at bounding box center [461, 117] width 669 height 17
type input "55"
type input "40"
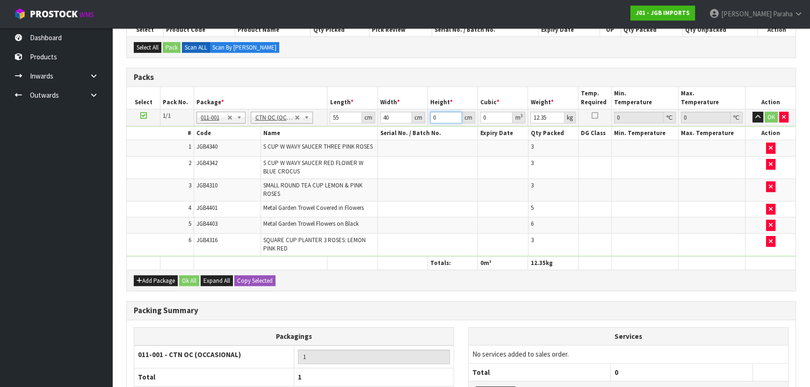
type input "3"
type input "0.0066"
type input "32"
type input "0.0704"
type input "32"
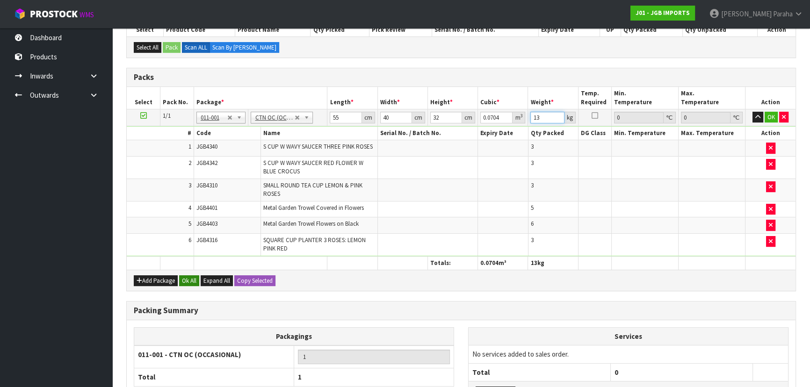
type input "13"
click at [194, 275] on button "Ok All" at bounding box center [189, 280] width 20 height 11
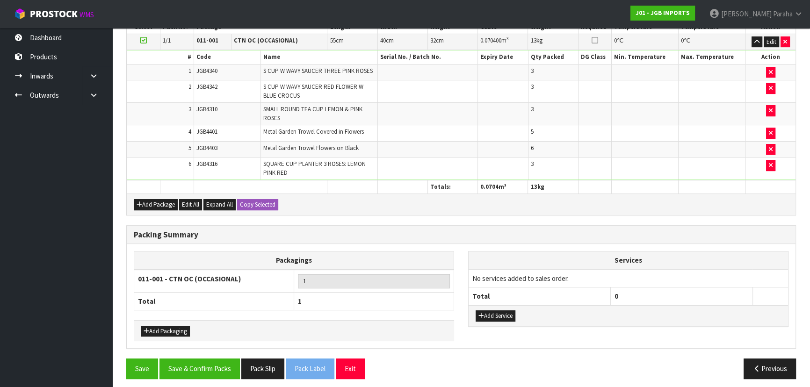
scroll to position [290, 0]
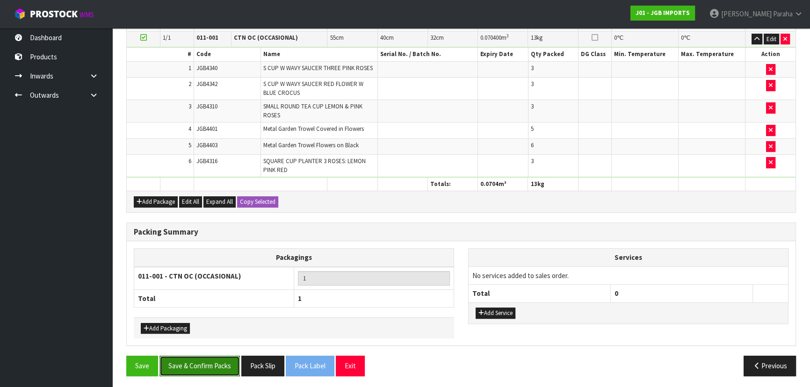
click at [203, 364] on button "Save & Confirm Packs" at bounding box center [199, 366] width 80 height 20
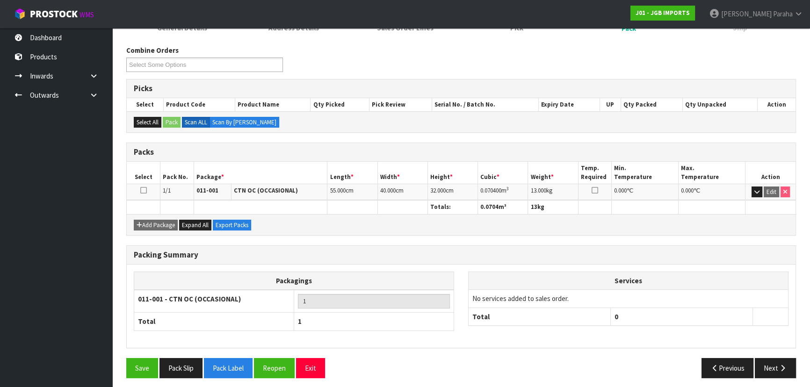
scroll to position [140, 0]
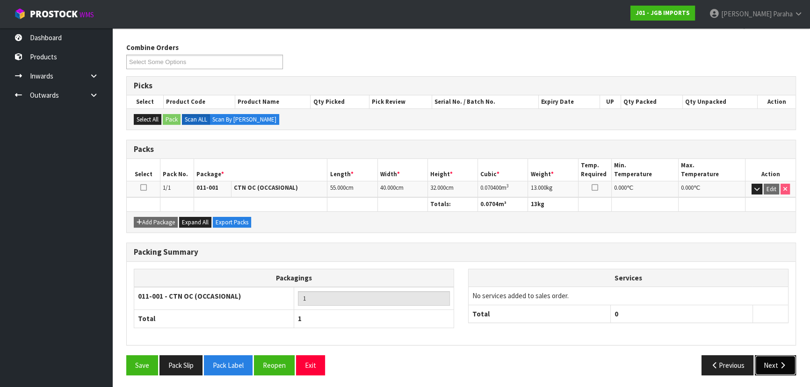
click at [763, 360] on button "Next" at bounding box center [775, 365] width 41 height 20
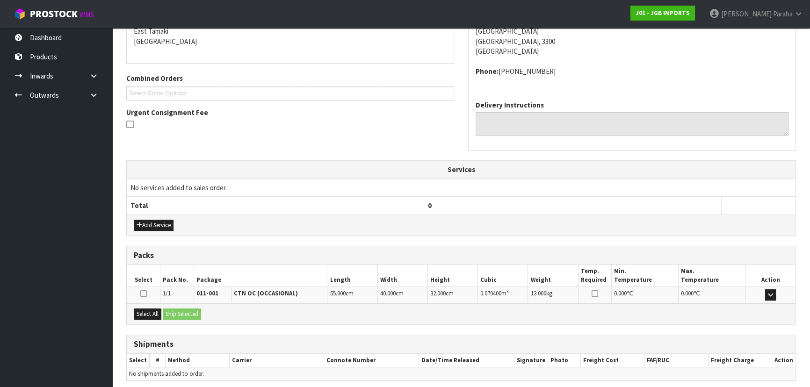
scroll to position [238, 0]
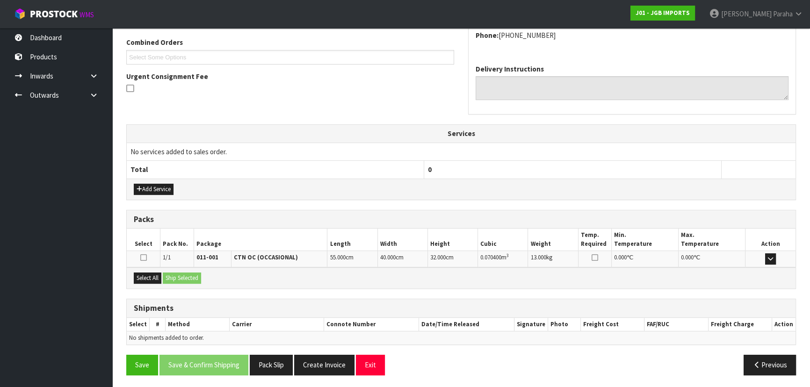
click at [145, 282] on div "Select All Ship Selected" at bounding box center [461, 277] width 669 height 21
click at [144, 280] on button "Select All" at bounding box center [148, 278] width 28 height 11
click at [181, 276] on button "Ship Selected" at bounding box center [182, 278] width 38 height 11
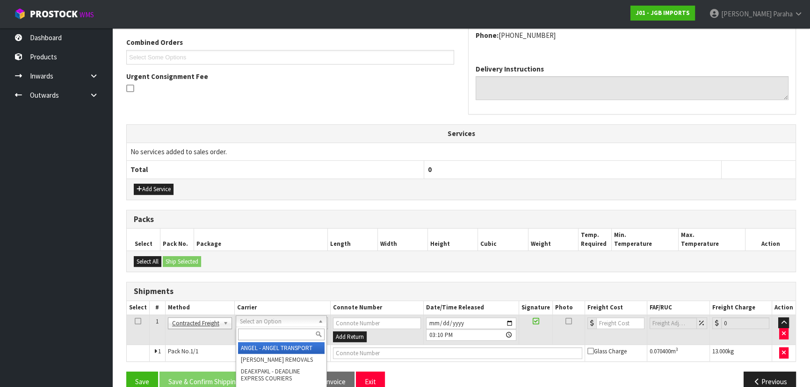
click at [266, 331] on input "text" at bounding box center [281, 335] width 86 height 12
type input "NZP"
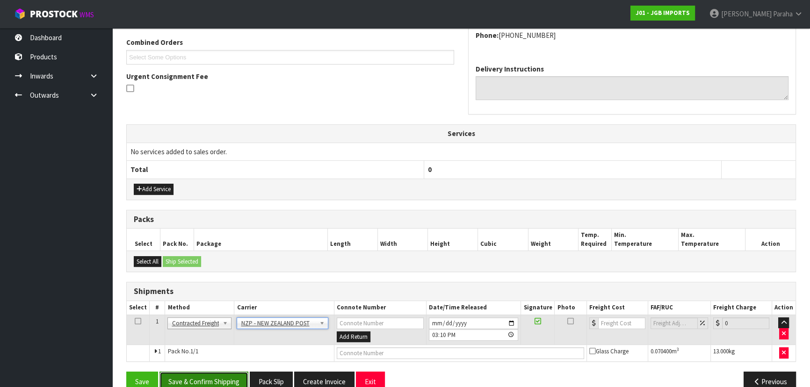
click at [209, 379] on button "Save & Confirm Shipping" at bounding box center [203, 382] width 89 height 20
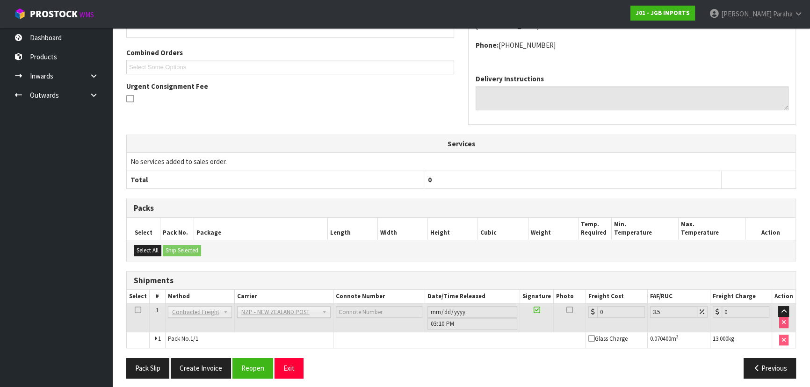
scroll to position [242, 0]
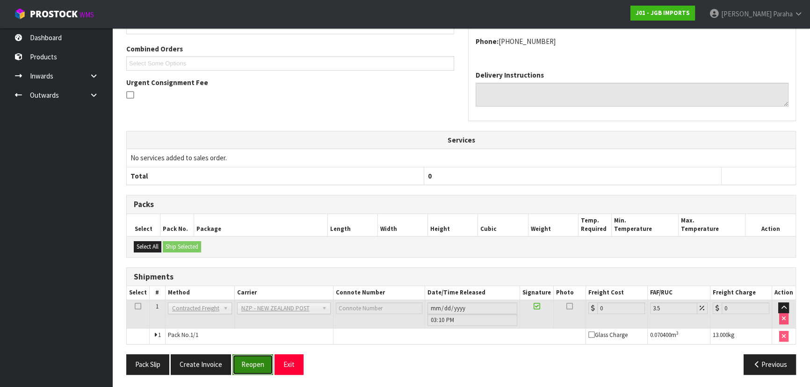
click at [242, 365] on button "Reopen" at bounding box center [252, 364] width 41 height 20
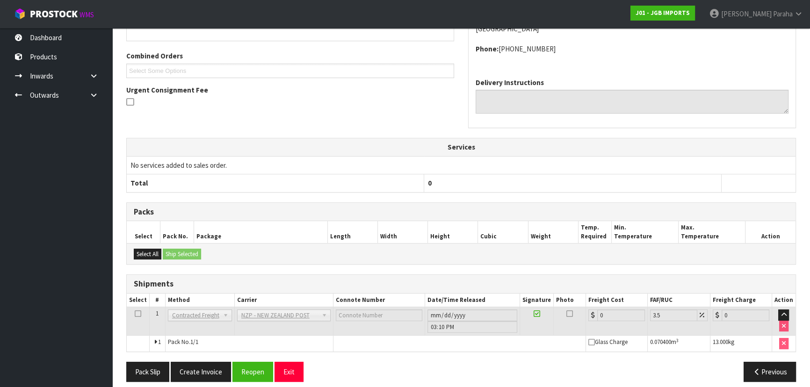
scroll to position [232, 0]
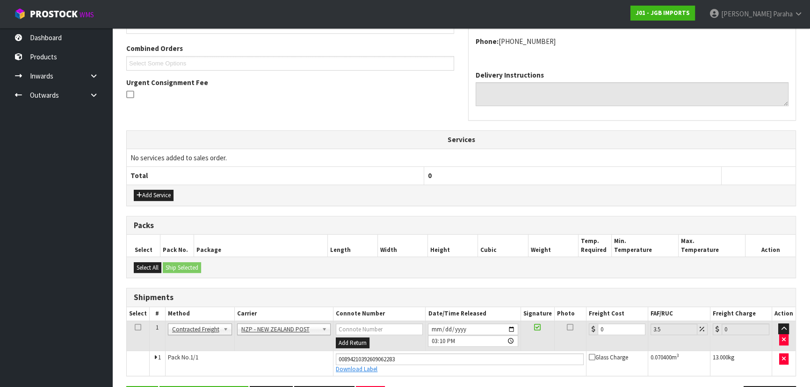
drag, startPoint x: 612, startPoint y: 334, endPoint x: 585, endPoint y: 335, distance: 26.2
click at [586, 335] on td "0" at bounding box center [617, 336] width 62 height 30
drag, startPoint x: 605, startPoint y: 329, endPoint x: 569, endPoint y: 327, distance: 36.0
click at [569, 327] on tr "1 Client Local Pickup Customer Local Pickup Company Freight Contracted Freight …" at bounding box center [461, 336] width 669 height 30
type input "7"
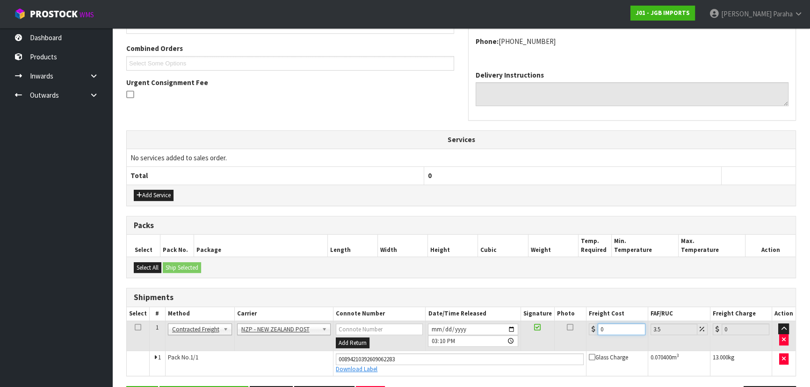
type input "7.24"
type input "7.3"
type input "7.56"
type input "7.31"
type input "7.57"
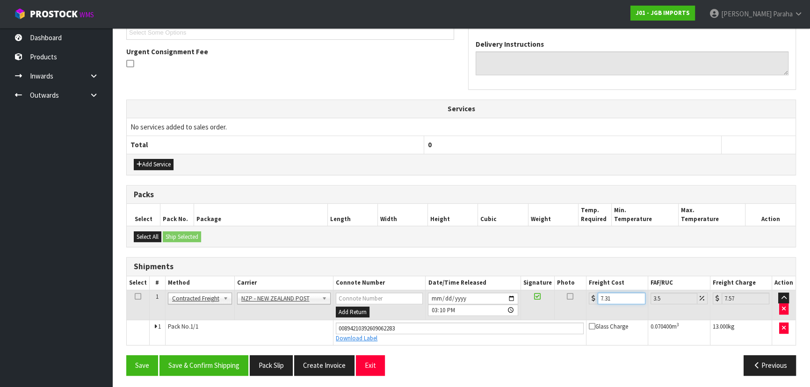
scroll to position [264, 0]
type input "7.31"
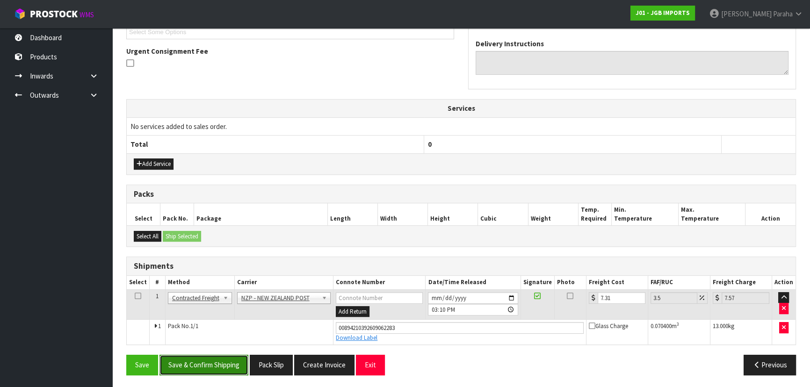
click at [213, 365] on button "Save & Confirm Shipping" at bounding box center [203, 365] width 89 height 20
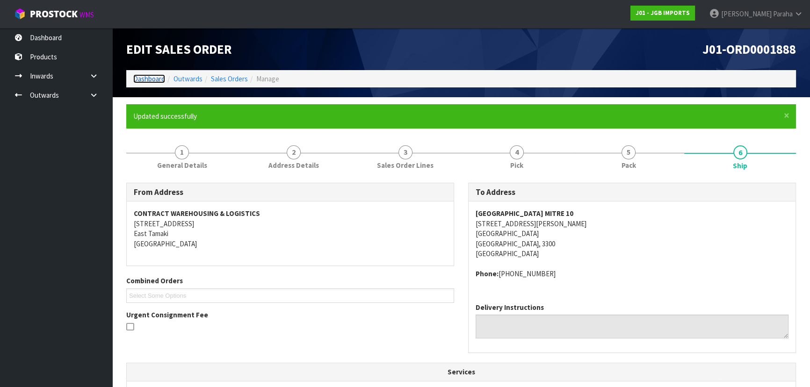
click at [141, 76] on link "Dashboard" at bounding box center [149, 78] width 32 height 9
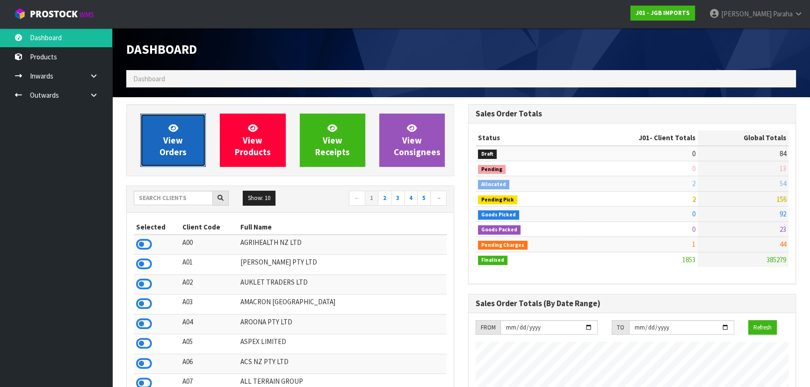
click at [183, 156] on span "View Orders" at bounding box center [172, 139] width 27 height 35
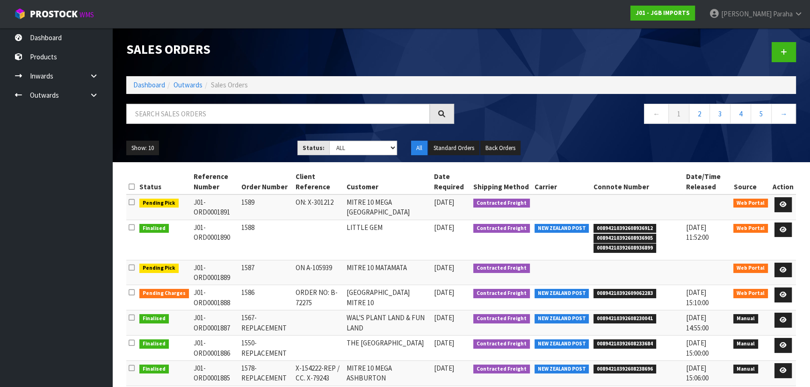
drag, startPoint x: 228, startPoint y: 303, endPoint x: 188, endPoint y: 290, distance: 42.0
click at [191, 290] on td "J01-ORD0001888" at bounding box center [215, 297] width 48 height 25
copy td "J01-ORD0001888"
click at [169, 115] on input "text" at bounding box center [277, 114] width 303 height 20
click at [151, 84] on link "Dashboard" at bounding box center [149, 84] width 32 height 9
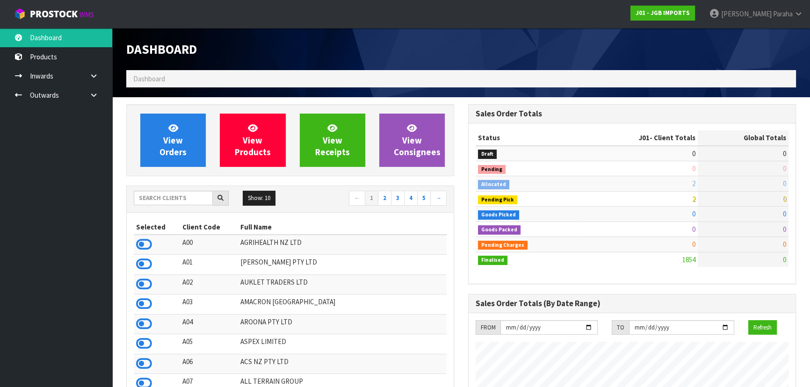
scroll to position [707, 341]
click at [187, 200] on input "text" at bounding box center [173, 198] width 79 height 14
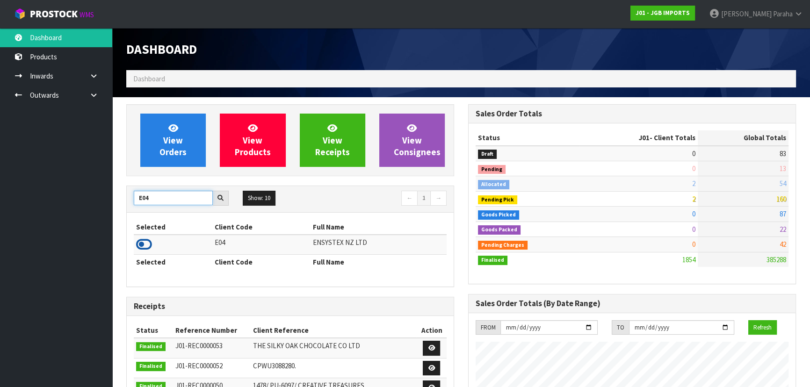
type input "E04"
click at [147, 243] on icon at bounding box center [144, 245] width 16 height 14
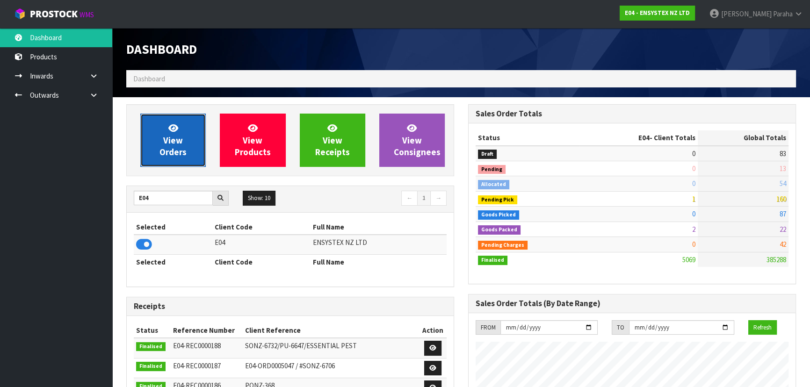
scroll to position [727, 341]
click at [175, 150] on span "View Orders" at bounding box center [172, 139] width 27 height 35
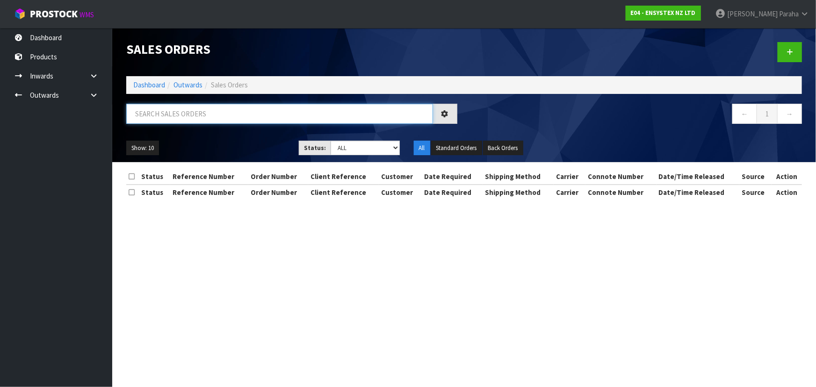
click at [168, 114] on input "text" at bounding box center [279, 114] width 307 height 20
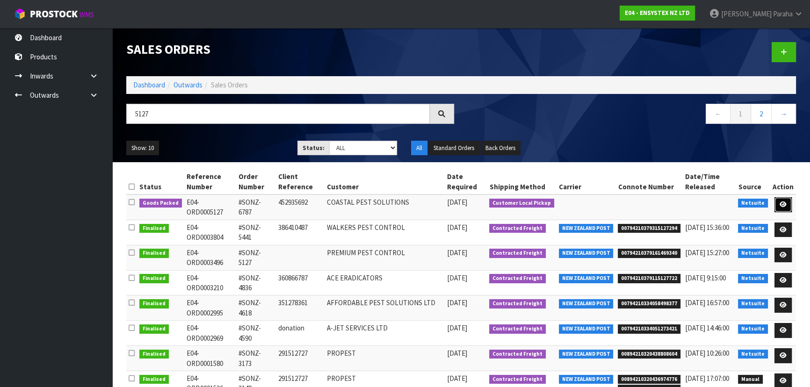
click at [784, 203] on icon at bounding box center [782, 205] width 7 height 6
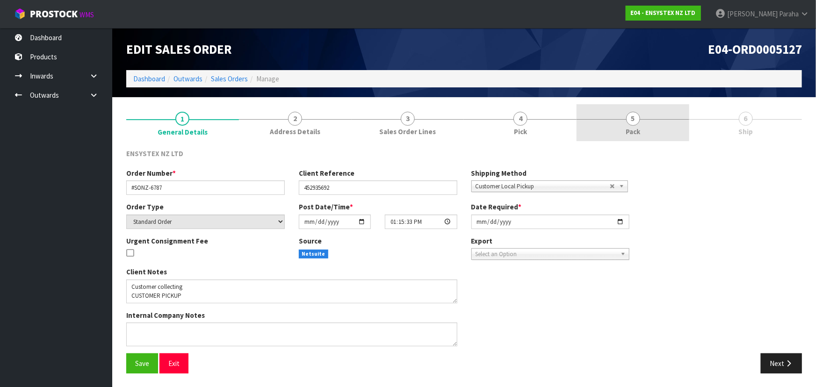
click at [631, 120] on span "5" at bounding box center [633, 119] width 14 height 14
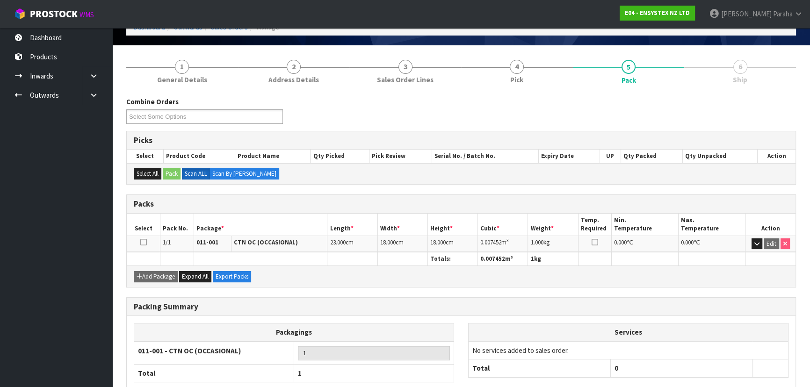
scroll to position [107, 0]
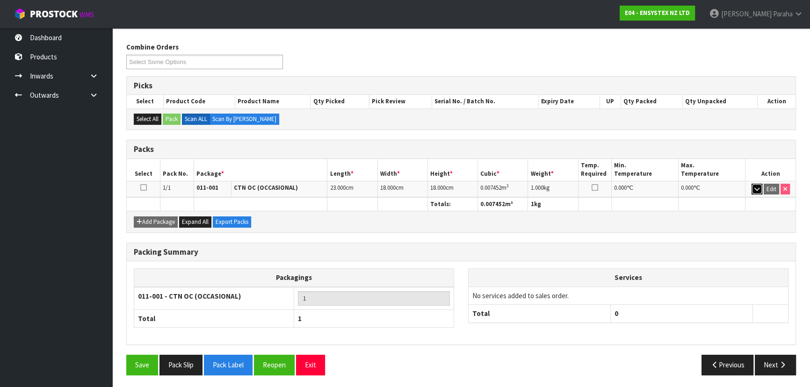
click at [754, 189] on icon "button" at bounding box center [756, 189] width 5 height 6
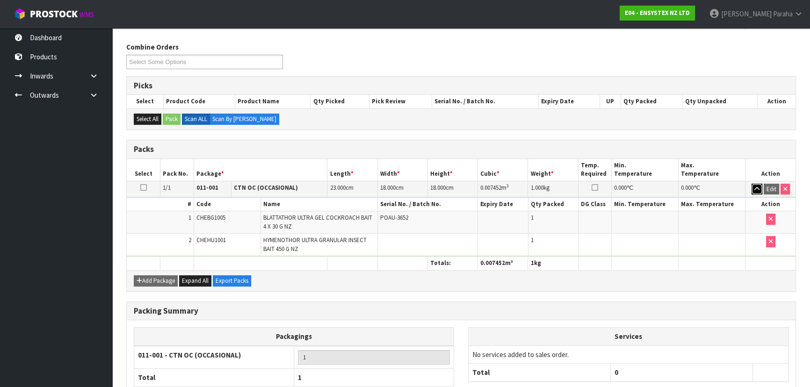
click at [754, 189] on icon "button" at bounding box center [756, 189] width 5 height 6
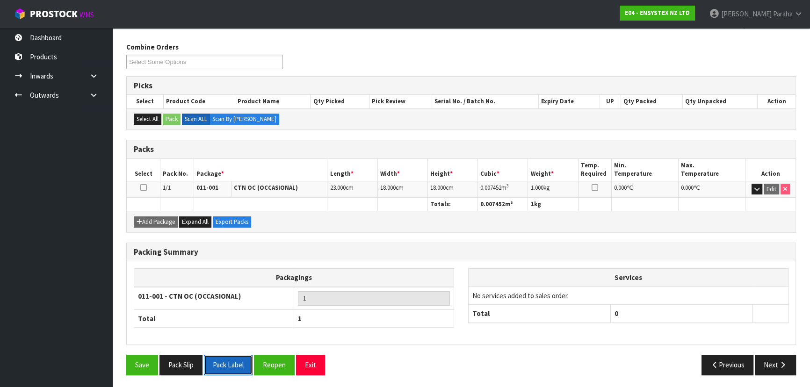
click at [242, 365] on button "Pack Label" at bounding box center [228, 365] width 49 height 20
click at [781, 364] on icon "button" at bounding box center [782, 364] width 9 height 7
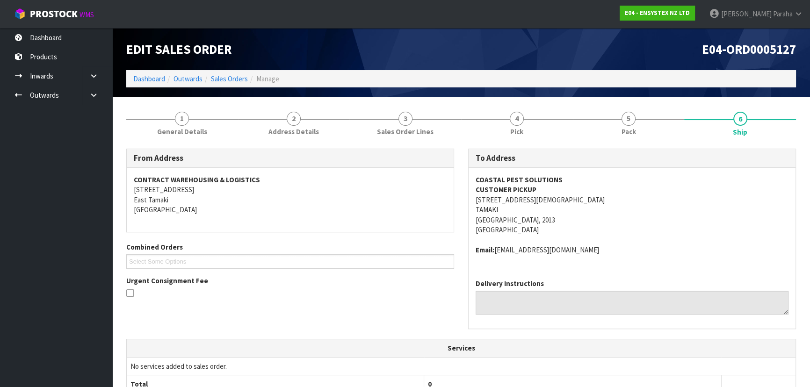
scroll to position [0, 0]
click at [230, 79] on link "Sales Orders" at bounding box center [229, 78] width 37 height 9
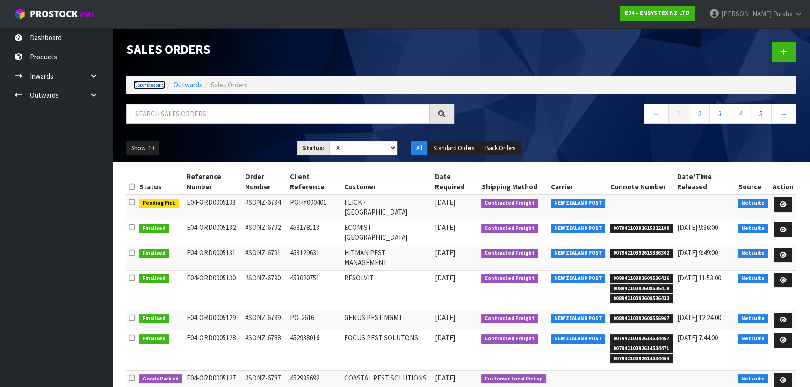
click at [150, 86] on link "Dashboard" at bounding box center [149, 84] width 32 height 9
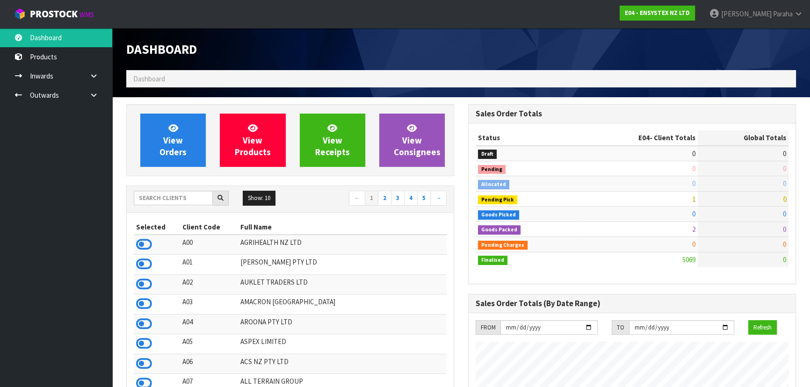
scroll to position [727, 341]
click at [173, 201] on input "text" at bounding box center [173, 198] width 79 height 14
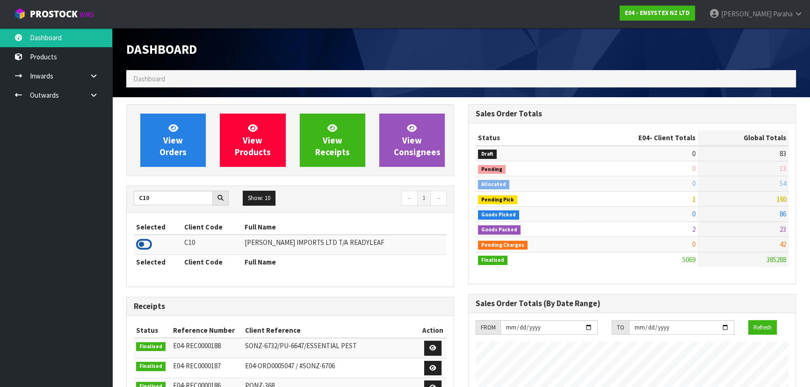
click at [146, 243] on icon at bounding box center [144, 245] width 16 height 14
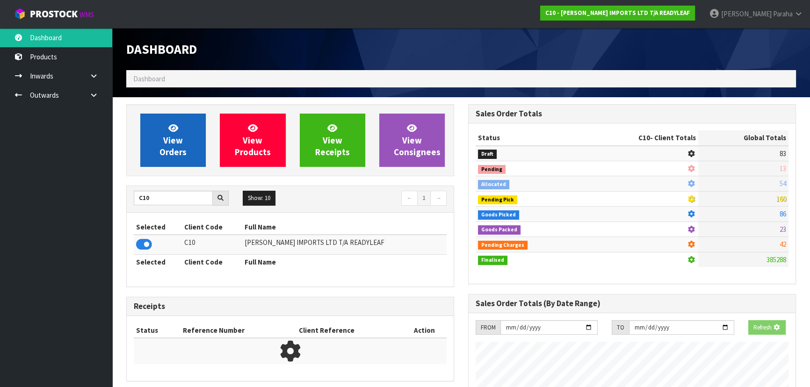
scroll to position [582, 341]
click at [158, 132] on link "View Orders" at bounding box center [172, 140] width 65 height 53
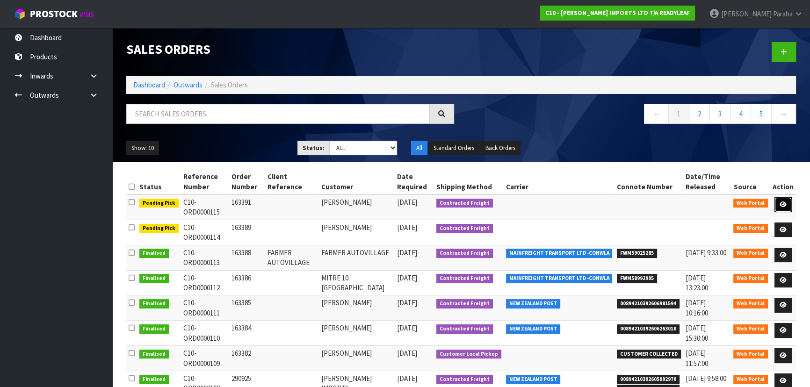
click at [787, 204] on link at bounding box center [782, 204] width 17 height 15
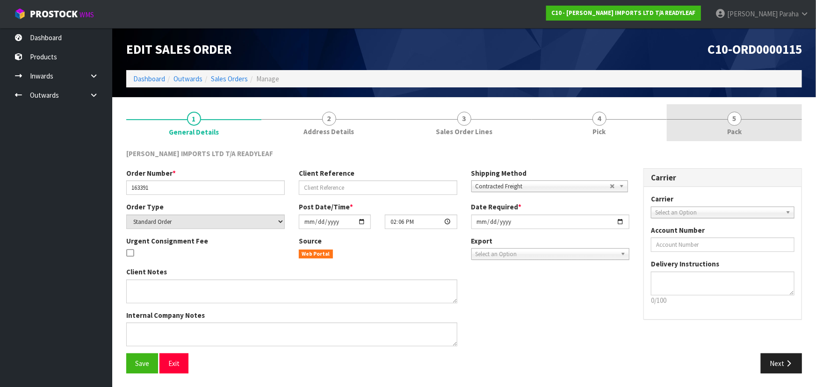
click at [734, 116] on span "5" at bounding box center [734, 119] width 14 height 14
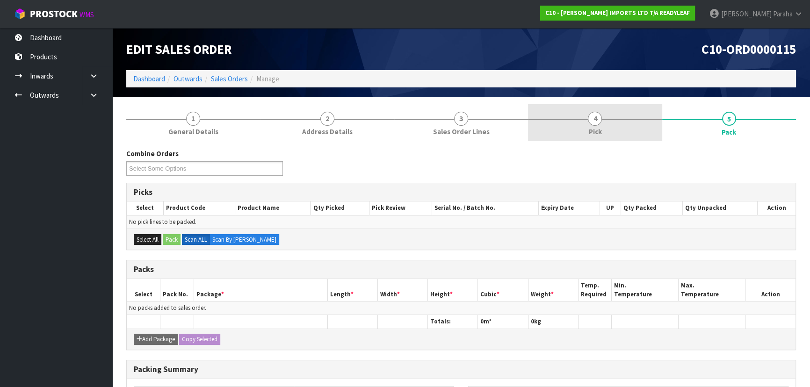
click at [595, 117] on span "4" at bounding box center [595, 119] width 14 height 14
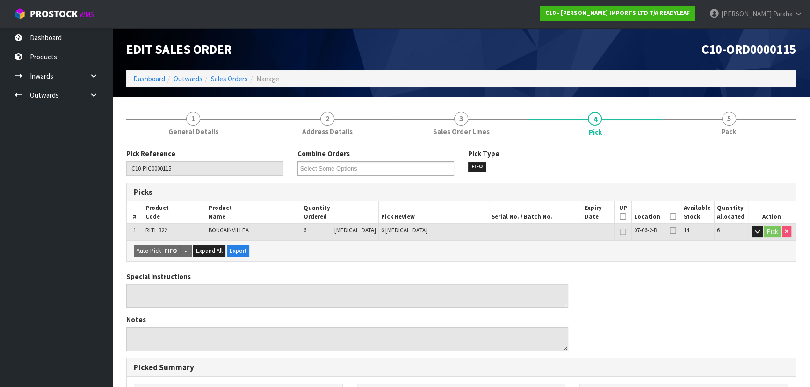
click at [670, 216] on icon at bounding box center [673, 216] width 7 height 0
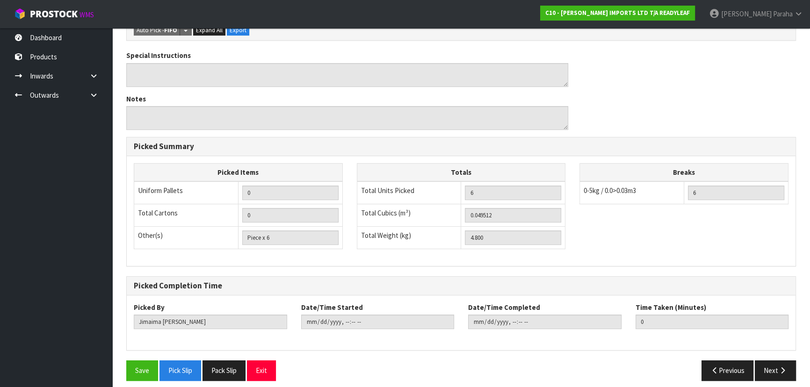
scroll to position [261, 0]
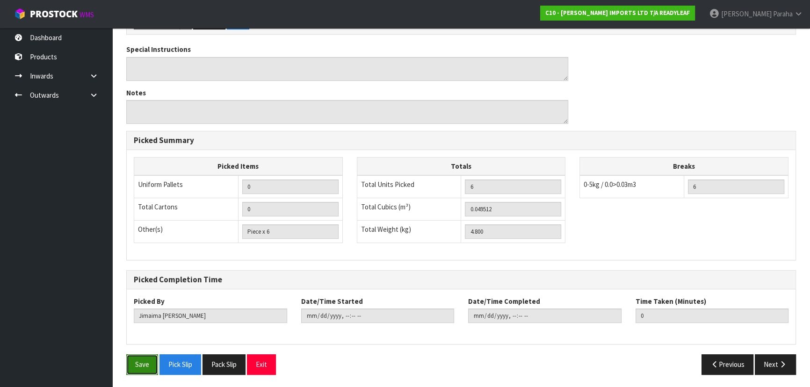
click at [129, 364] on button "Save" at bounding box center [142, 364] width 32 height 20
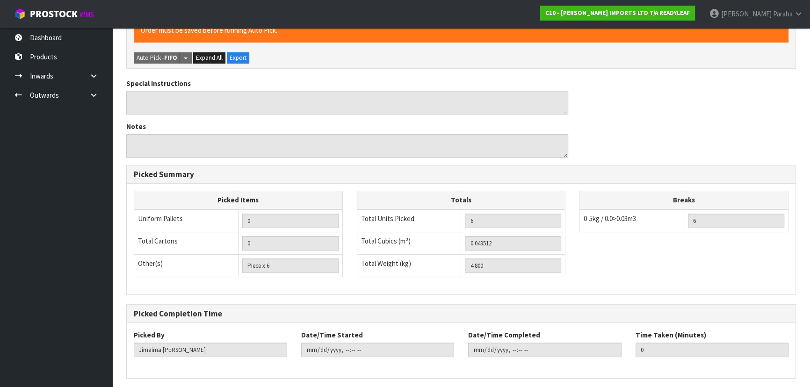
scroll to position [0, 0]
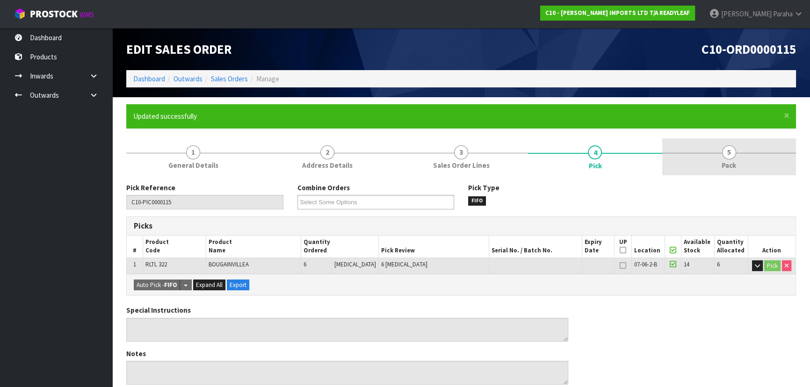
click at [727, 156] on span "5" at bounding box center [729, 152] width 14 height 14
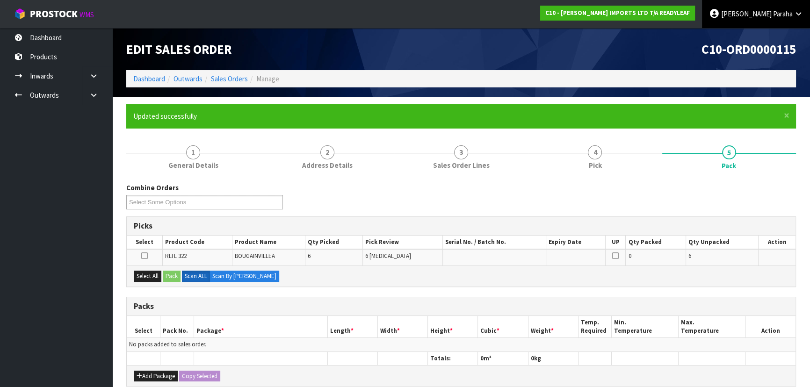
click at [794, 16] on icon at bounding box center [798, 13] width 9 height 7
click at [766, 38] on link "Logout" at bounding box center [772, 37] width 74 height 13
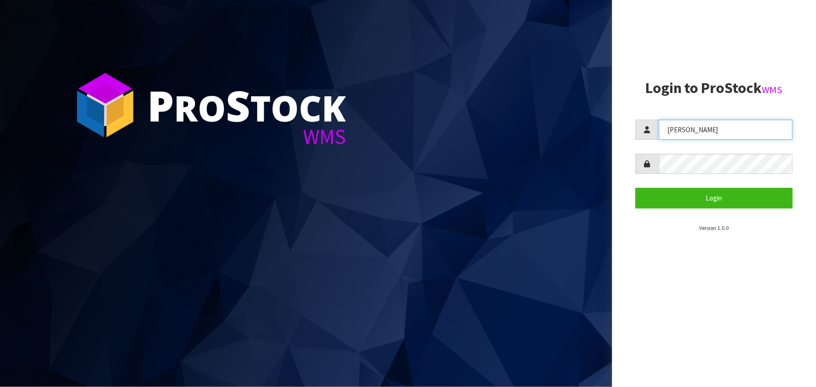
drag, startPoint x: 705, startPoint y: 125, endPoint x: 620, endPoint y: 167, distance: 94.5
click at [620, 167] on aside "Login to ProStock WMS [GEOGRAPHIC_DATA] Login Version 1.0.0" at bounding box center [714, 193] width 204 height 387
type input "[PERSON_NAME]"
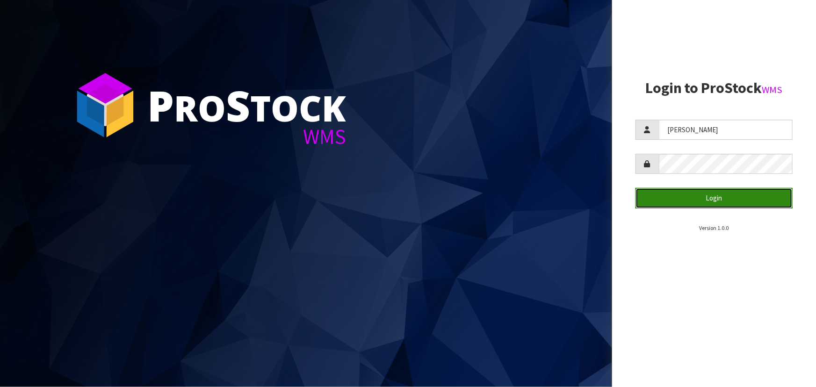
click at [687, 200] on button "Login" at bounding box center [713, 198] width 157 height 20
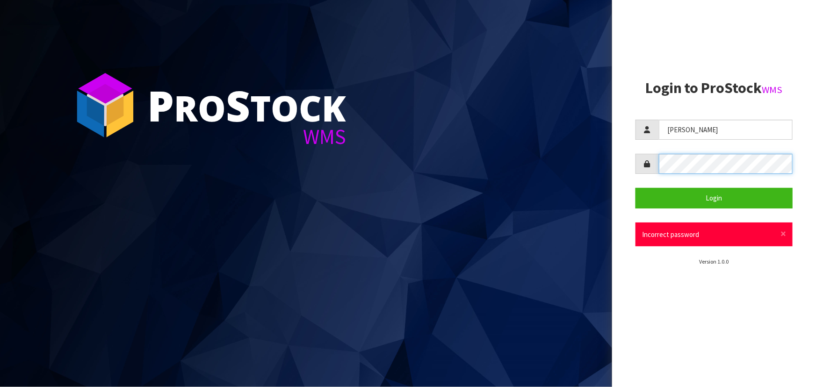
click at [554, 203] on div "P ro S tock WMS Login to ProStock WMS [PERSON_NAME] Login × Close Incorrect pas…" at bounding box center [408, 193] width 816 height 387
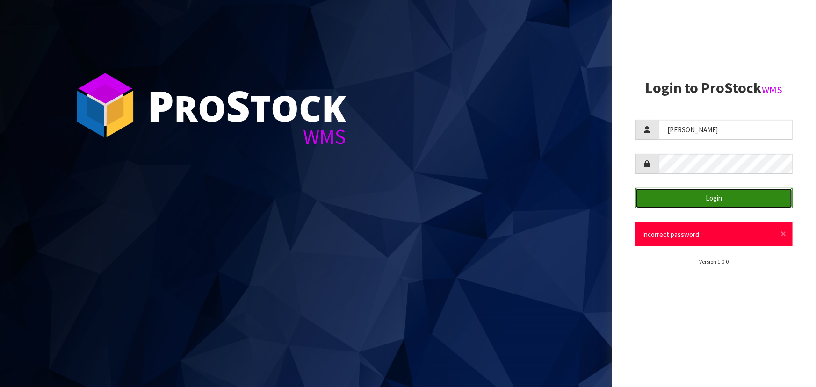
click at [680, 202] on button "Login" at bounding box center [713, 198] width 157 height 20
